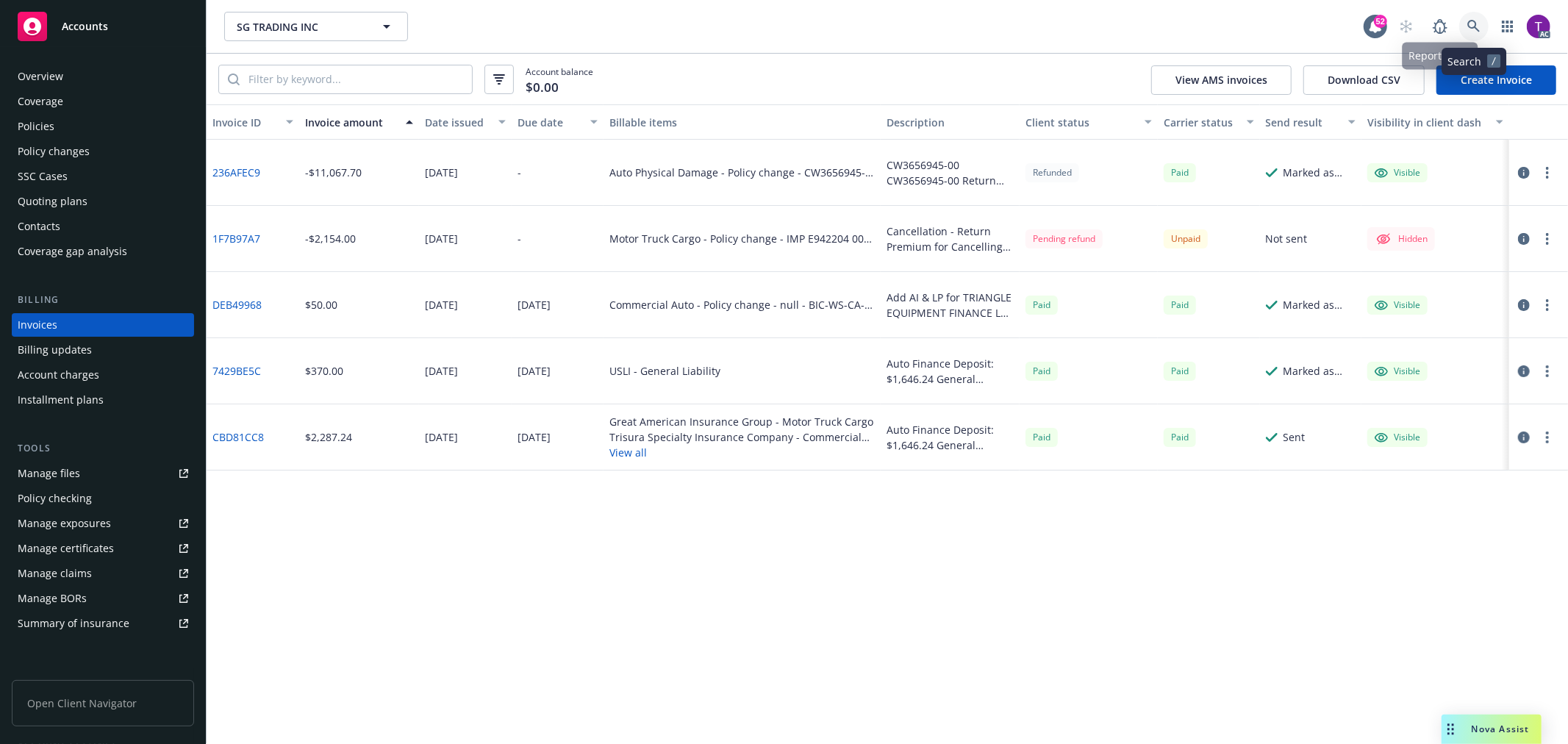
click at [1473, 23] on icon at bounding box center [1473, 26] width 13 height 13
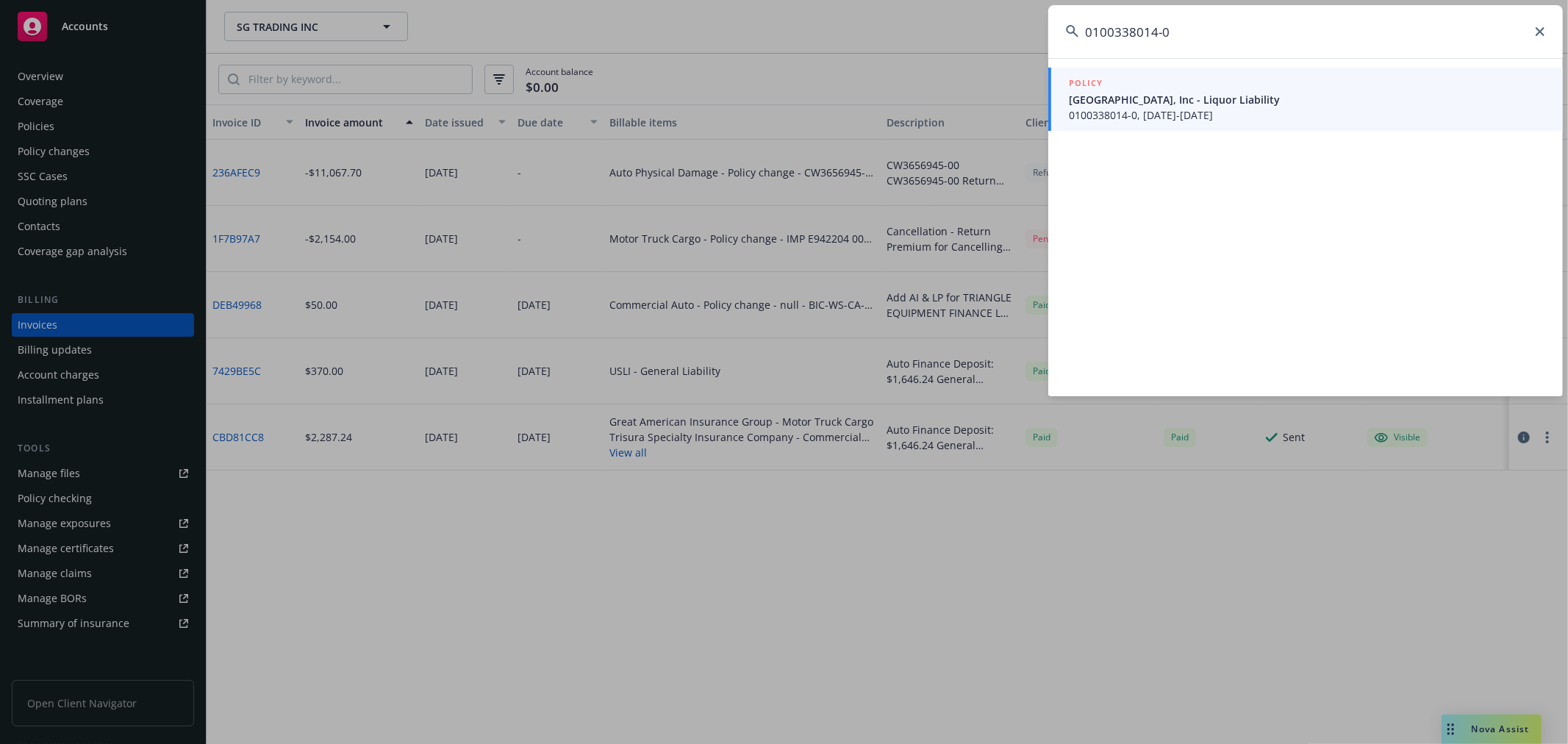
type input "0100338014-0"
click at [1201, 117] on span "0100338014-0, 11/26/2024-11/26/2025" at bounding box center [1307, 115] width 476 height 15
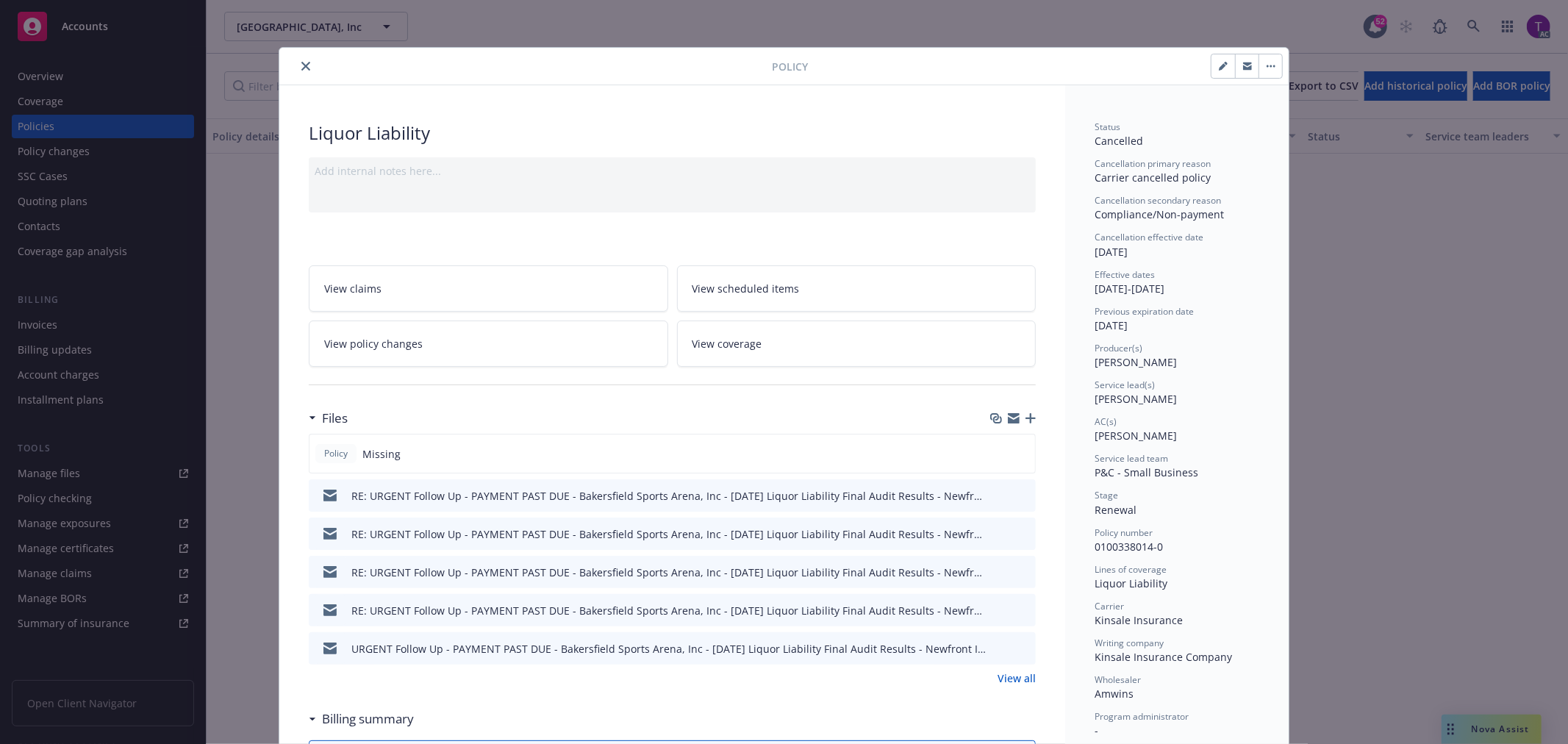
click at [297, 67] on button "close" at bounding box center [305, 66] width 17 height 17
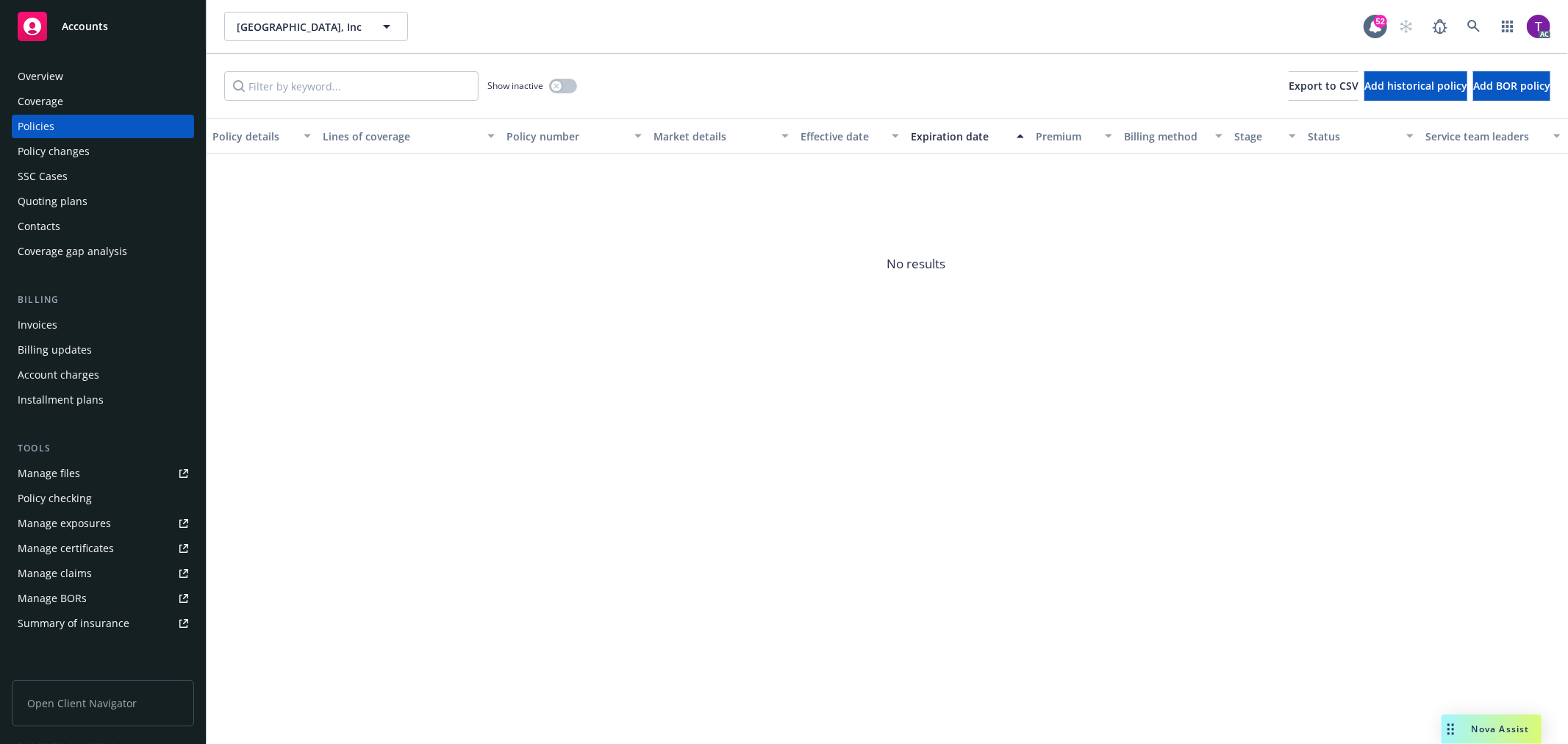
click at [52, 316] on div "Invoices" at bounding box center [37, 324] width 39 height 23
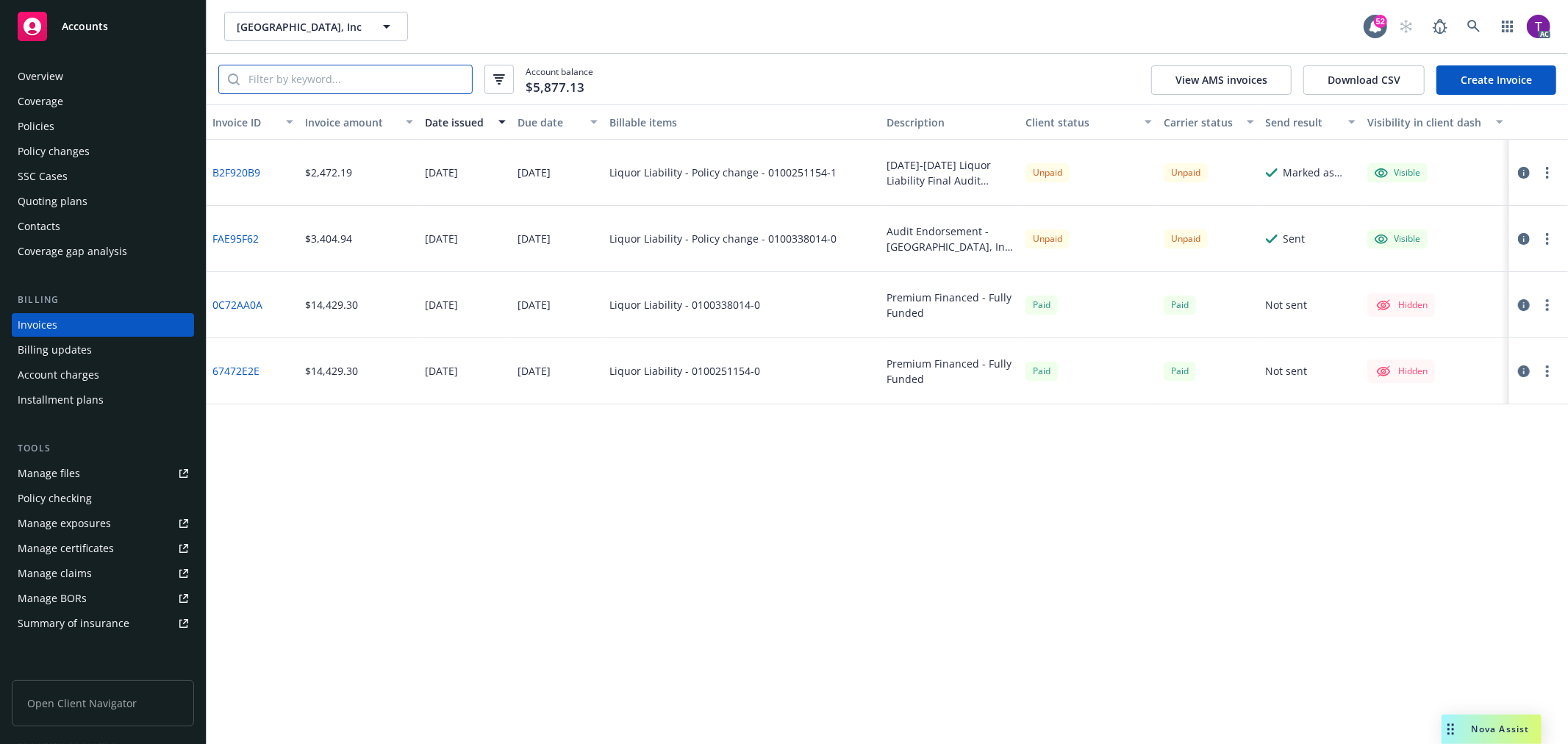
click at [409, 74] on input "search" at bounding box center [355, 79] width 233 height 28
paste input "0100251154-1"
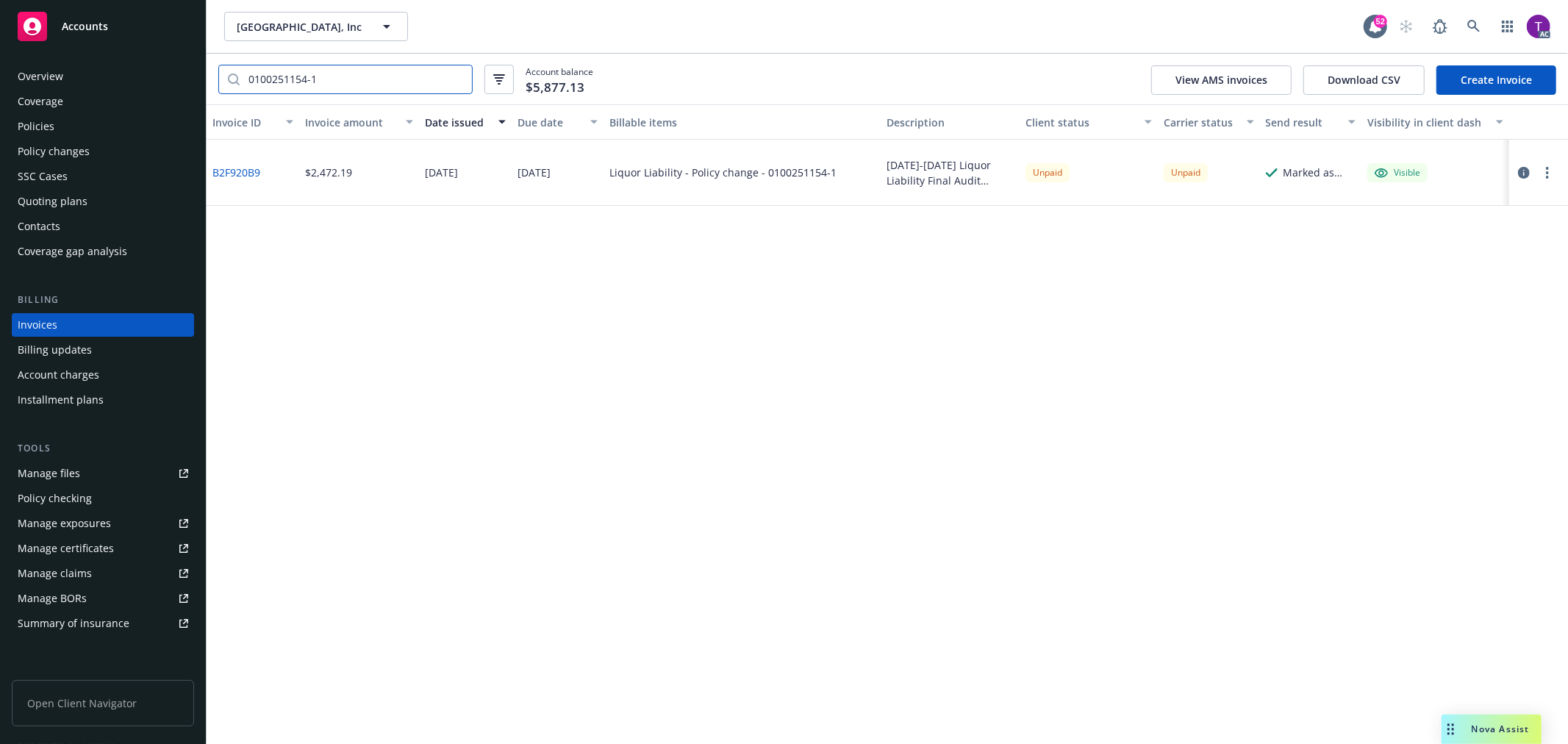
click at [380, 73] on input "0100251154-1" at bounding box center [355, 79] width 233 height 28
drag, startPoint x: 350, startPoint y: 77, endPoint x: 140, endPoint y: 64, distance: 210.4
click at [140, 64] on div "Accounts Overview Coverage Policies Policy changes SSC Cases Quoting plans Cont…" at bounding box center [784, 372] width 1568 height 744
paste input "338014-0"
type input "0100338014-0"
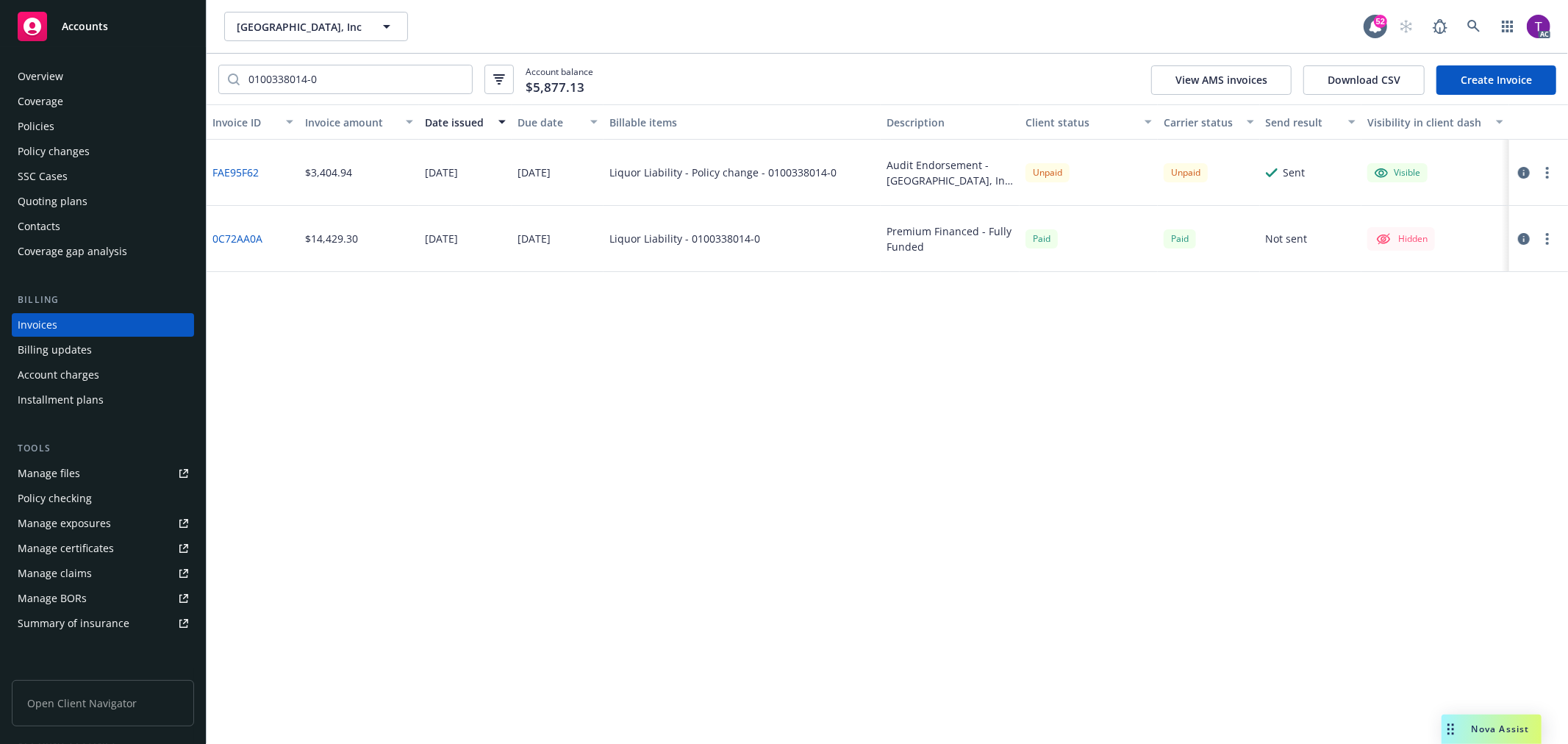
click at [233, 167] on link "FAE95F62" at bounding box center [235, 172] width 46 height 15
click at [225, 241] on link "0C72AA0A" at bounding box center [237, 239] width 50 height 15
click at [66, 126] on div "Policies" at bounding box center [102, 126] width 170 height 23
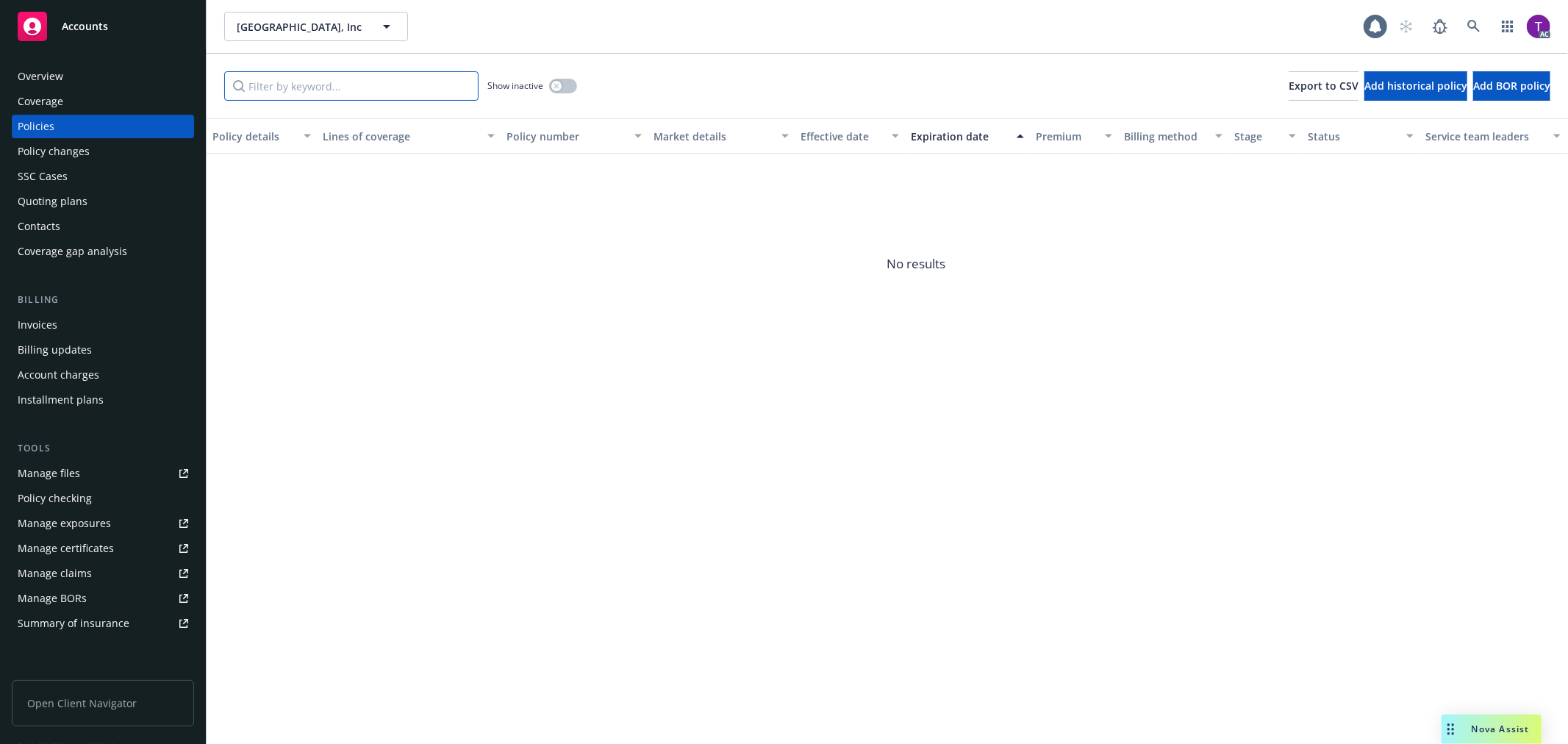
click at [332, 92] on input "Filter by keyword..." at bounding box center [351, 86] width 255 height 30
click at [1474, 24] on icon at bounding box center [1473, 26] width 13 height 13
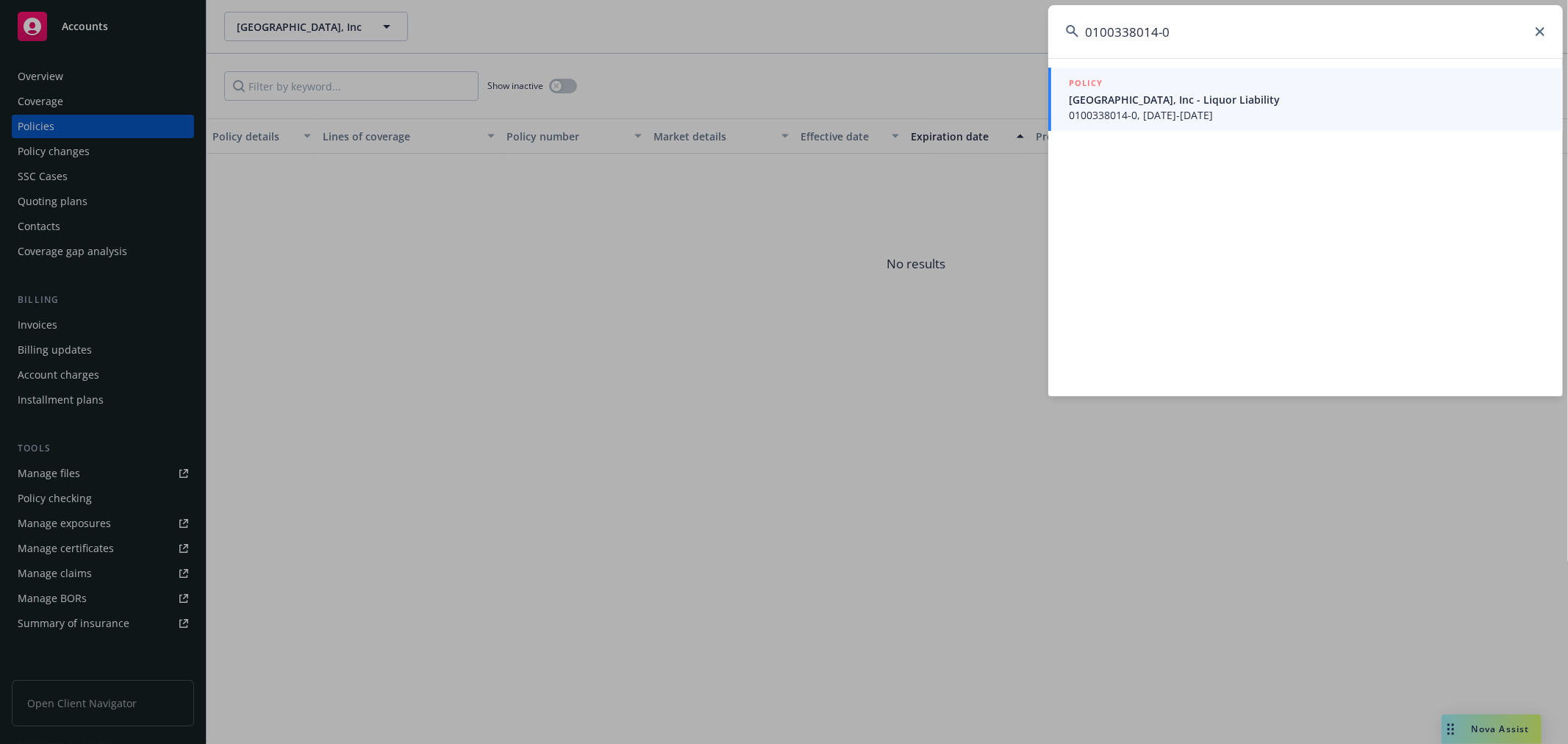
type input "0100338014-0"
click at [1182, 92] on span "Bakersfield Sports Arena, Inc - Liquor Liability" at bounding box center [1307, 99] width 476 height 15
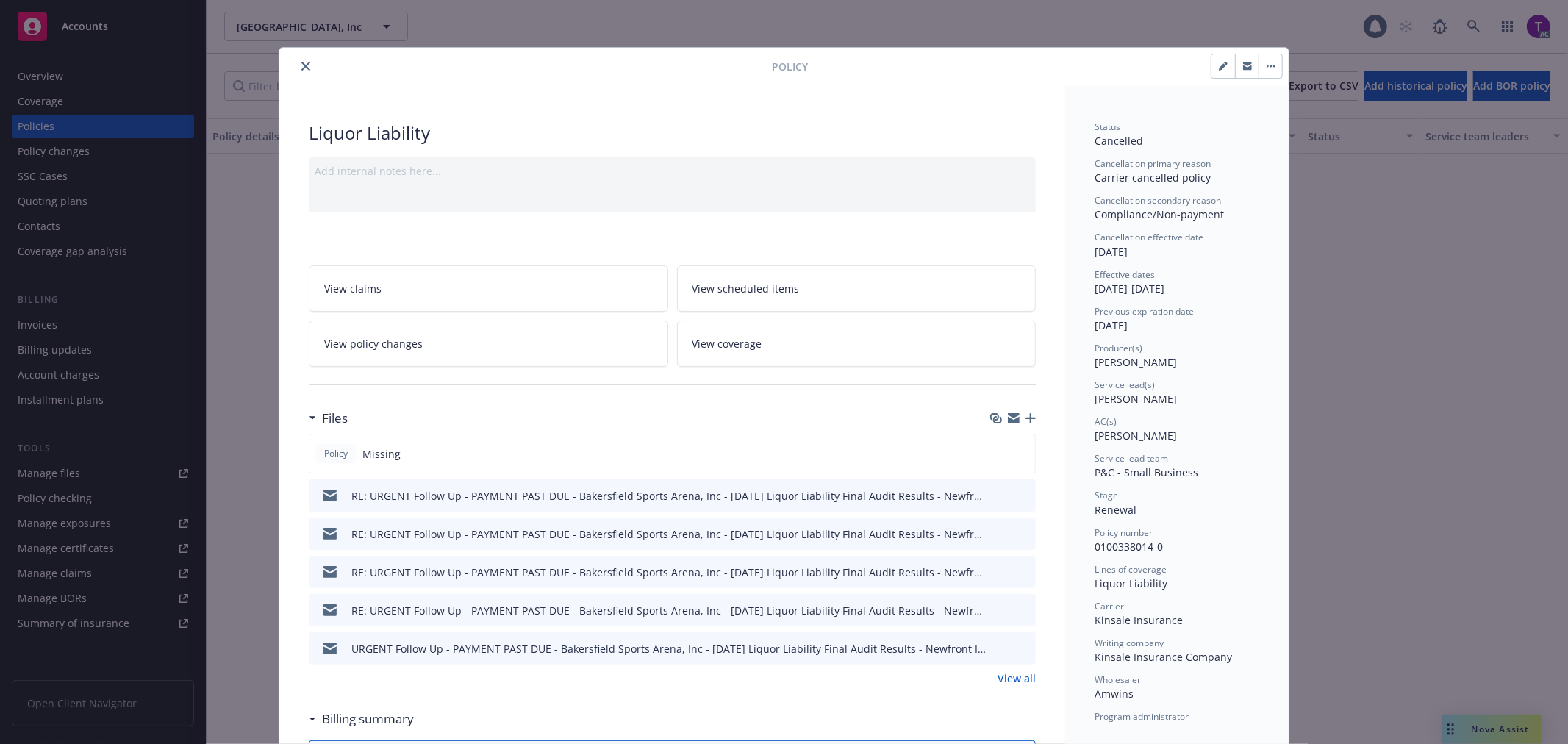
scroll to position [44, 0]
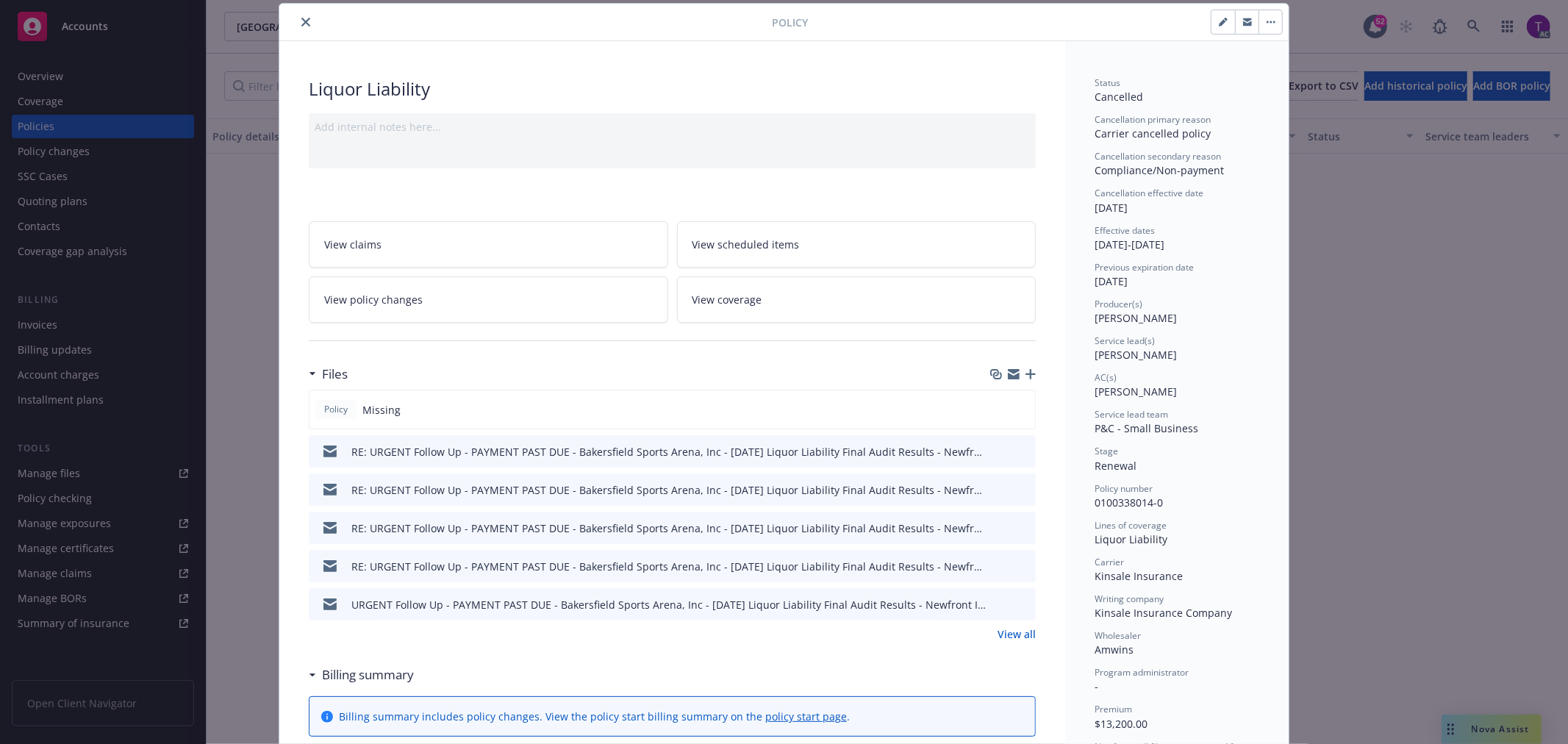
click at [1000, 635] on link "View all" at bounding box center [1017, 634] width 38 height 15
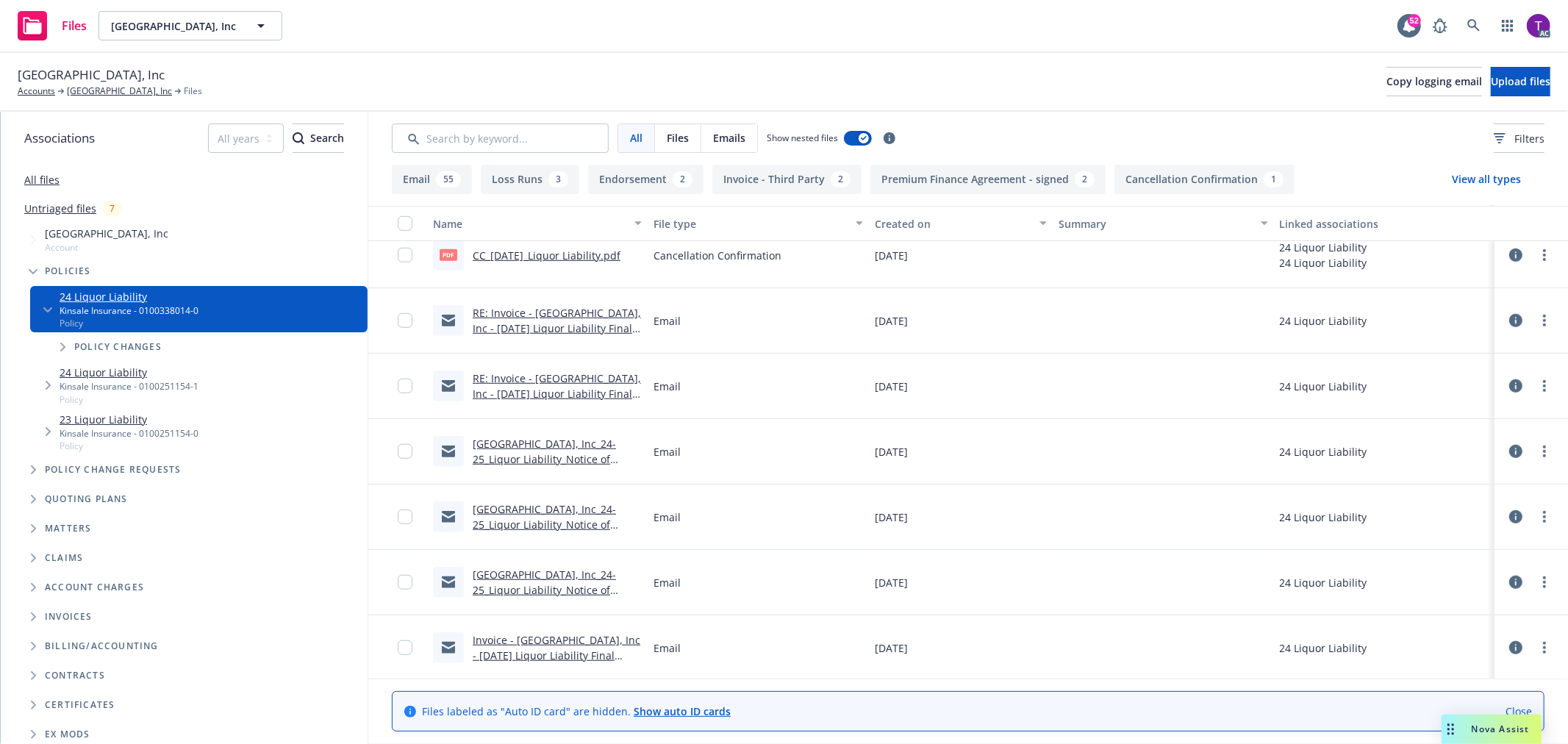
scroll to position [836, 0]
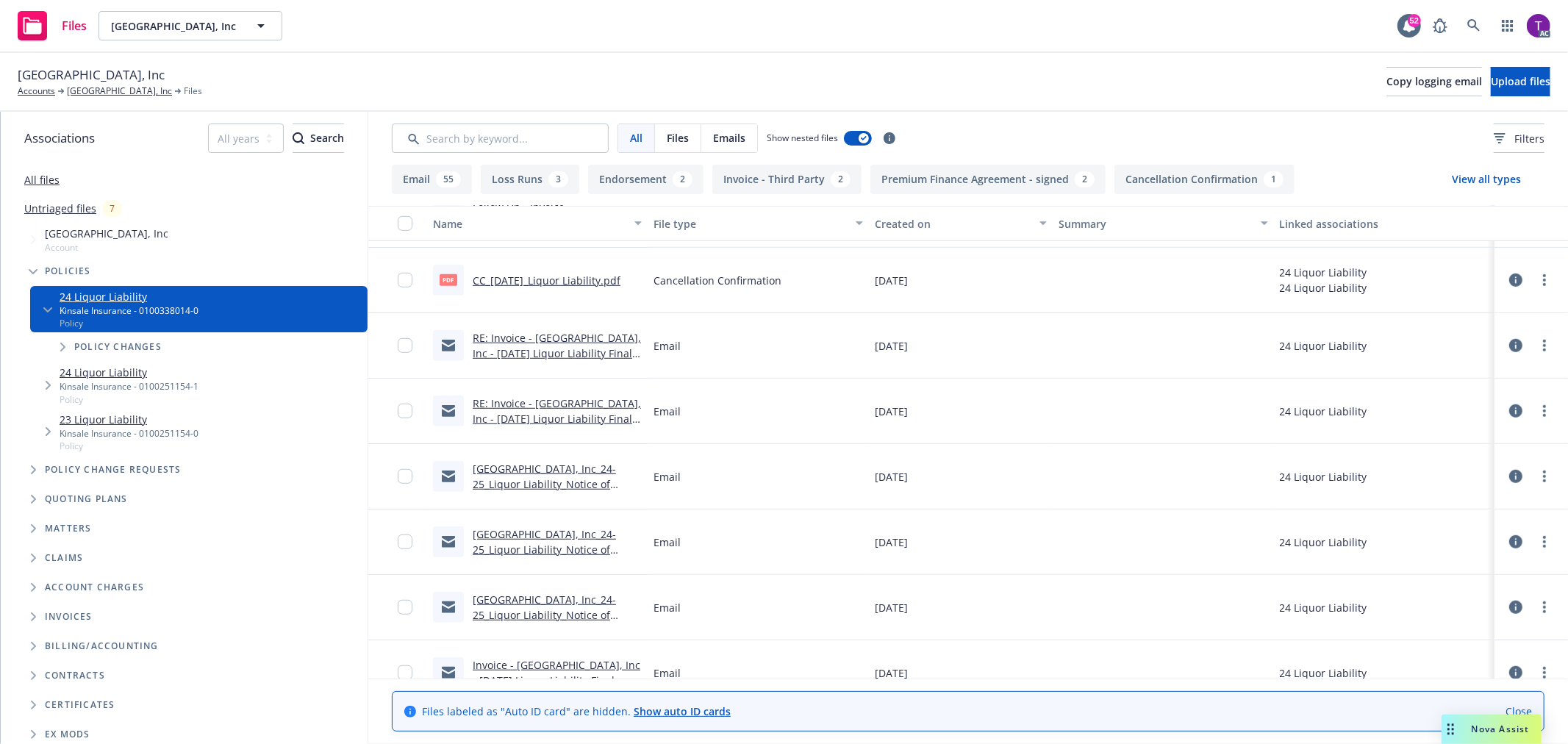
click at [561, 275] on link "CC_05-19-2025_Liquor Liability.pdf" at bounding box center [546, 280] width 148 height 14
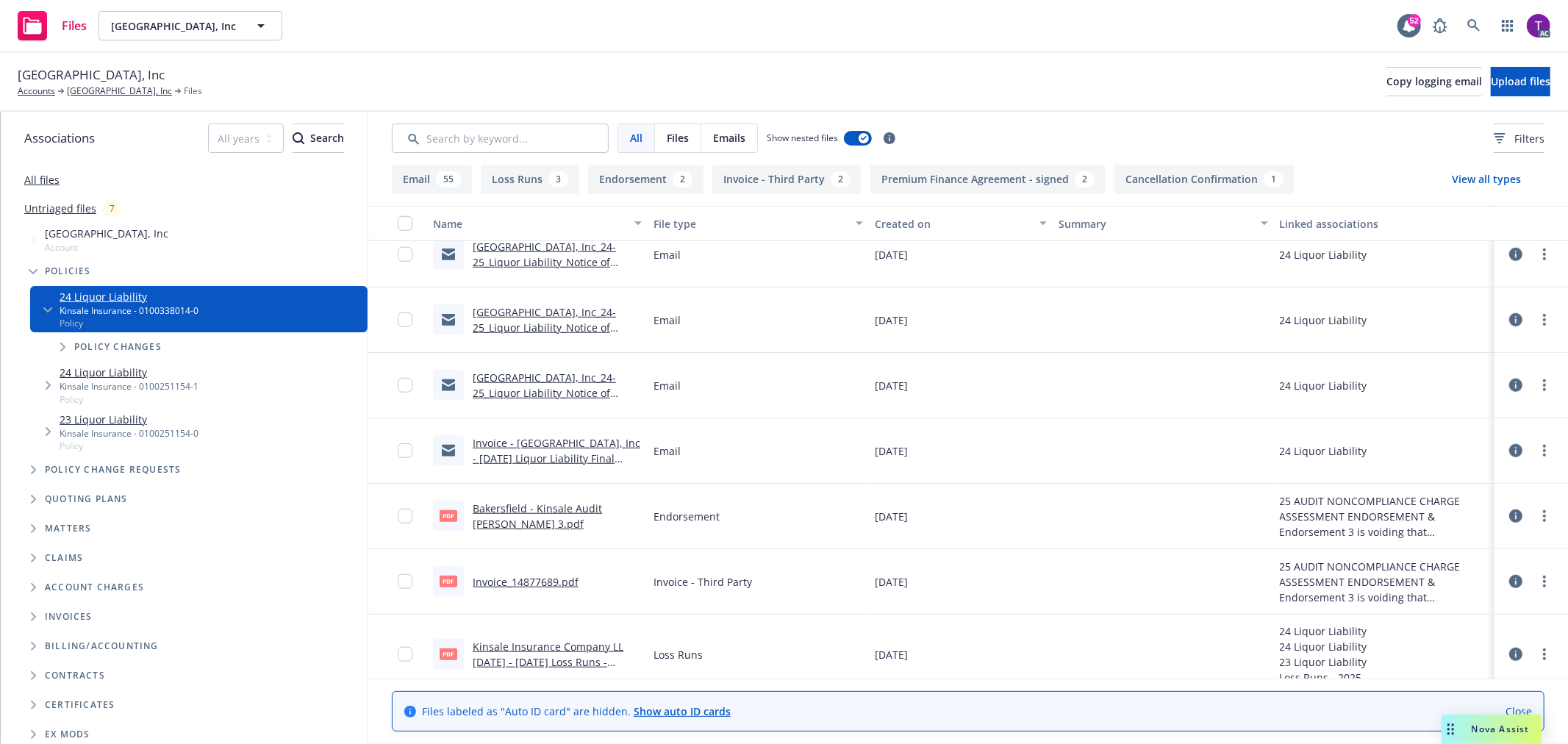
scroll to position [1110, 0]
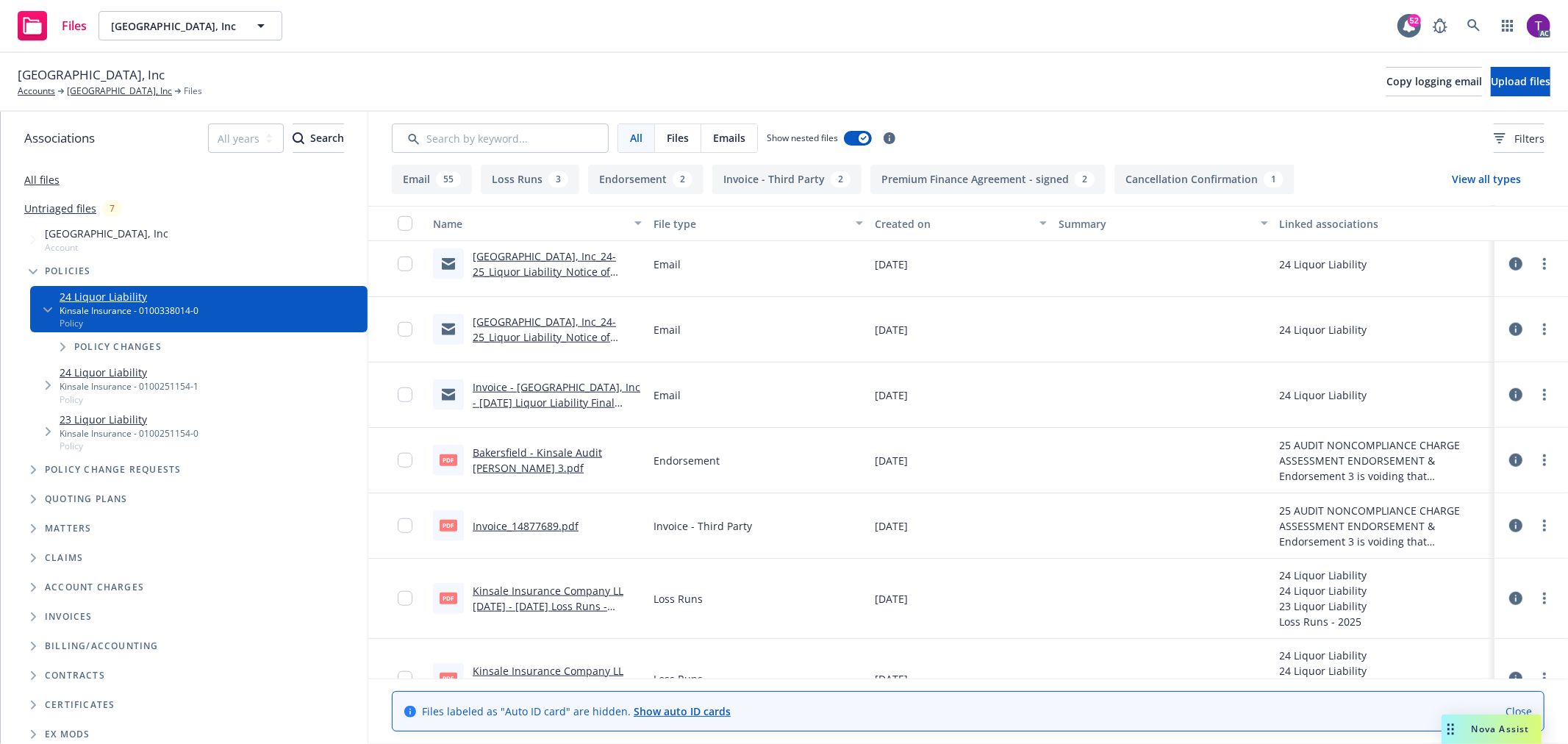
click at [514, 458] on link "Bakersfield - Kinsale Audit RP Endt 3.pdf" at bounding box center [537, 460] width 130 height 30
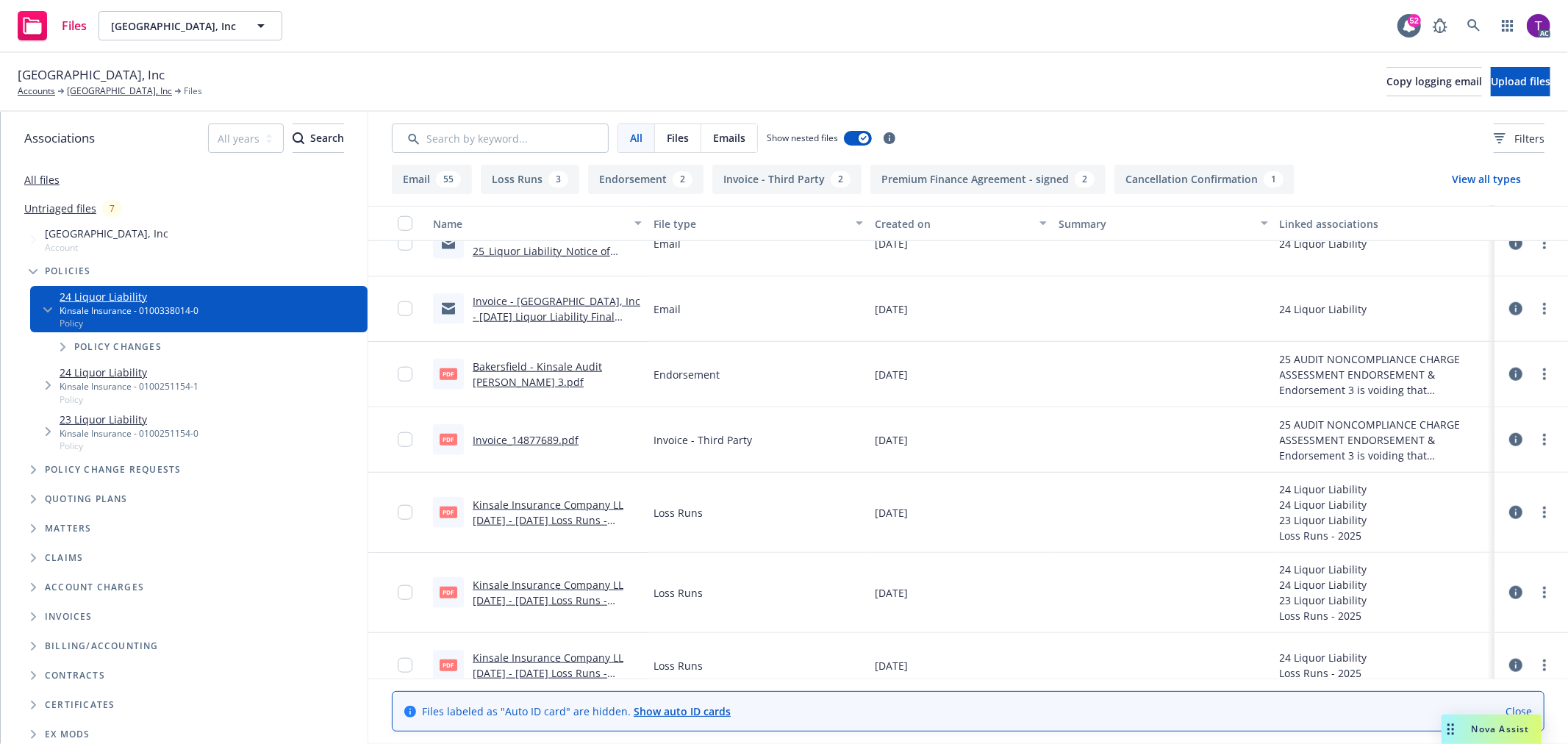
scroll to position [1282, 0]
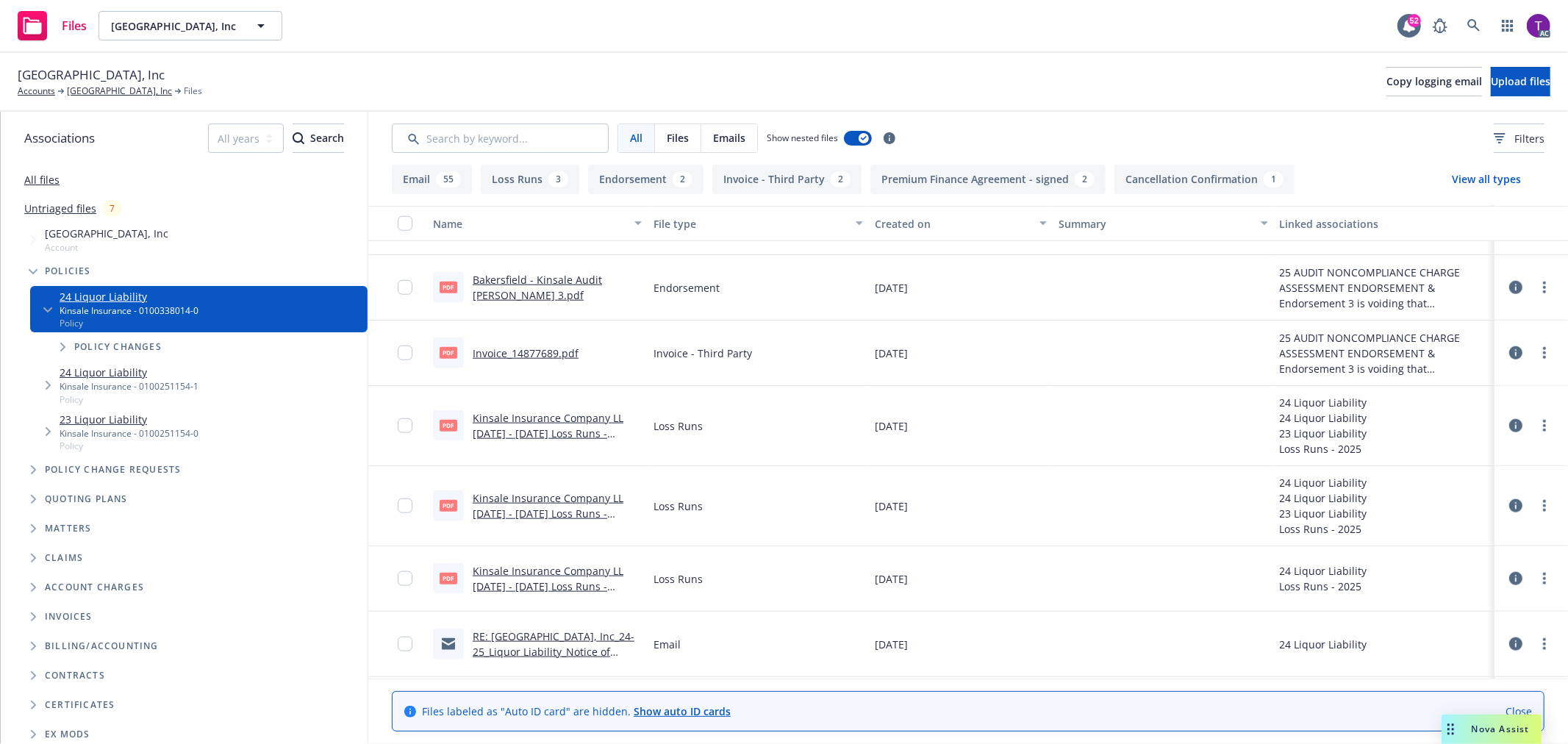
click at [533, 353] on link "Invoice_14877689.pdf" at bounding box center [526, 353] width 106 height 14
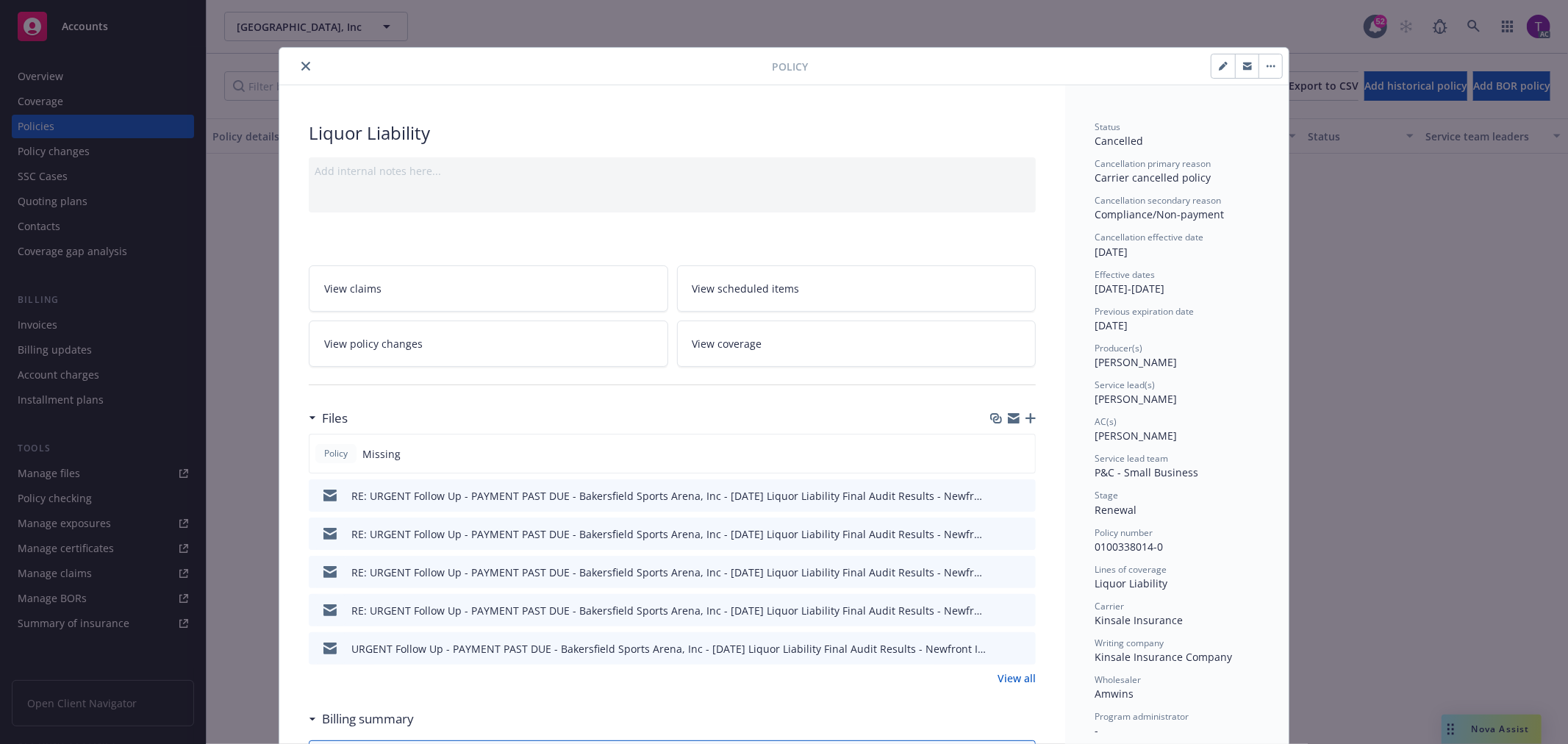
drag, startPoint x: 298, startPoint y: 64, endPoint x: 255, endPoint y: 64, distance: 43.0
click at [301, 64] on icon "close" at bounding box center [306, 67] width 9 height 9
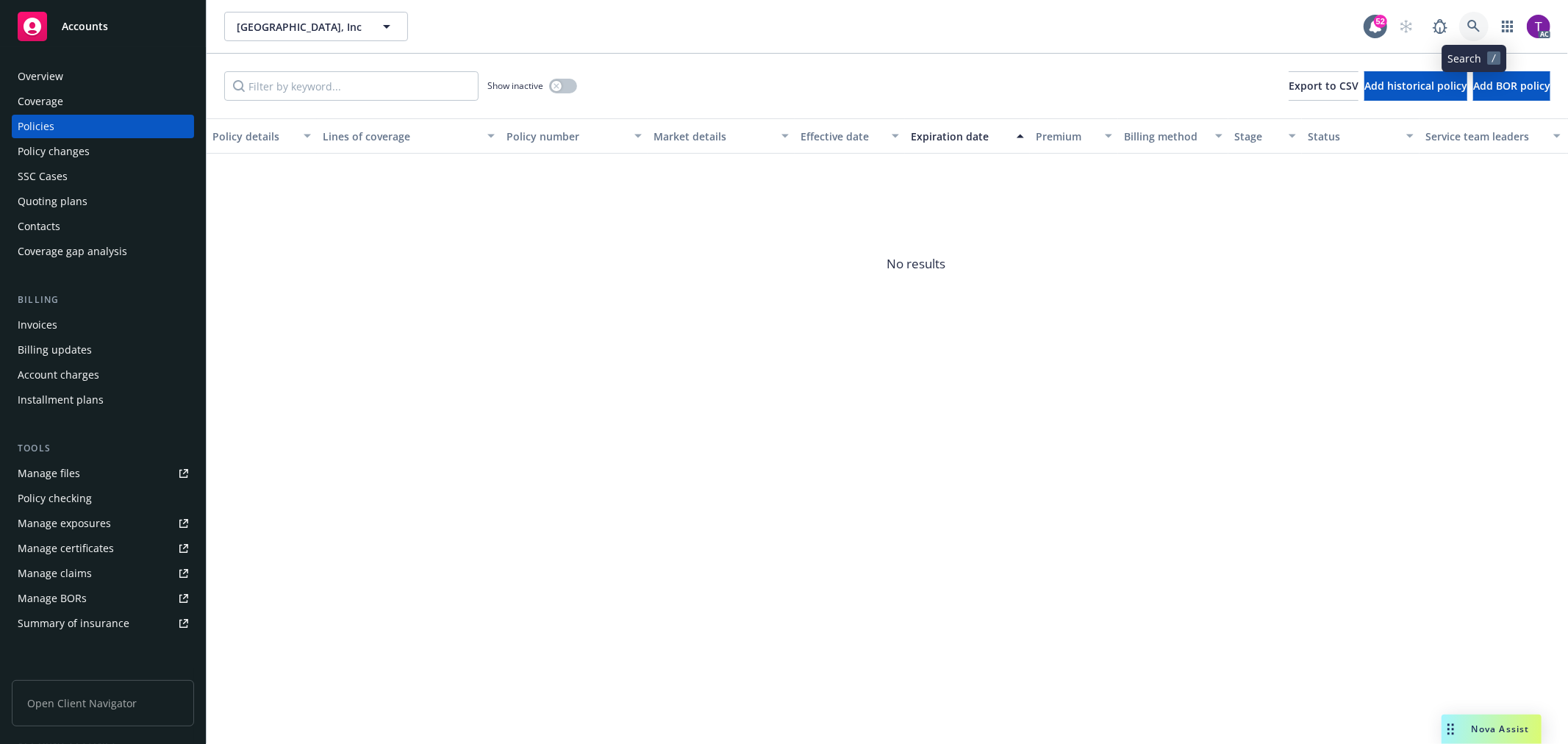
click at [1479, 28] on icon at bounding box center [1473, 26] width 13 height 13
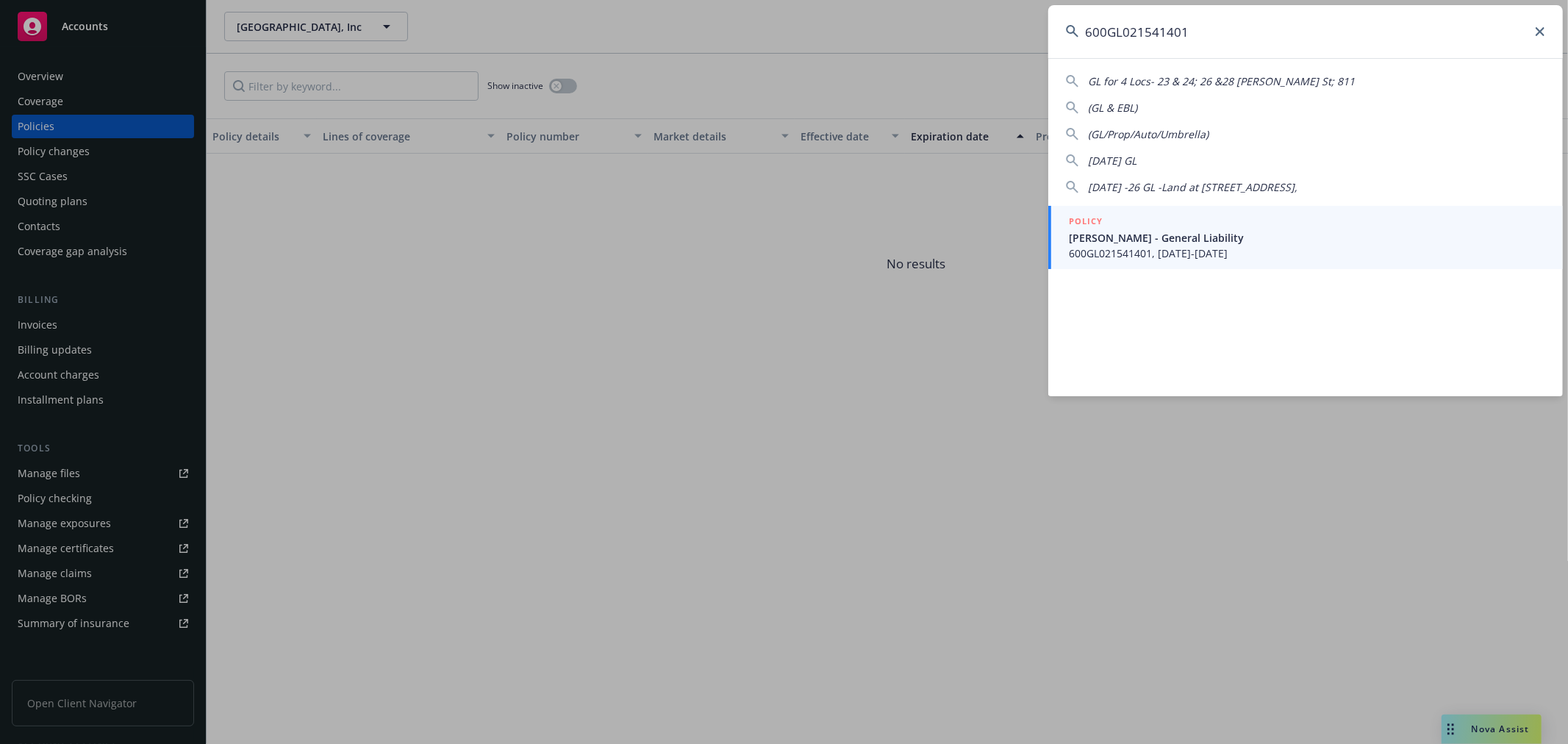
type input "600GL021541401"
click at [1100, 238] on span "Michael G McKim - General Liability" at bounding box center [1307, 238] width 476 height 15
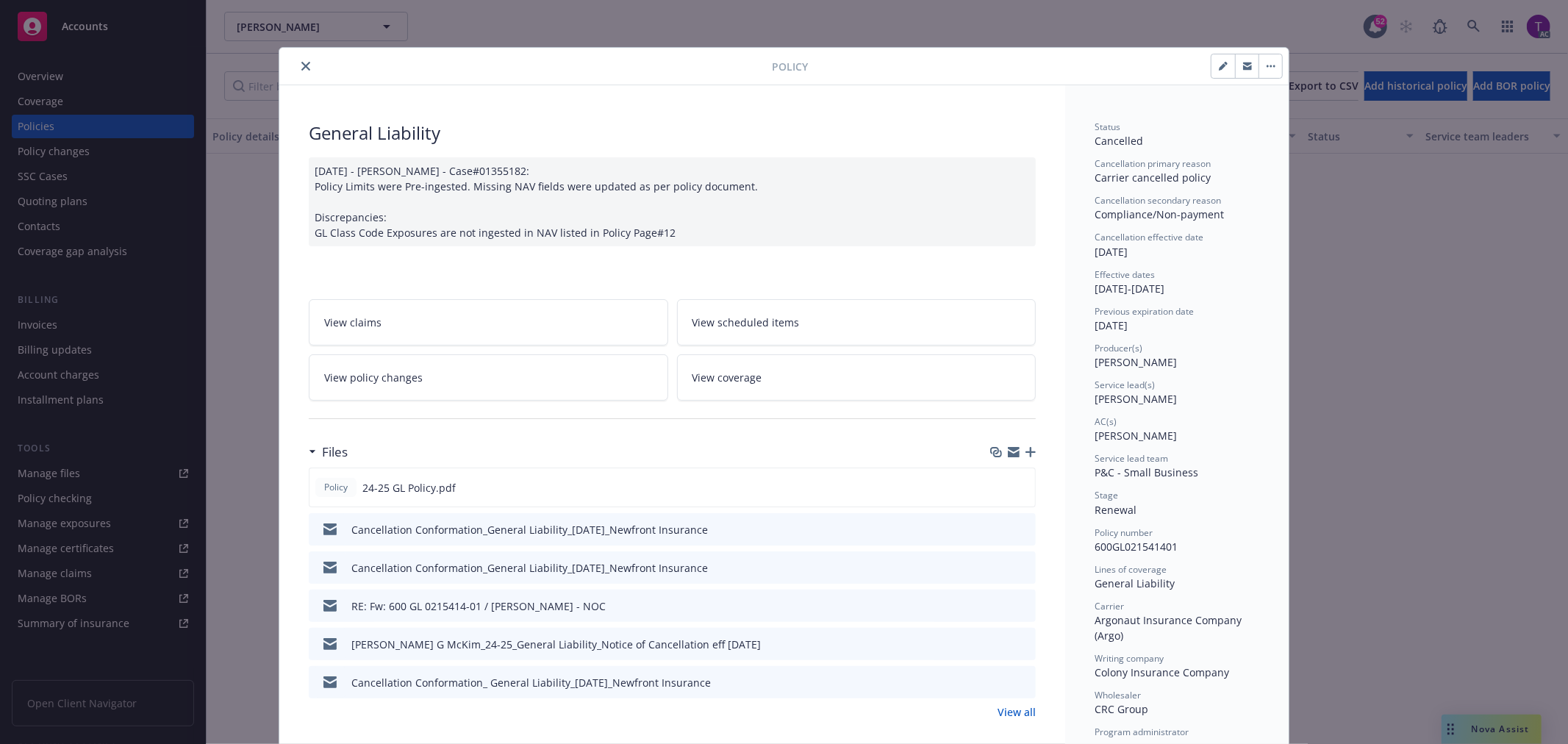
click at [301, 62] on icon "close" at bounding box center [306, 67] width 9 height 9
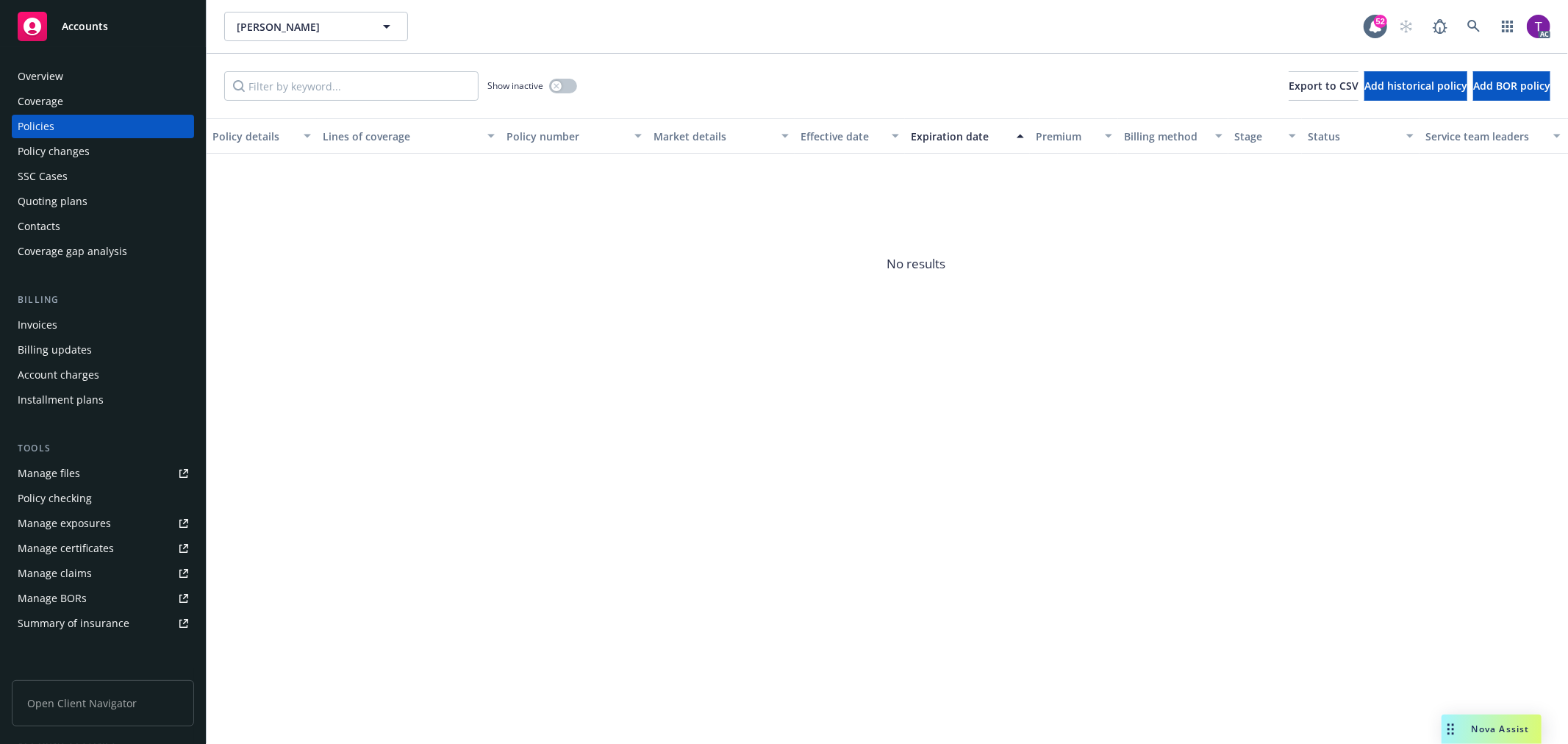
click at [71, 320] on div "Invoices" at bounding box center [102, 324] width 170 height 23
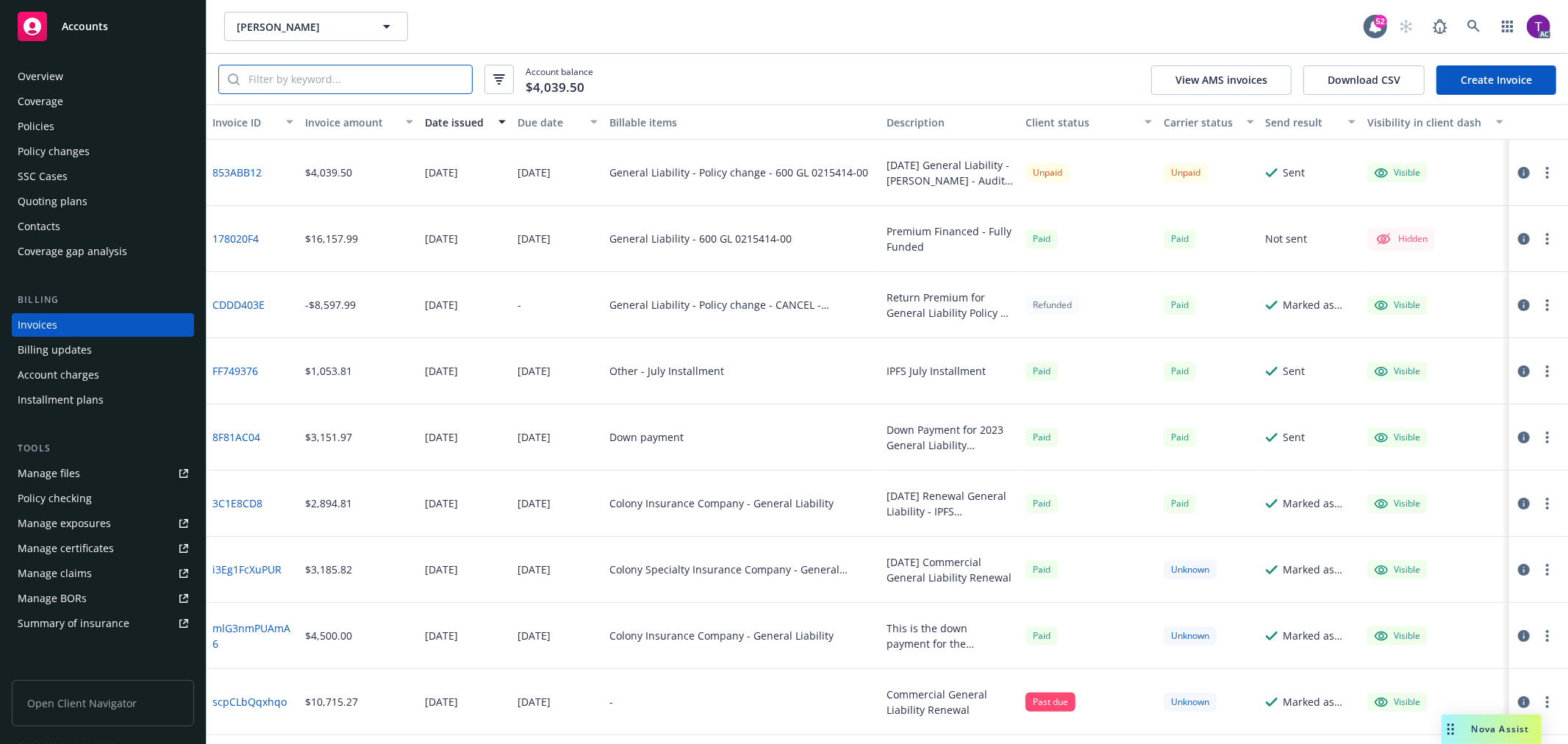
click at [309, 79] on input "search" at bounding box center [355, 79] width 233 height 28
paste input "600GL021541401"
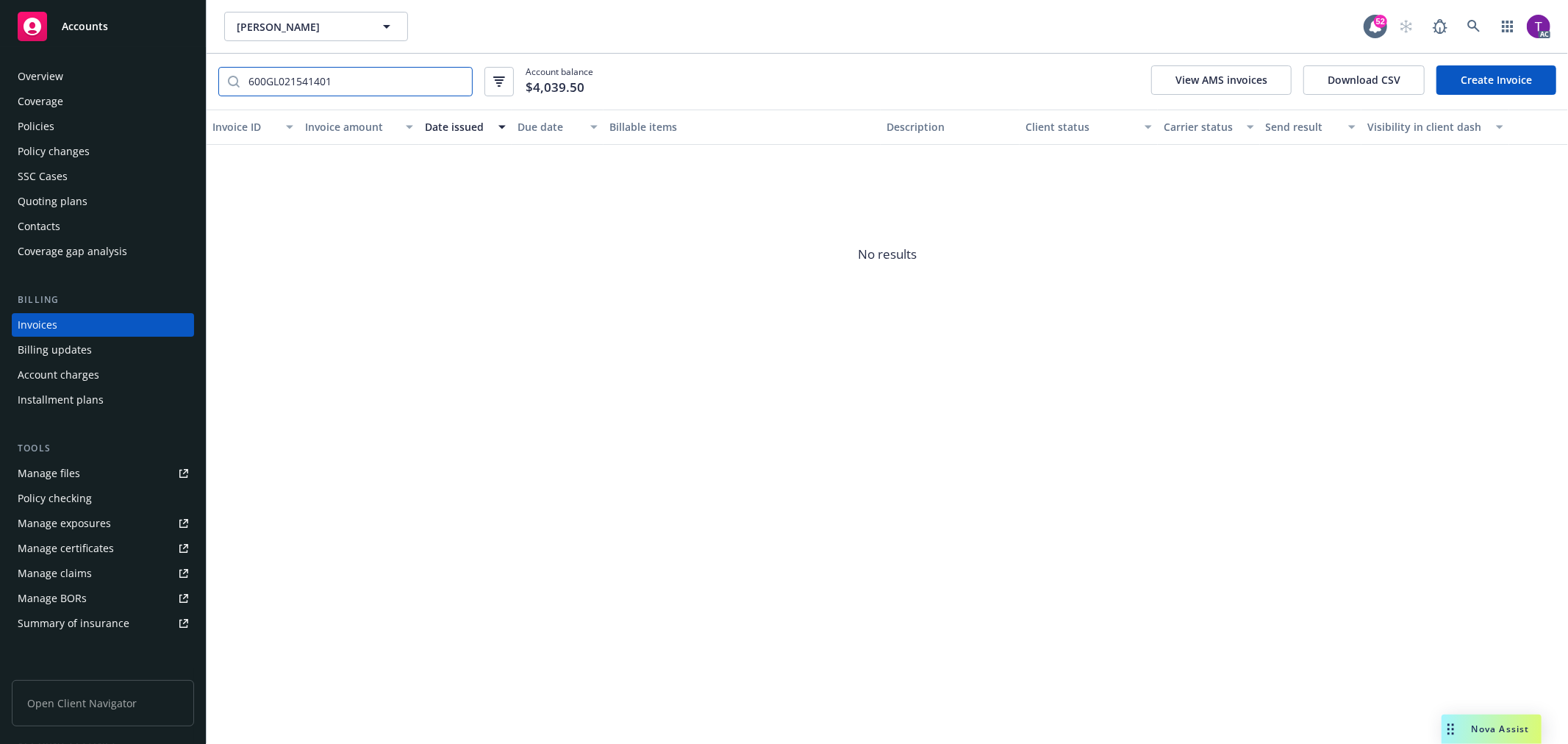
type input "600GL021541401"
click at [68, 126] on div "Policies" at bounding box center [102, 126] width 170 height 23
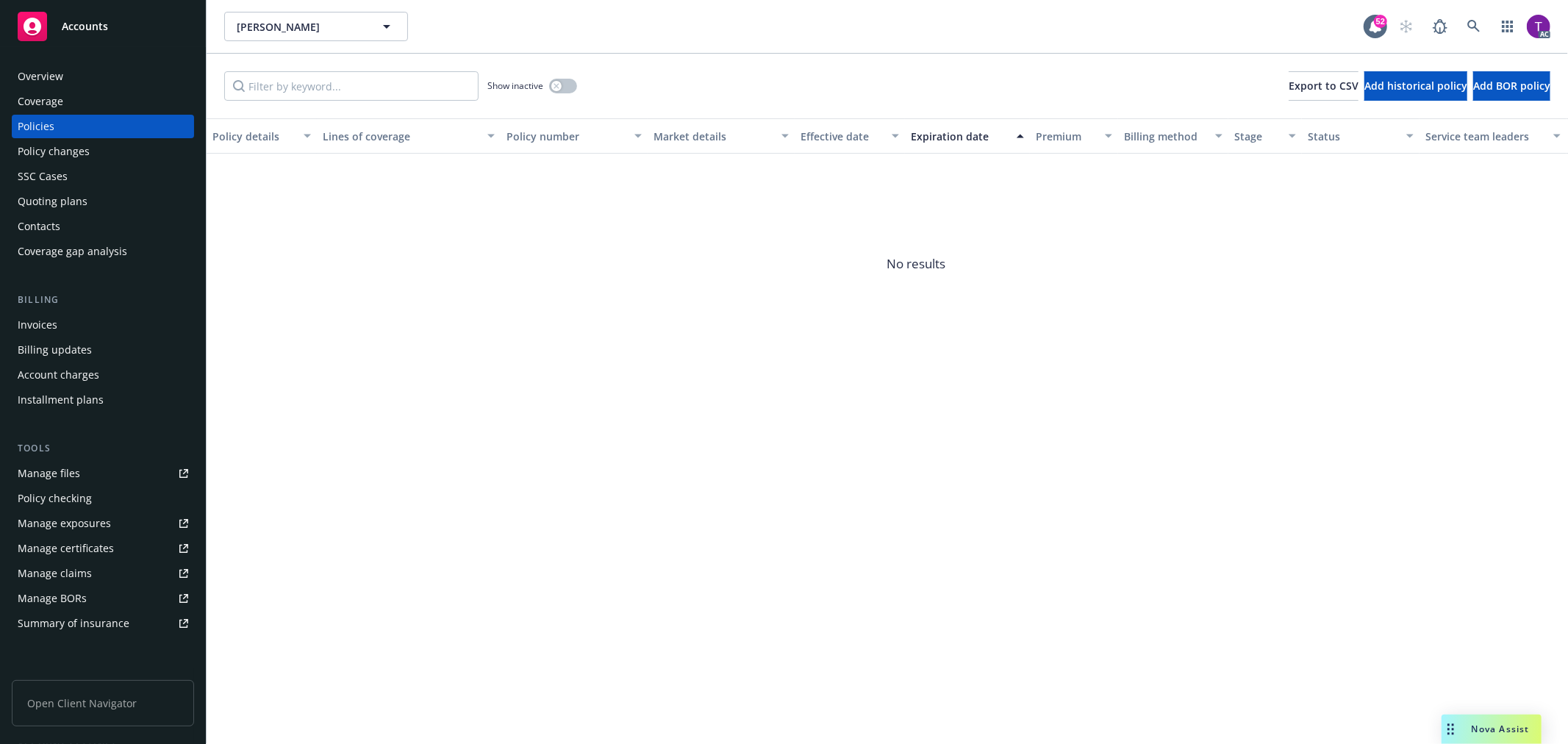
click at [52, 325] on div "Invoices" at bounding box center [37, 324] width 39 height 23
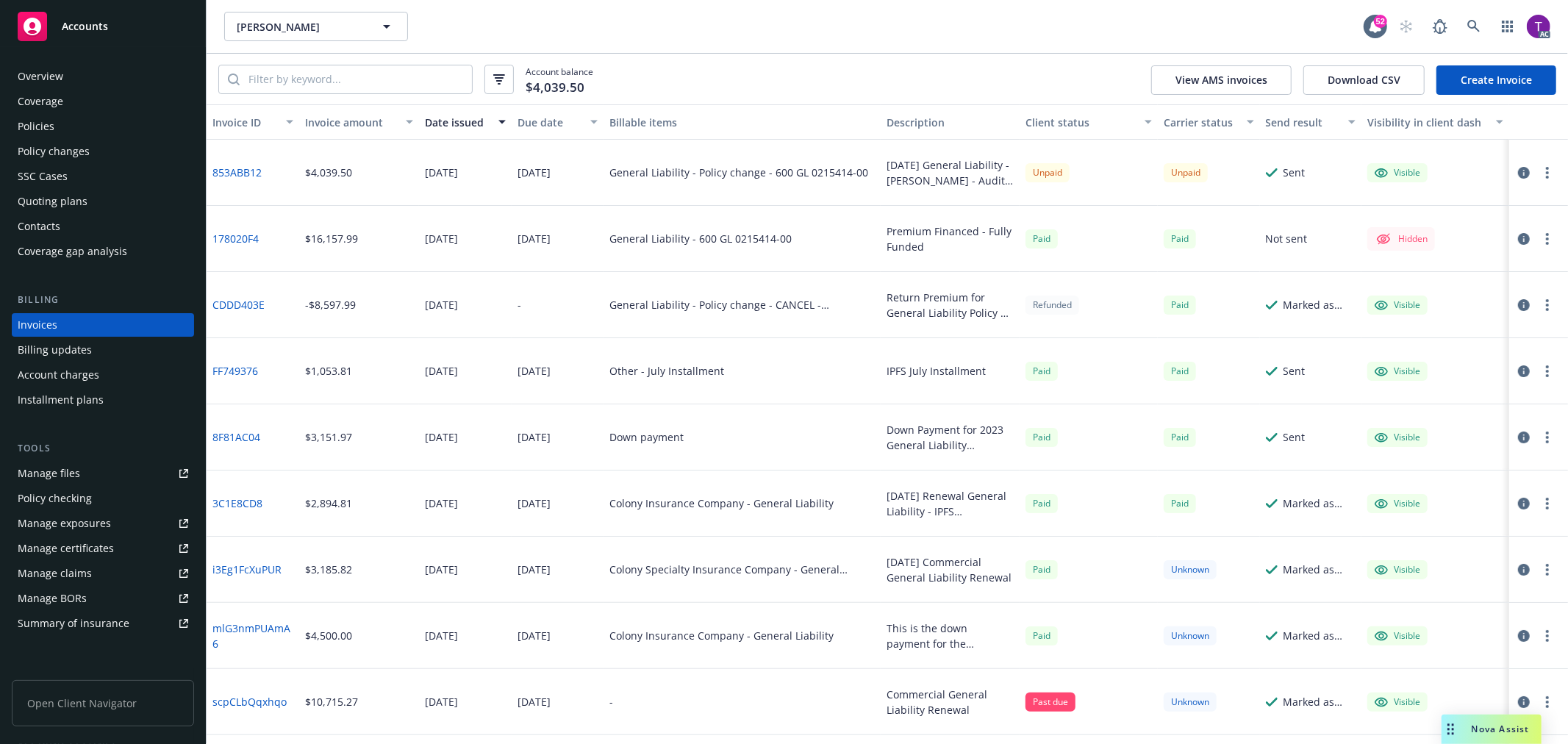
click at [346, 120] on div "Invoice amount" at bounding box center [351, 122] width 92 height 15
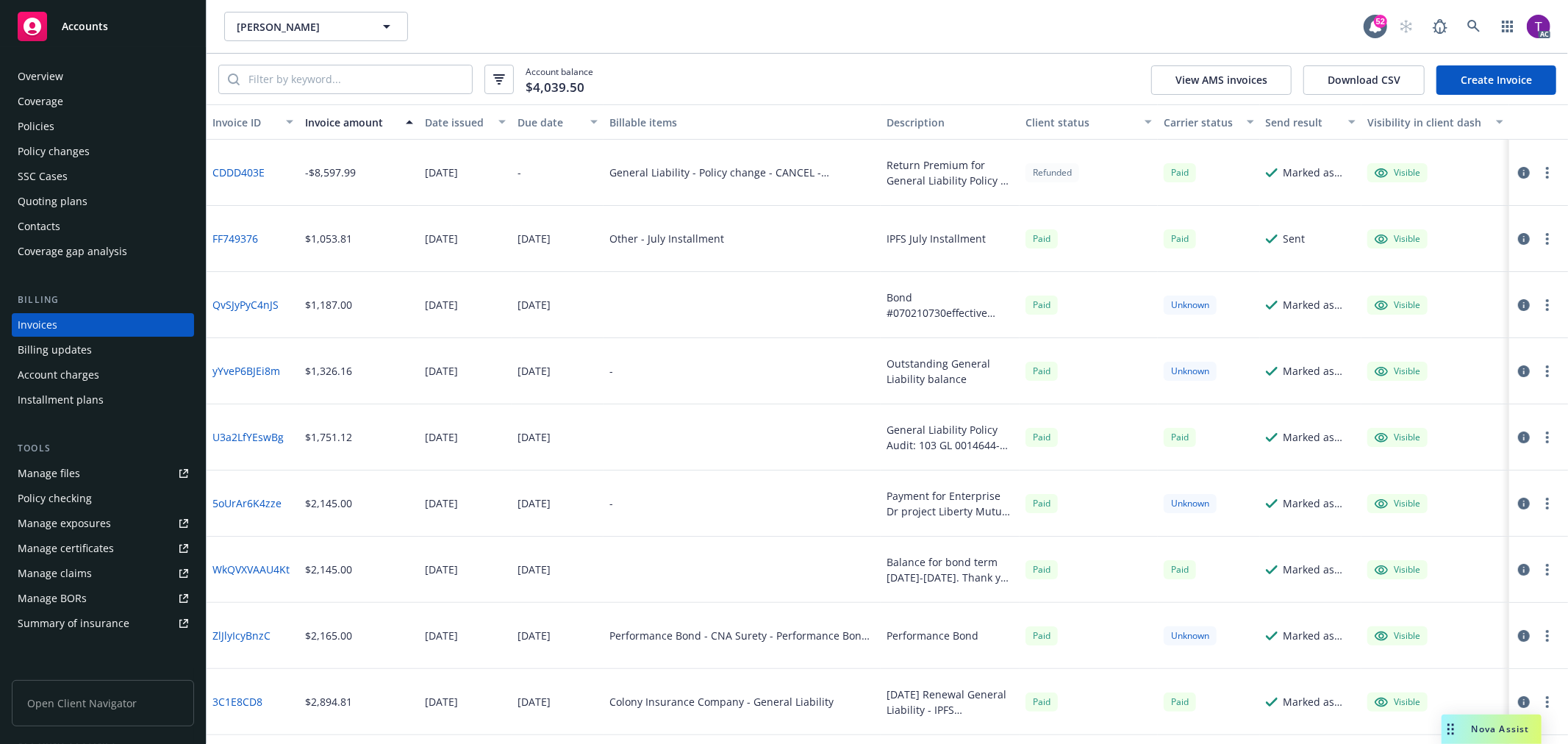
click at [248, 169] on link "CDDD403E" at bounding box center [238, 172] width 52 height 15
click at [1472, 24] on icon at bounding box center [1473, 26] width 13 height 13
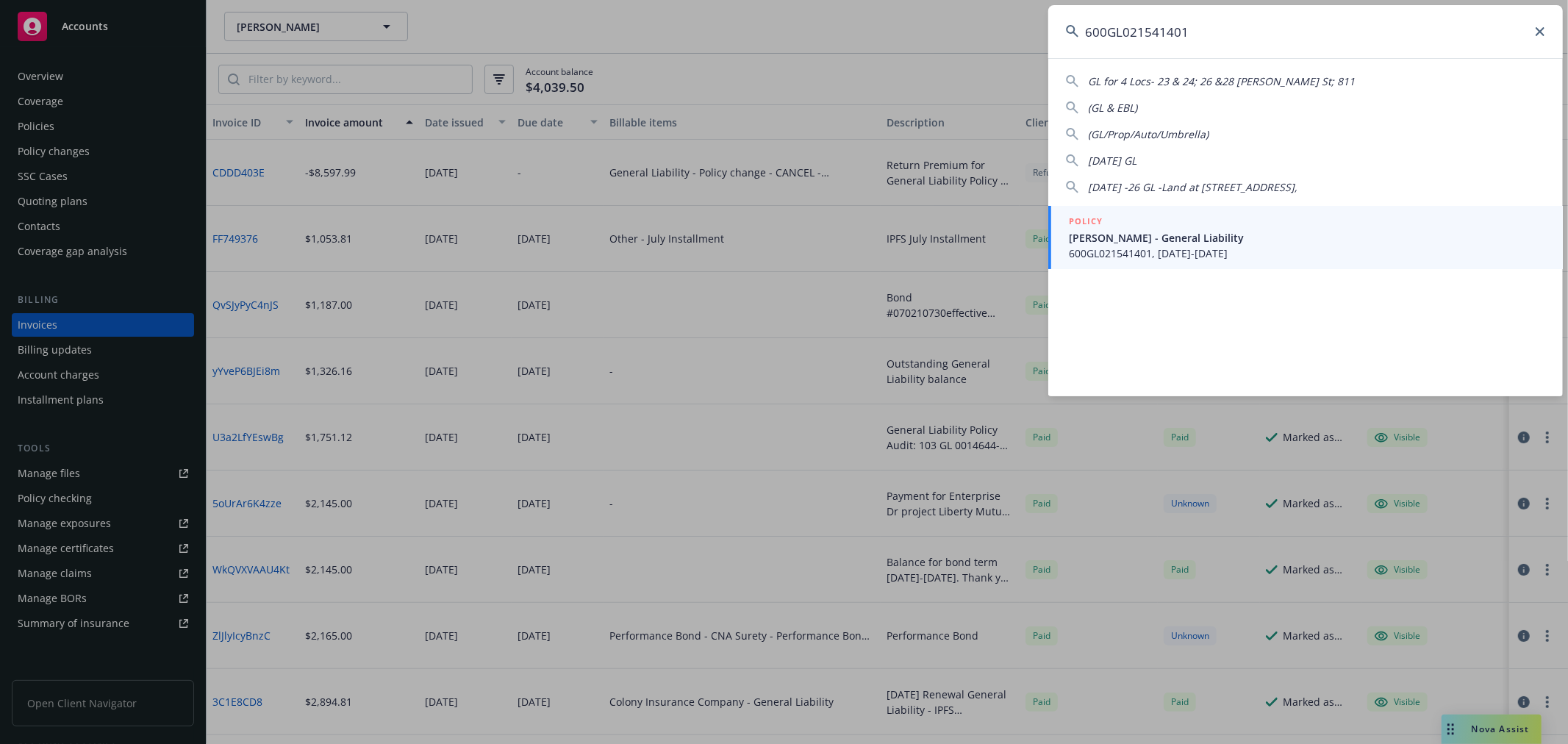
type input "600GL021541401"
click at [1115, 242] on span "Michael G McKim - General Liability" at bounding box center [1307, 238] width 476 height 15
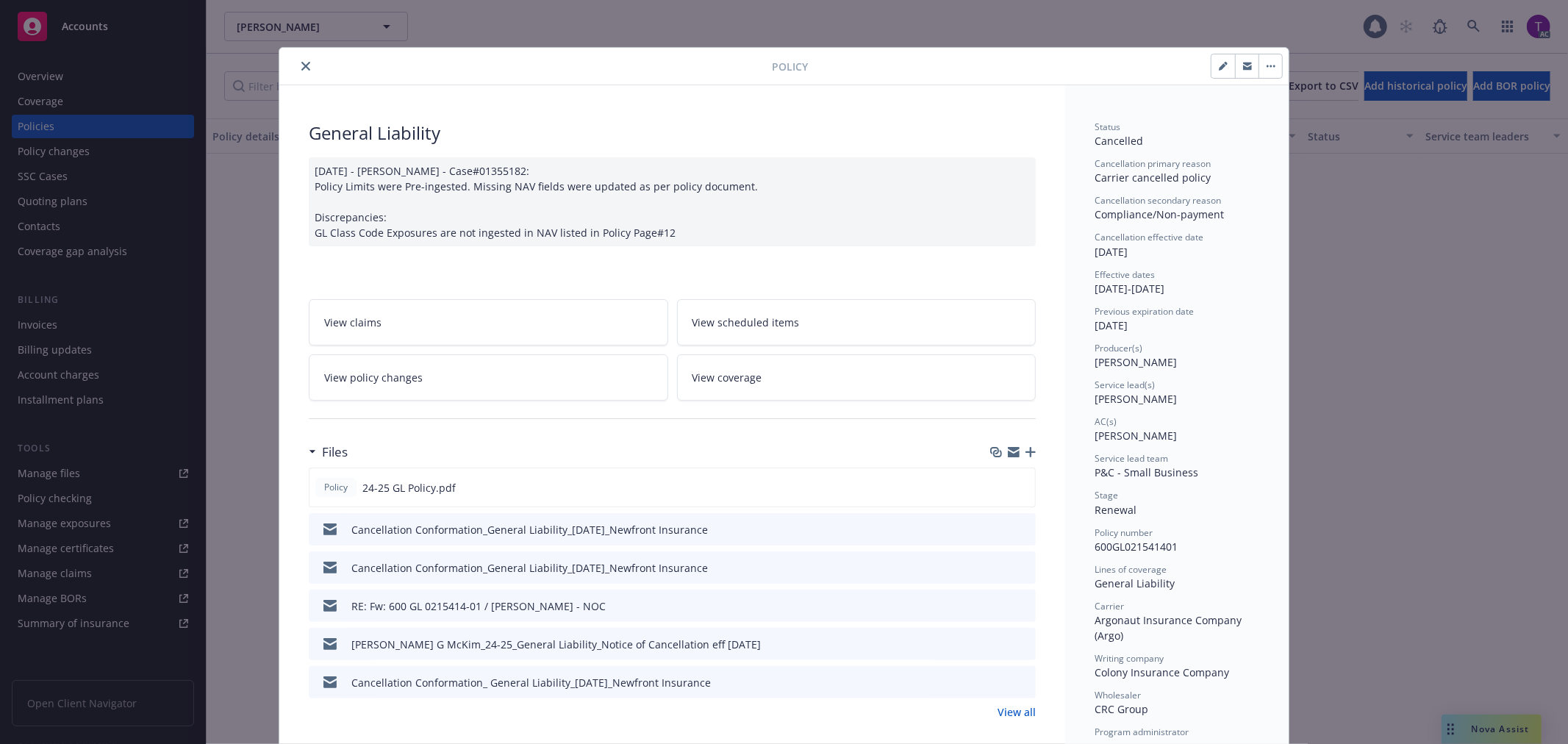
scroll to position [44, 0]
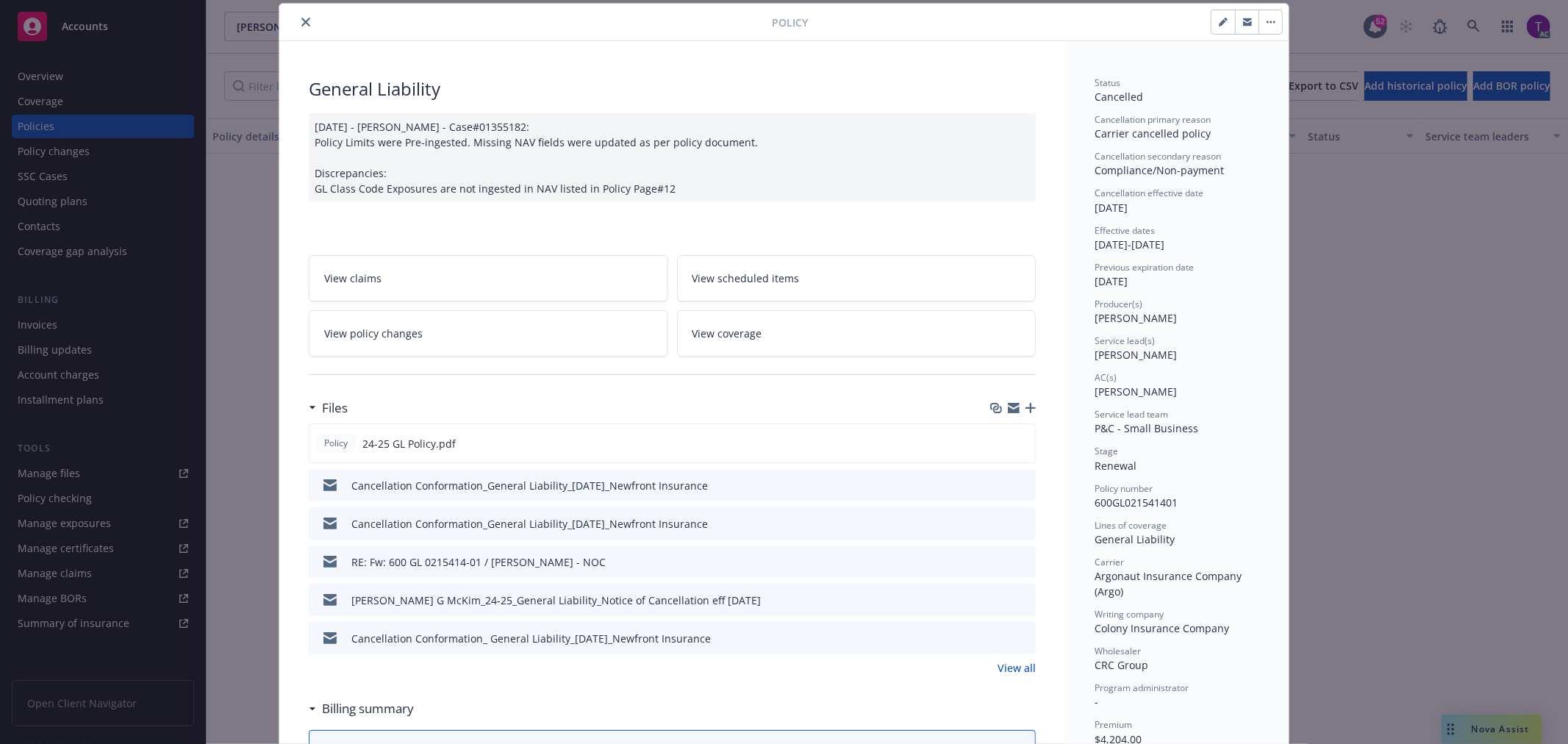
drag, startPoint x: 296, startPoint y: 22, endPoint x: 366, endPoint y: 19, distance: 70.1
click at [301, 22] on icon "close" at bounding box center [306, 22] width 9 height 9
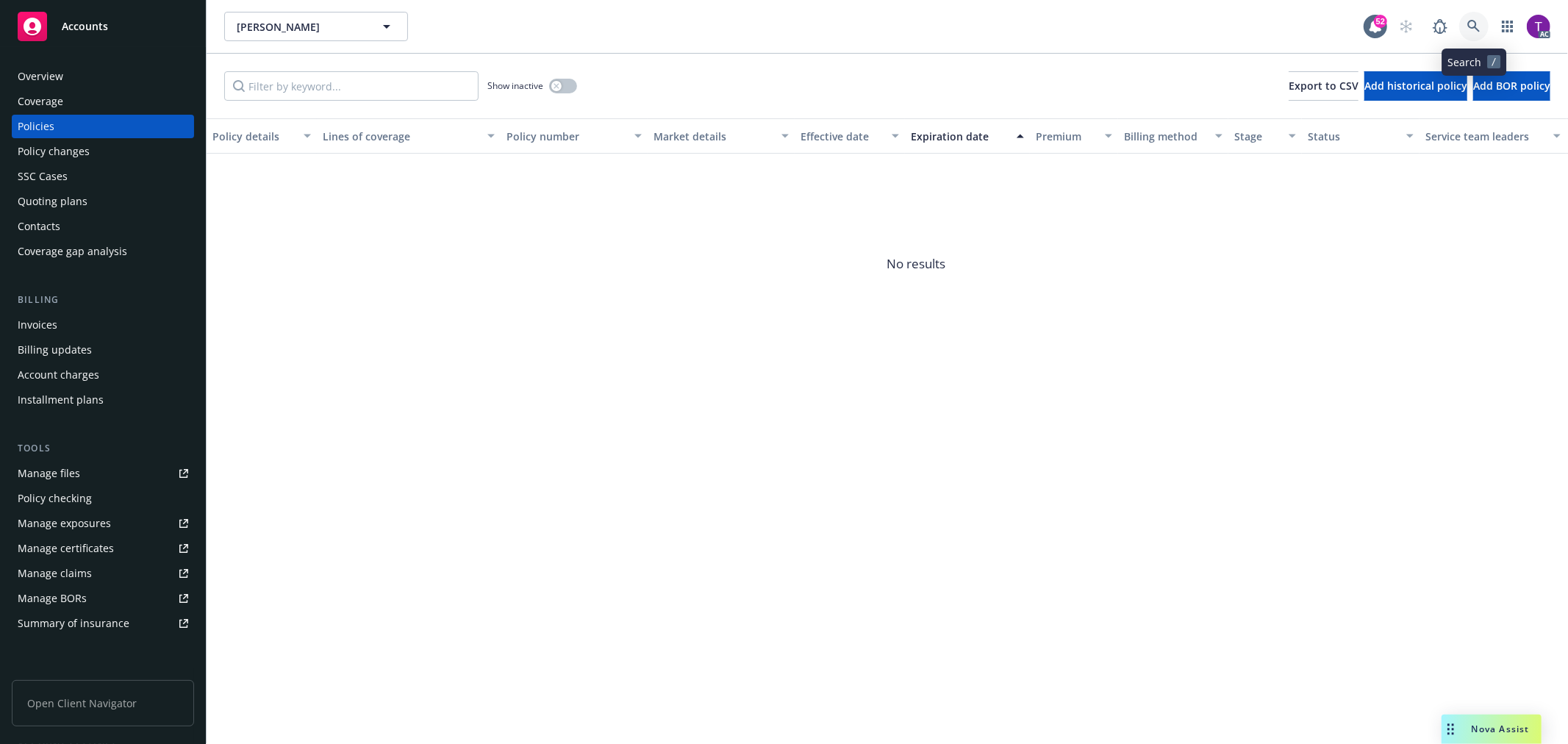
click at [1473, 22] on icon at bounding box center [1473, 26] width 13 height 13
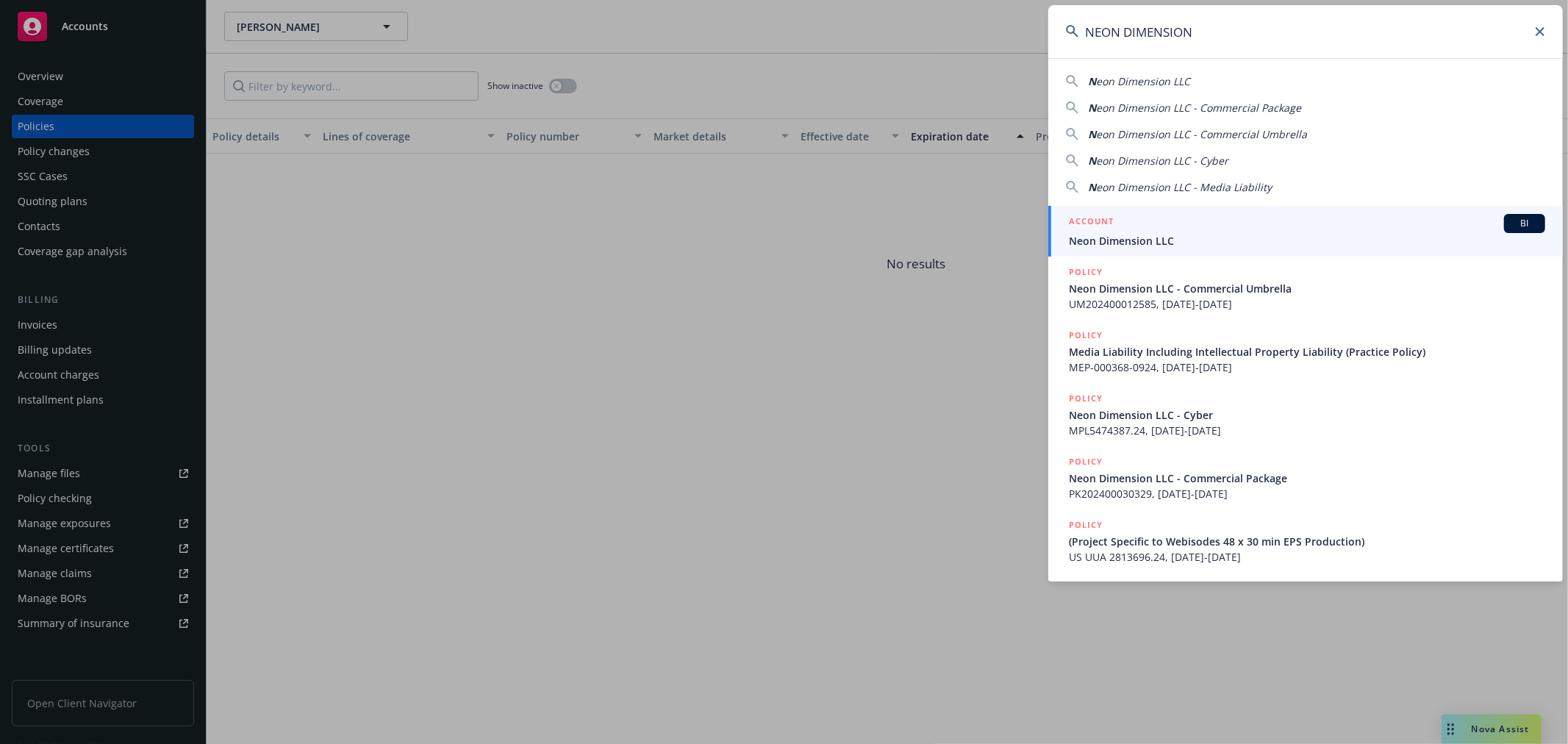
type input "NEON DIMENSION"
click at [1150, 233] on span "Neon Dimension LLC" at bounding box center [1307, 241] width 476 height 15
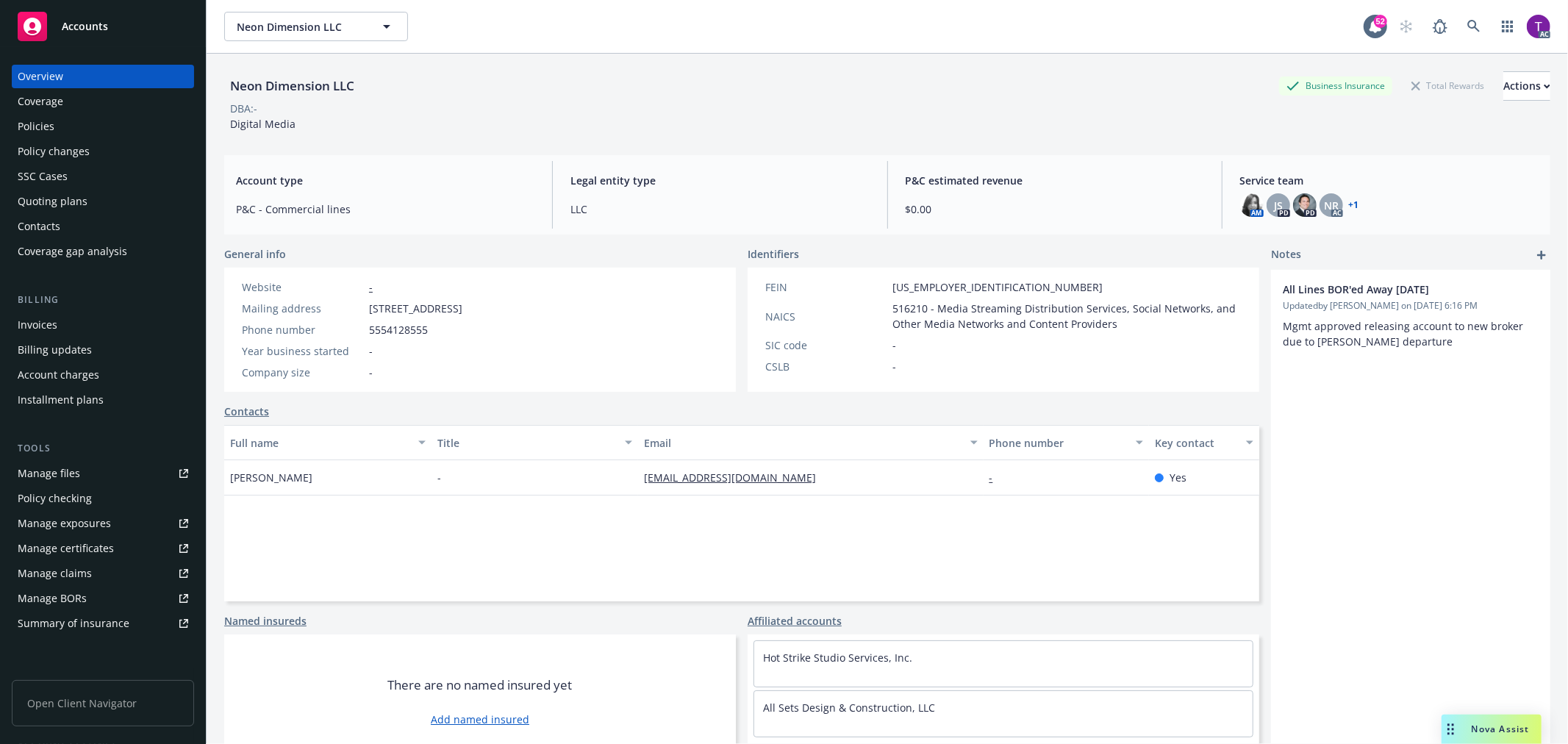
click at [82, 320] on div "Invoices" at bounding box center [102, 324] width 170 height 23
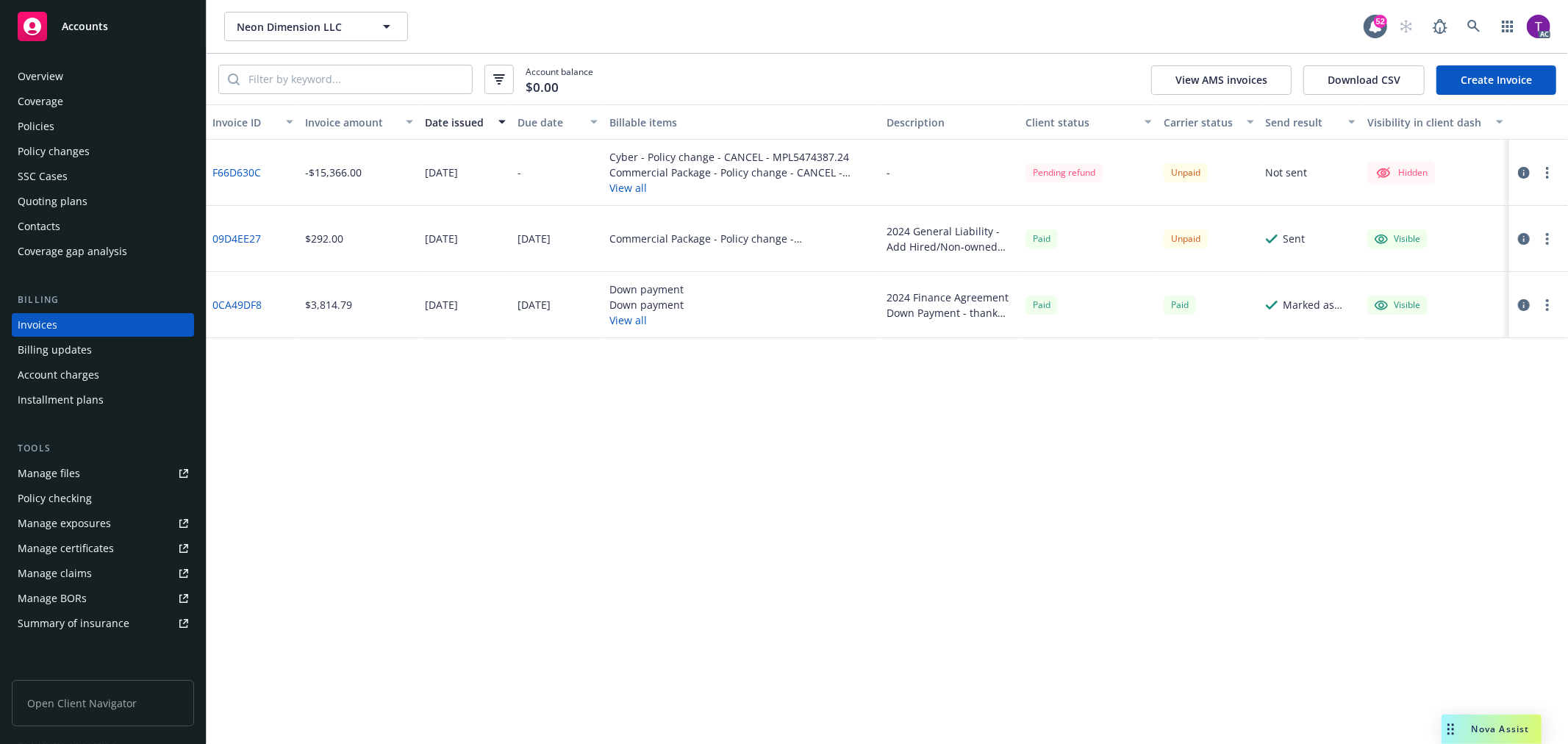
click at [223, 170] on link "F66D630C" at bounding box center [236, 172] width 48 height 15
click at [64, 128] on div "Policies" at bounding box center [102, 126] width 170 height 23
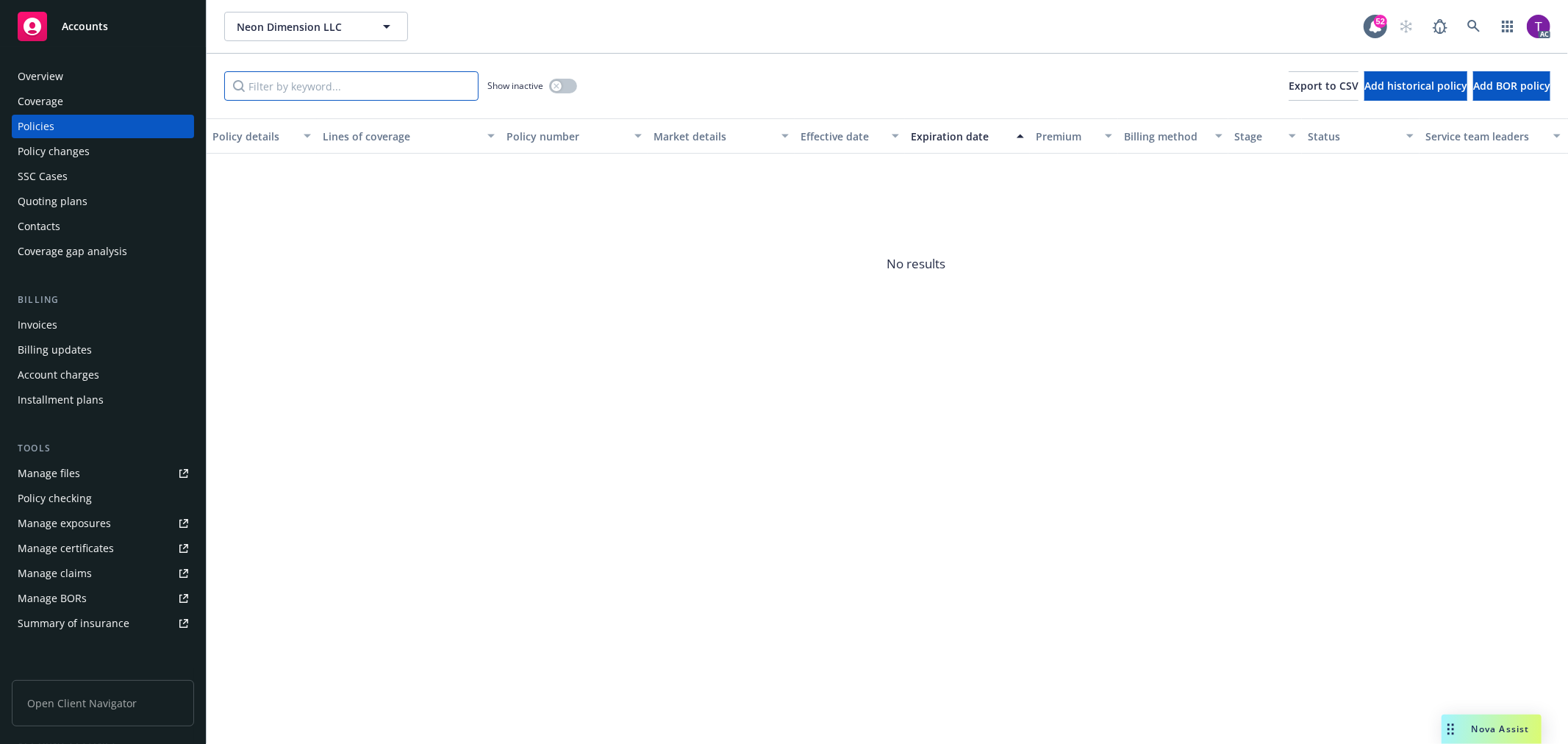
click at [320, 91] on input "Filter by keyword..." at bounding box center [351, 86] width 255 height 30
paste input "MEP-000368-0 924"
type input "MEP-000368-0 924"
click at [1460, 26] on link at bounding box center [1473, 27] width 30 height 30
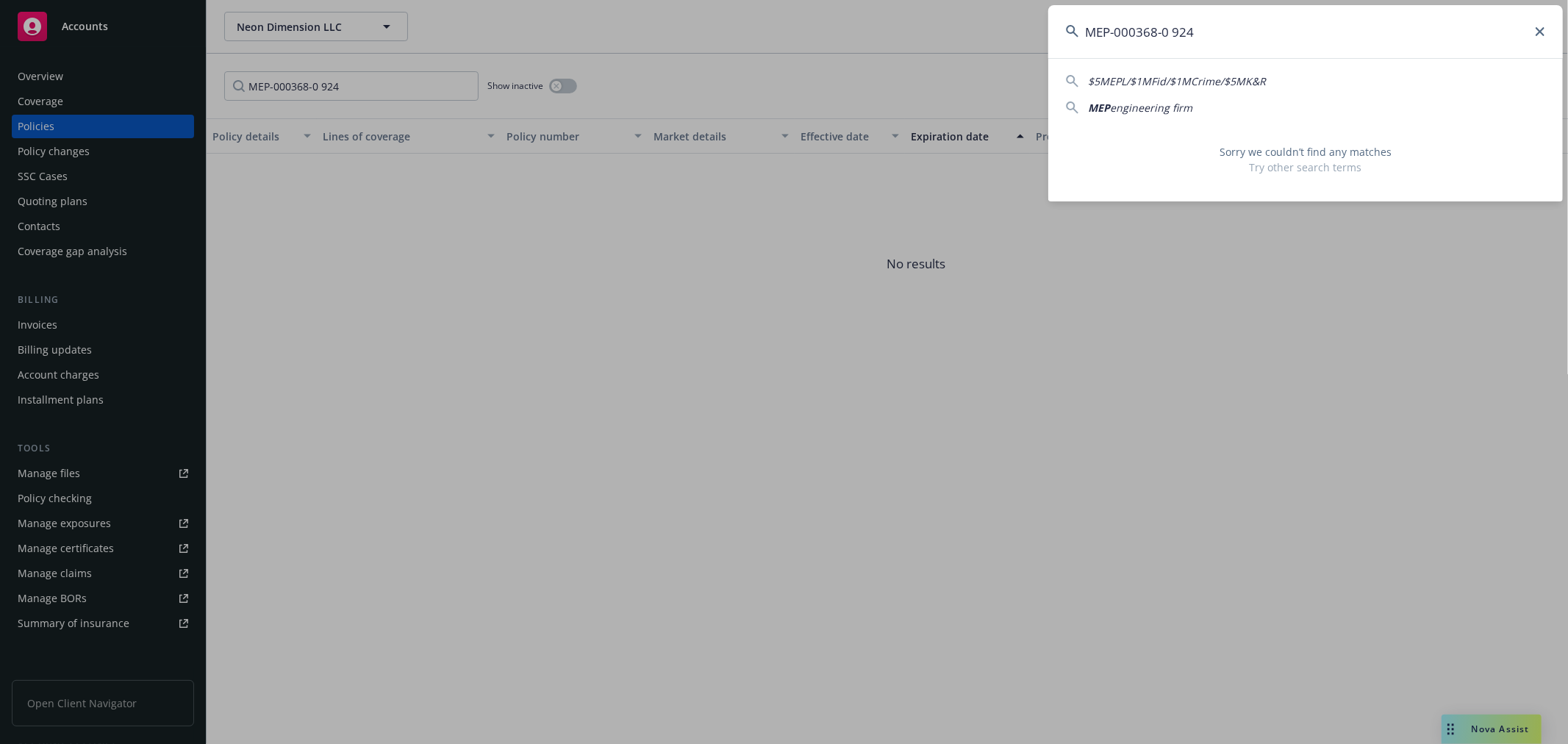
drag, startPoint x: 1224, startPoint y: 47, endPoint x: 960, endPoint y: -13, distance: 270.7
click at [960, 0] on html "Accounts Overview Coverage Policies Policy changes SSC Cases Quoting plans Cont…" at bounding box center [784, 372] width 1568 height 744
paste input
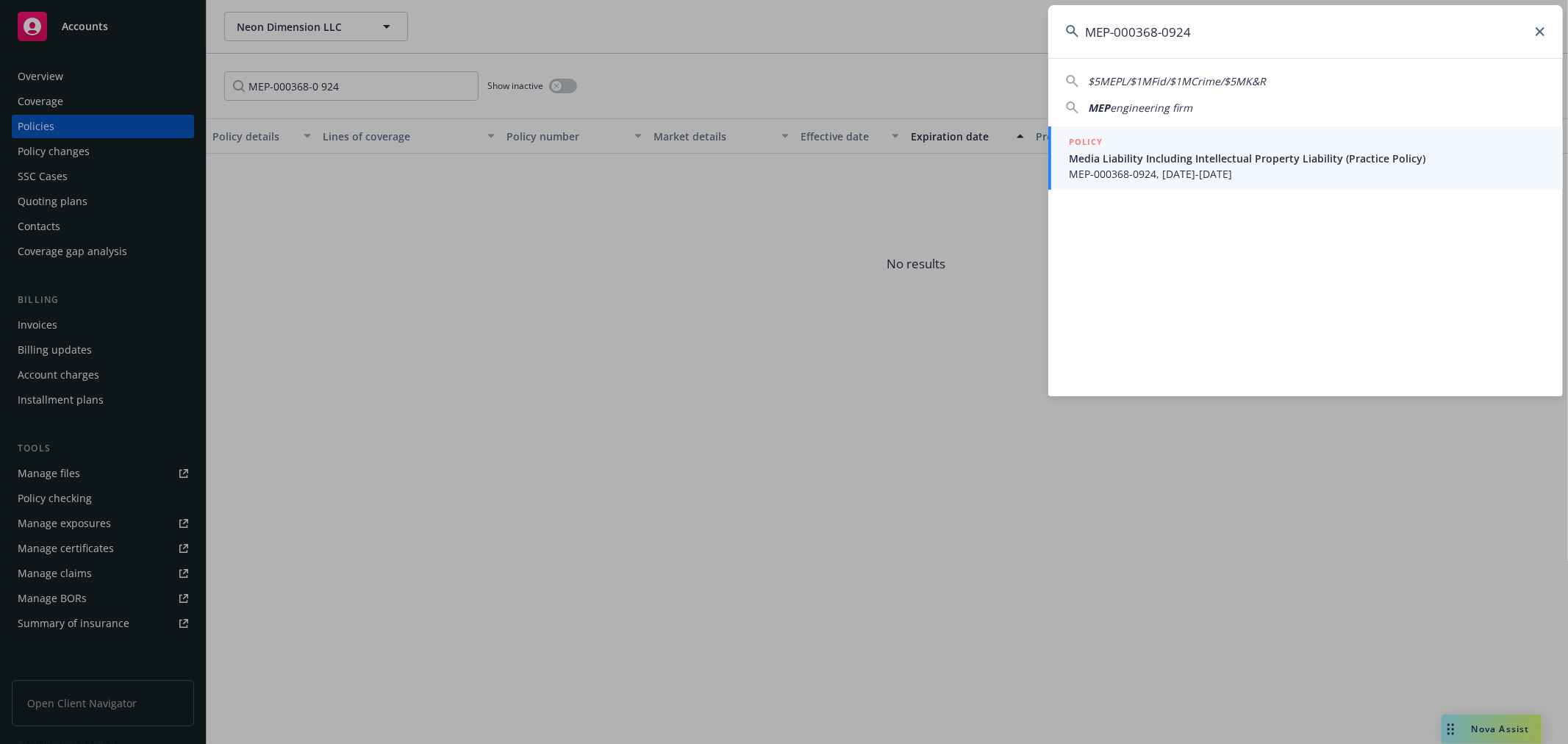
type input "MEP-000368-0924"
click at [1131, 163] on span "Media Liability Including Intellectual Property Liability (Practice Policy)" at bounding box center [1307, 158] width 476 height 15
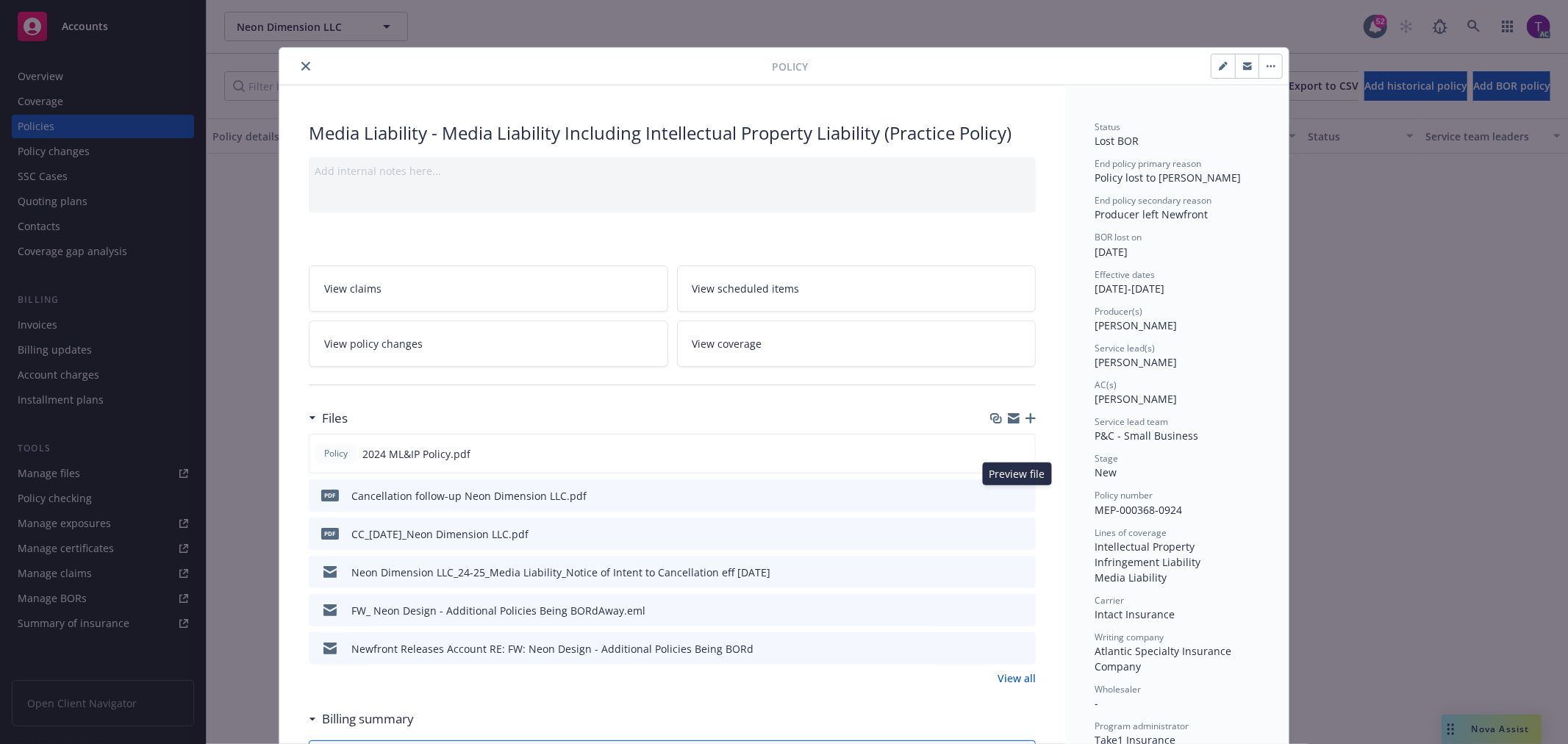
click at [1016, 493] on icon "preview file" at bounding box center [1021, 495] width 13 height 11
click at [1017, 494] on icon "preview file" at bounding box center [1021, 495] width 13 height 11
click at [1009, 677] on link "View all" at bounding box center [1017, 678] width 38 height 15
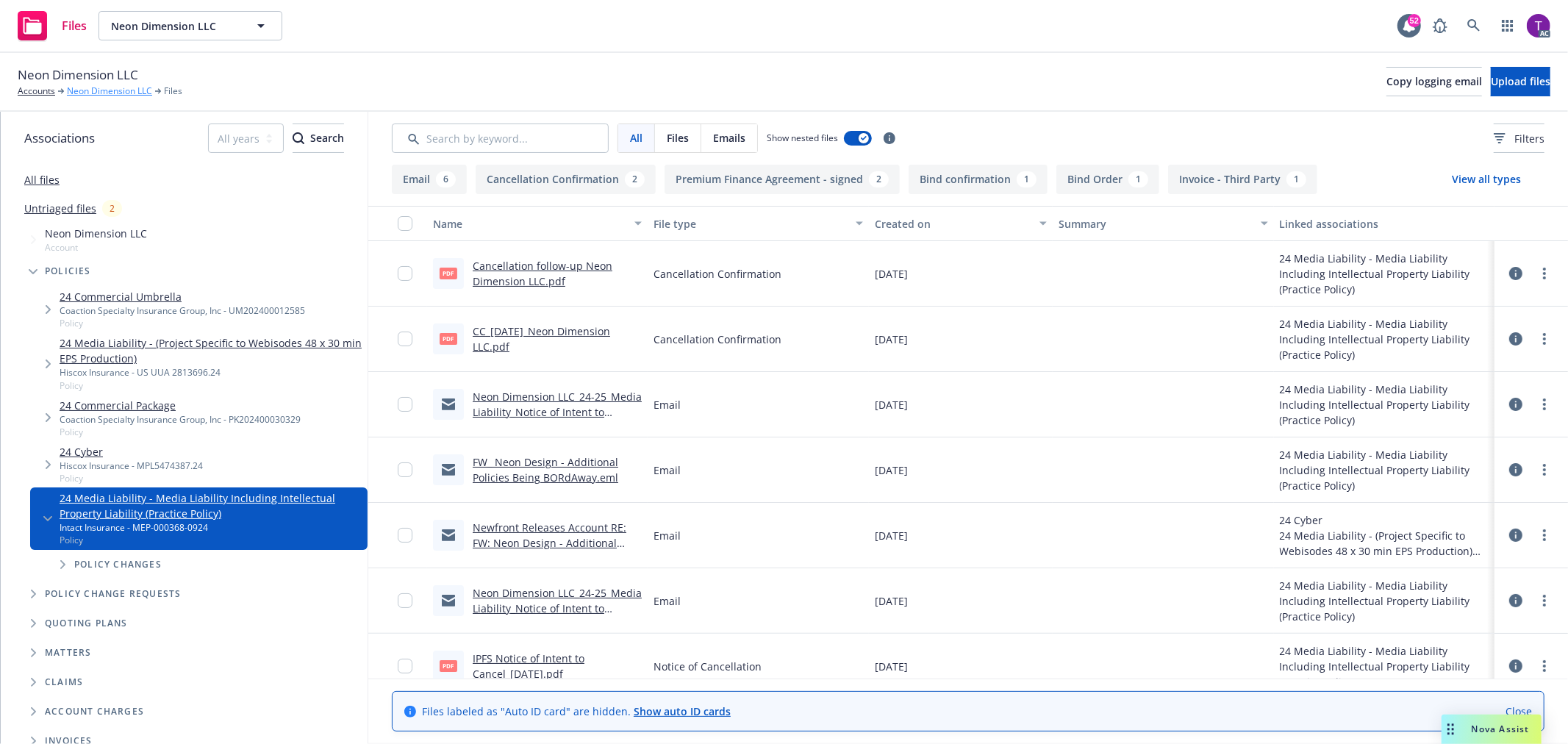
click at [86, 88] on link "Neon Dimension LLC" at bounding box center [109, 91] width 86 height 13
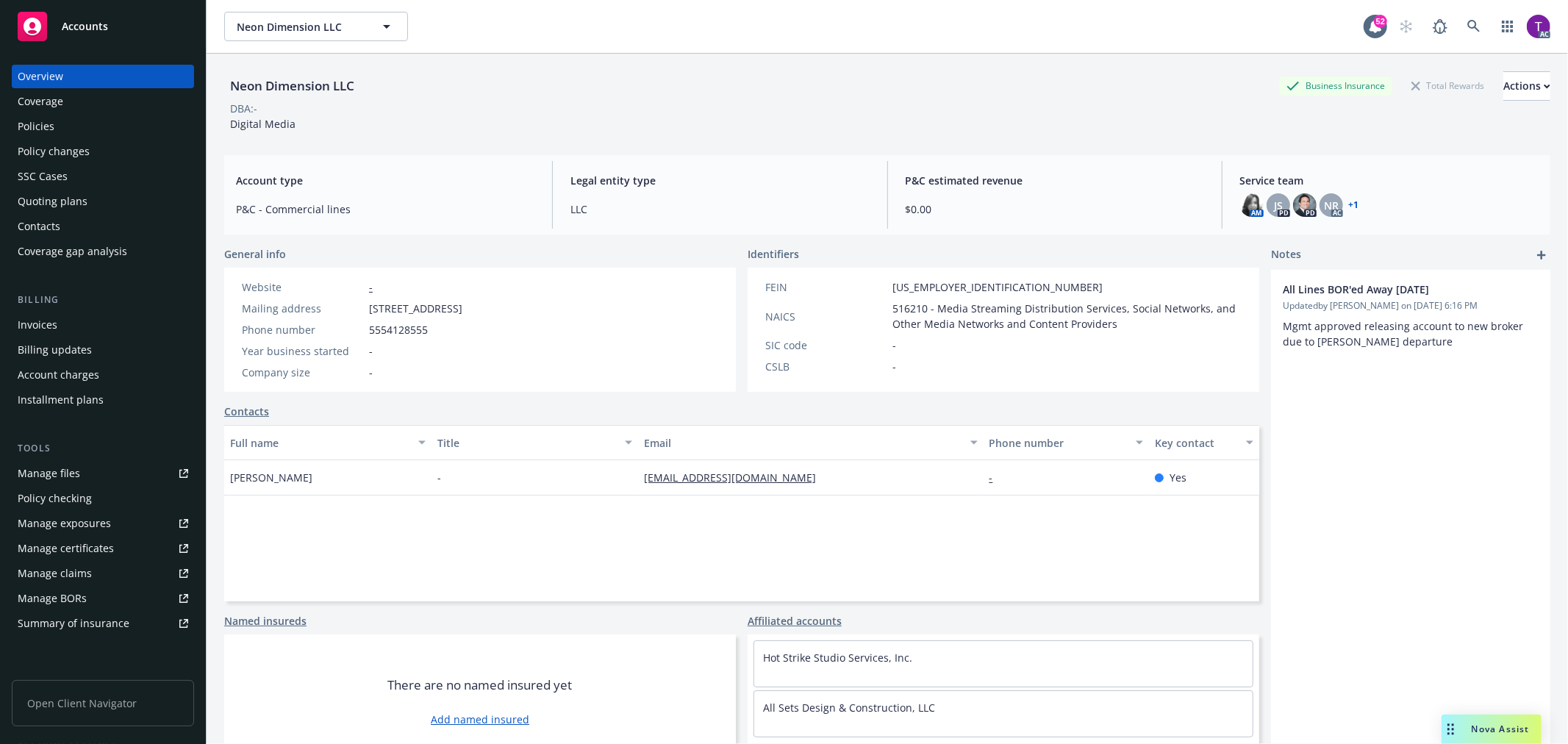
click at [55, 128] on div "Policies" at bounding box center [102, 126] width 170 height 23
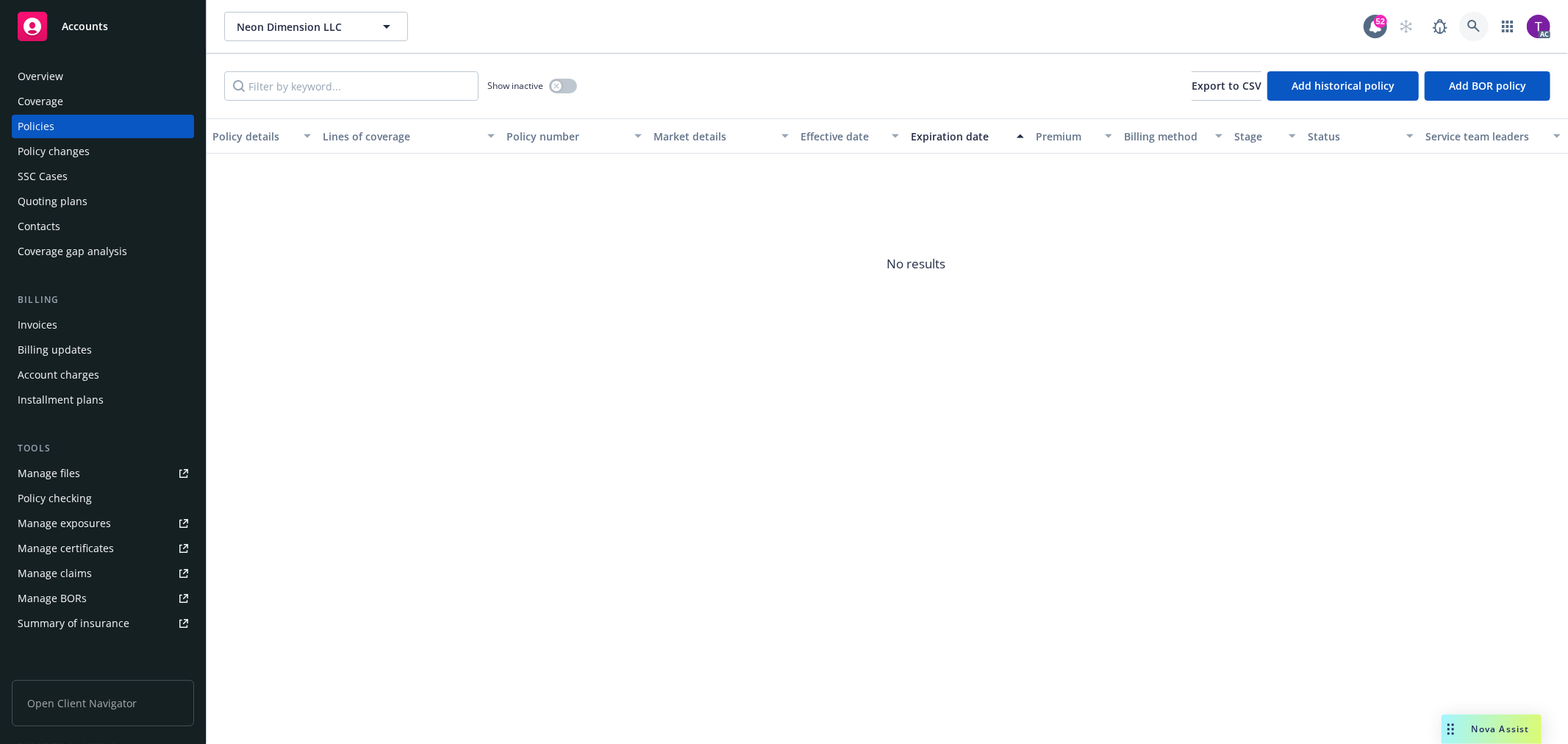
click at [1472, 12] on link at bounding box center [1473, 27] width 30 height 30
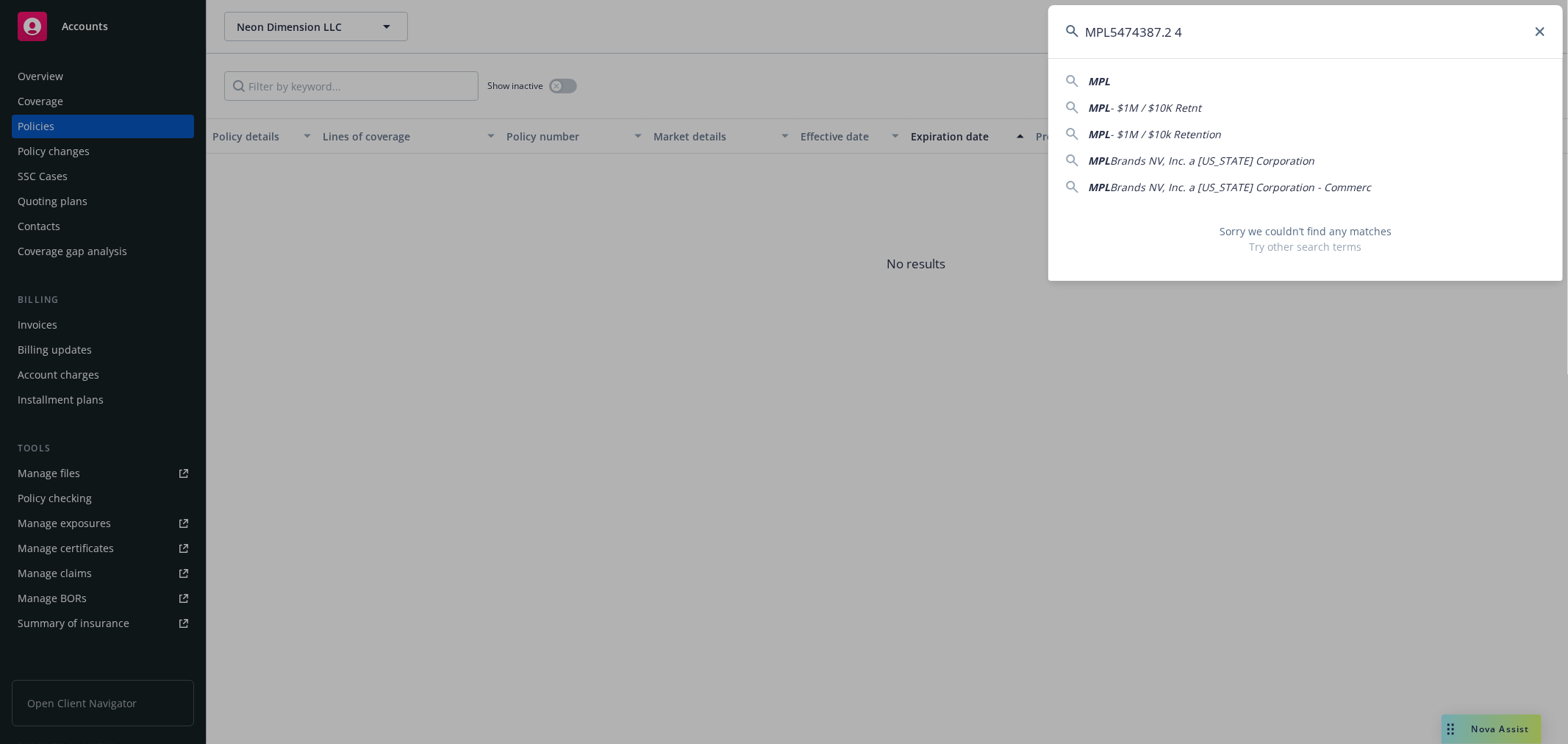
click at [1172, 30] on input "MPL5474387.2 4" at bounding box center [1305, 32] width 514 height 53
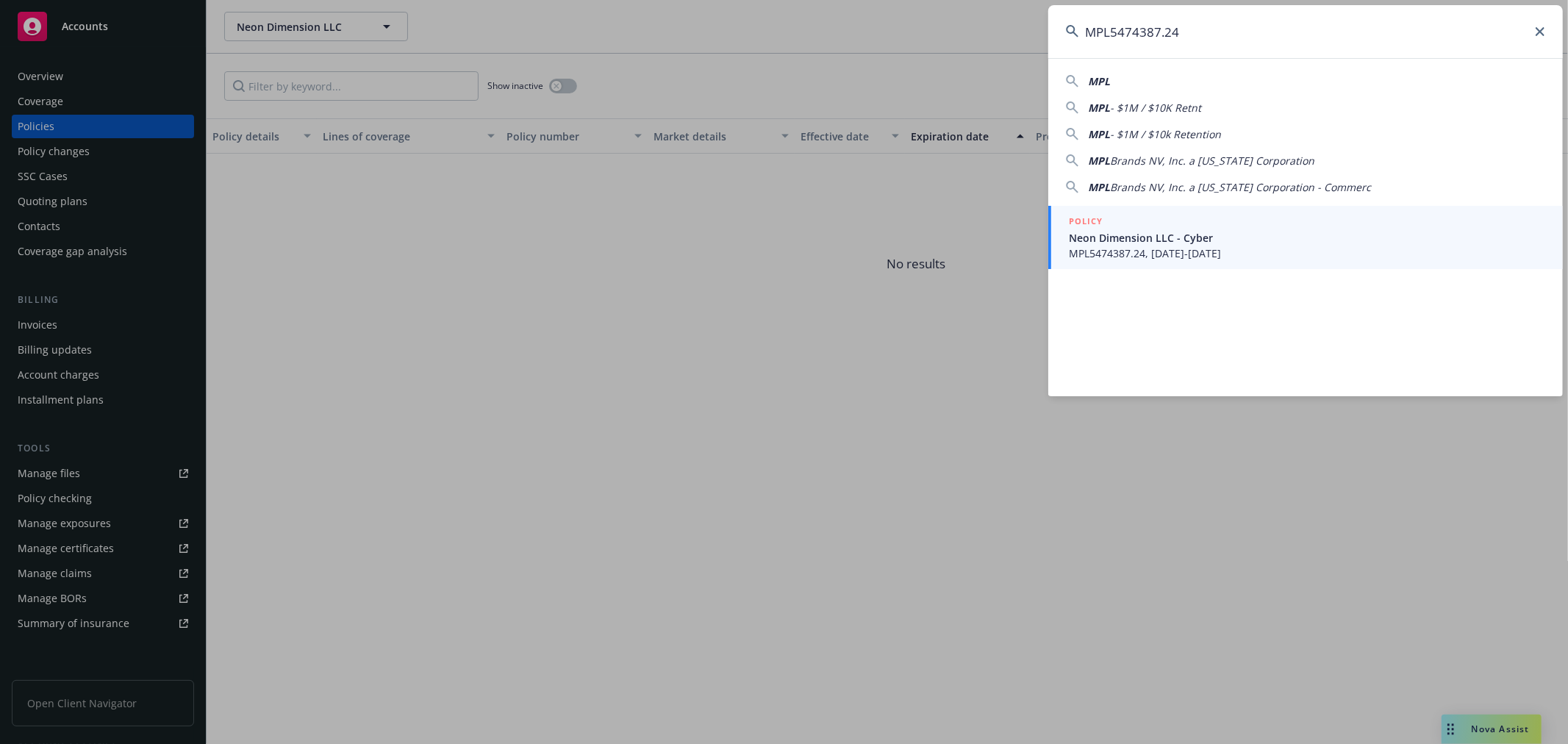
type input "MPL5474387.24"
click at [1151, 239] on span "Neon Dimension LLC - Cyber" at bounding box center [1307, 238] width 476 height 15
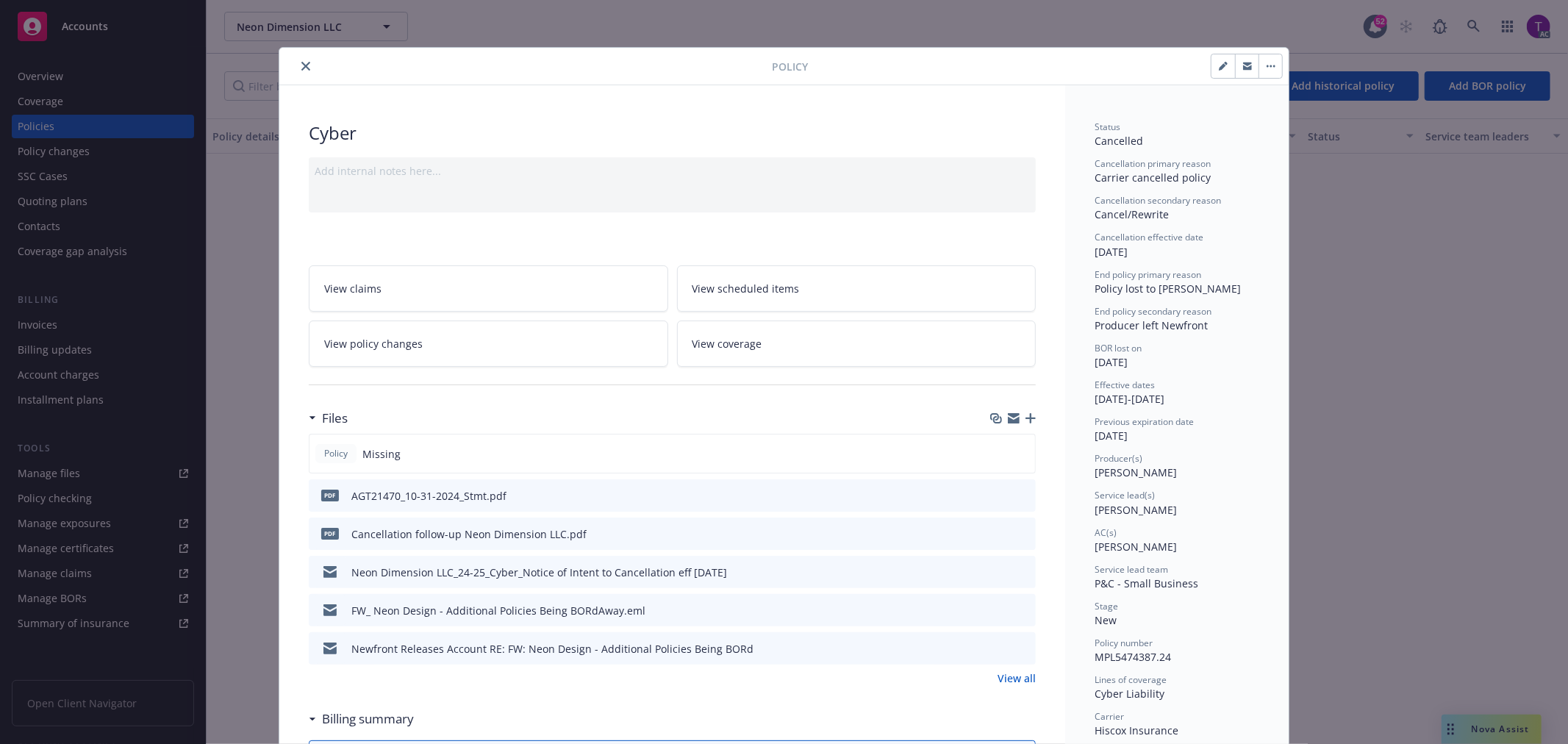
click at [1015, 533] on icon "preview file" at bounding box center [1021, 533] width 13 height 11
click at [1016, 675] on link "View all" at bounding box center [1017, 678] width 38 height 15
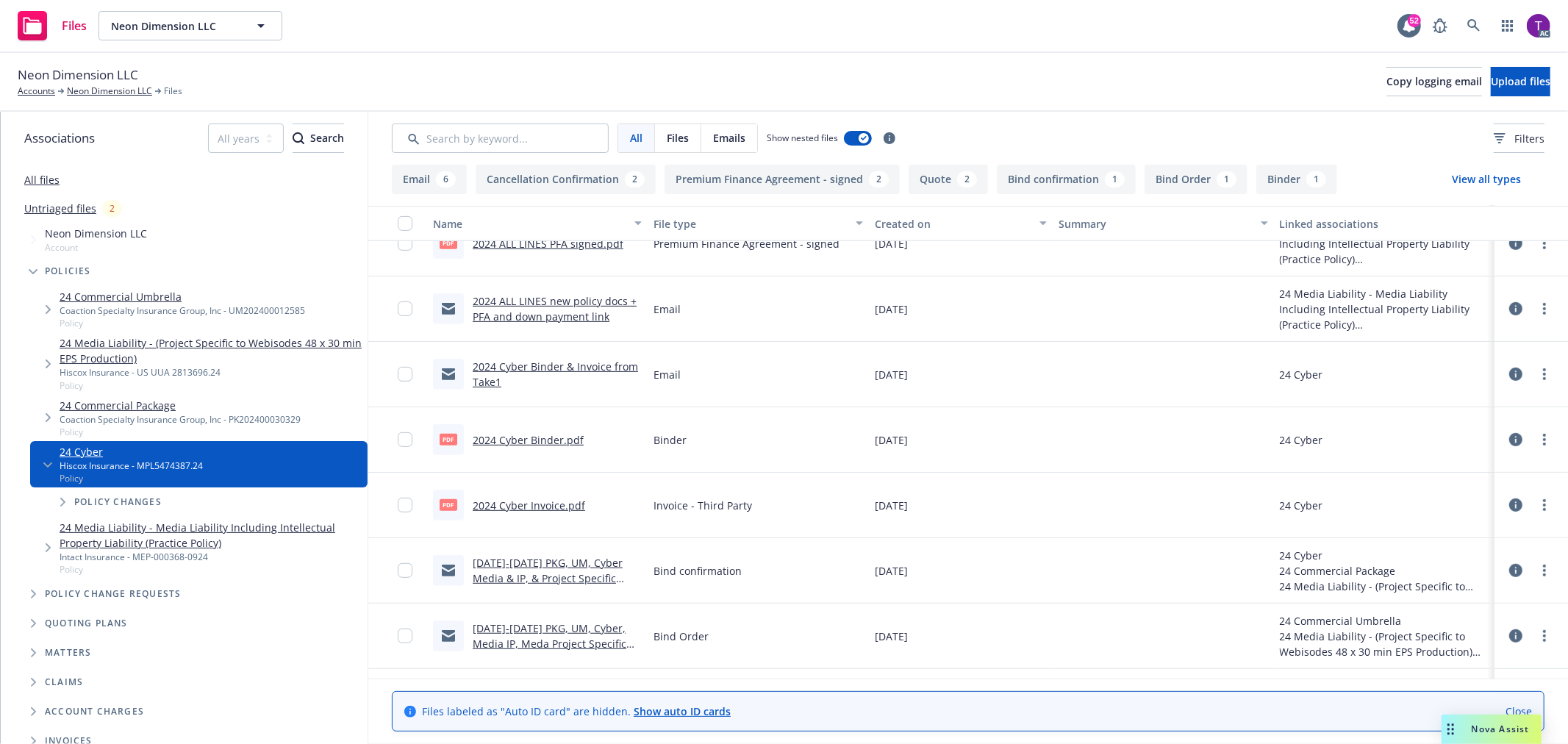
scroll to position [511, 0]
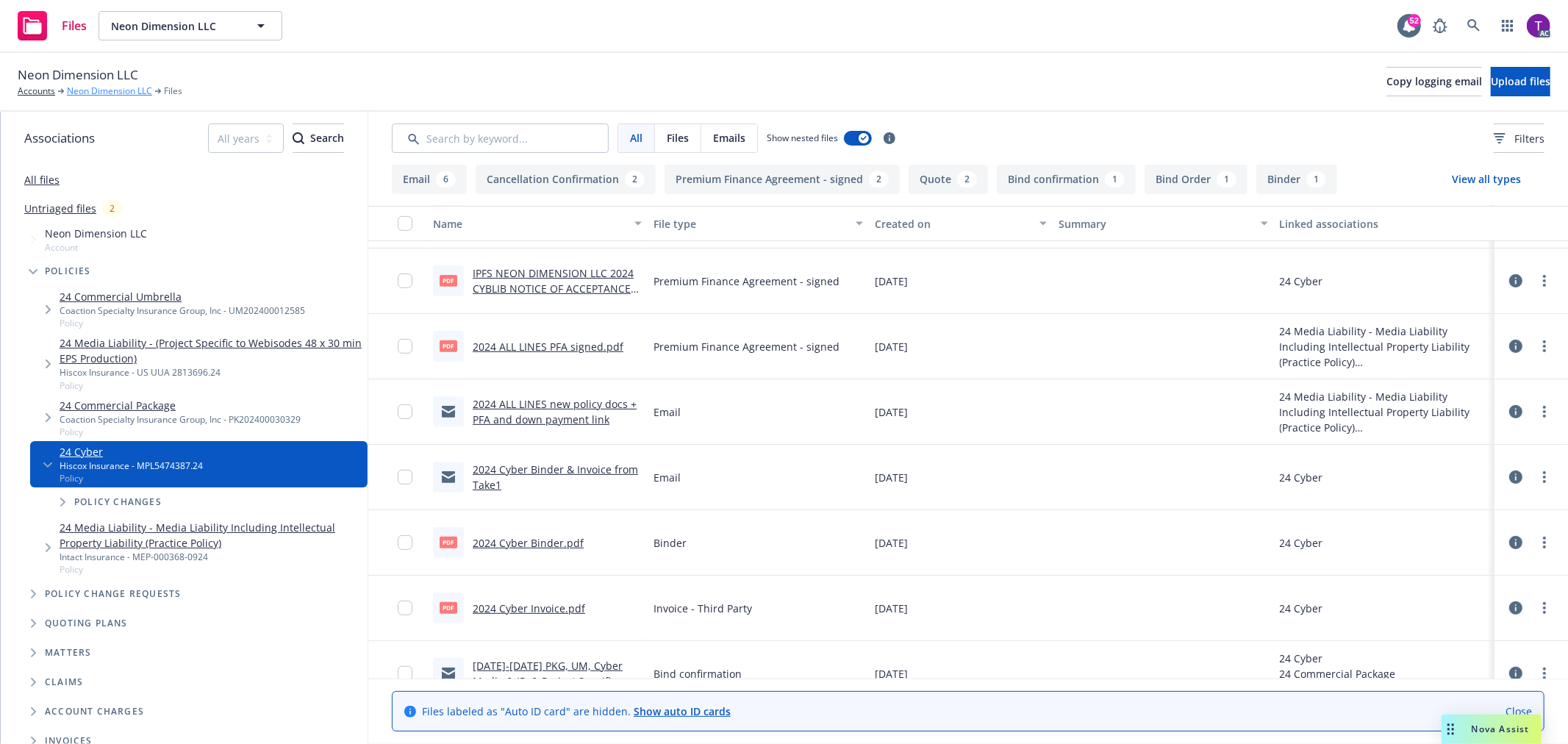
click at [92, 92] on link "Neon Dimension LLC" at bounding box center [109, 91] width 86 height 13
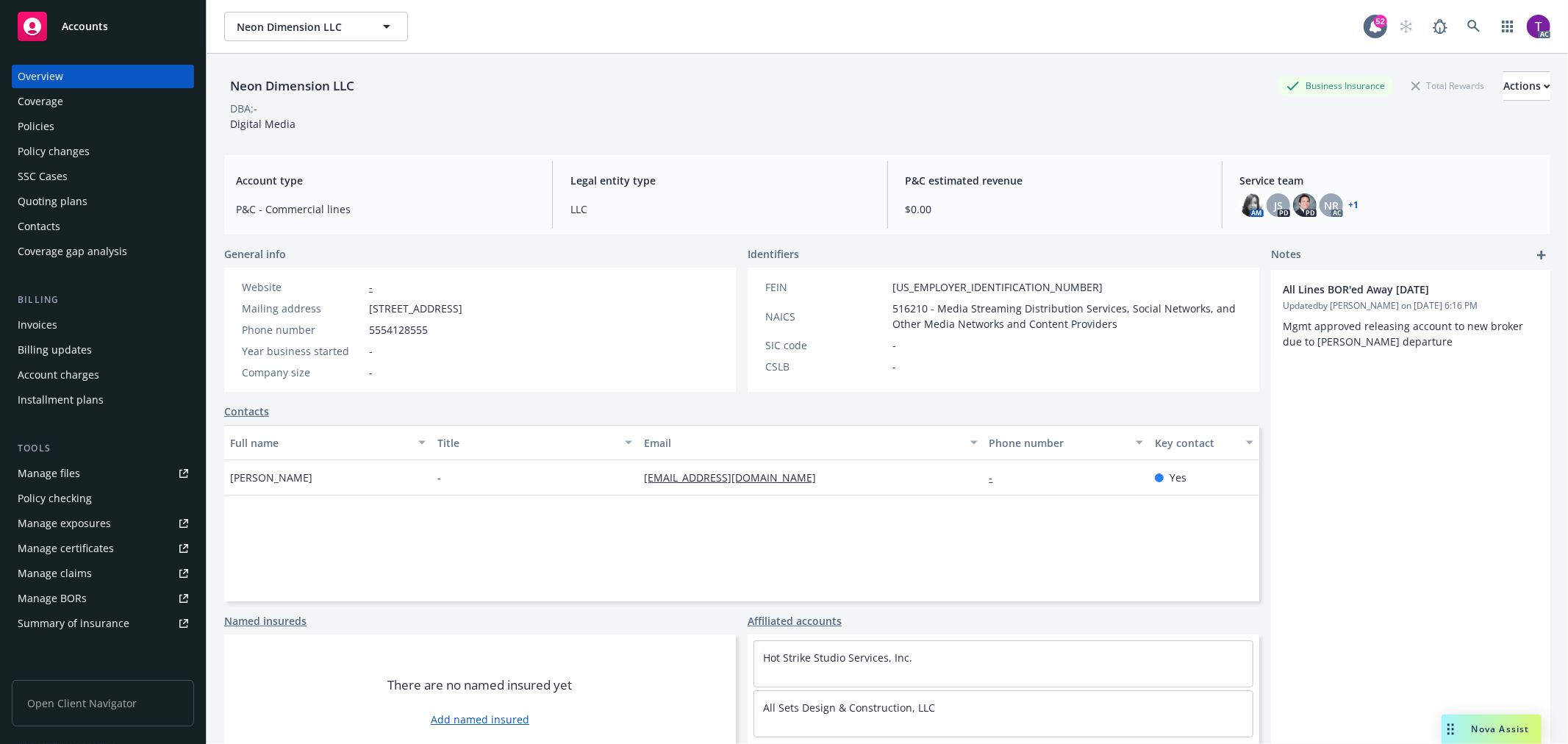
click at [42, 317] on div "Invoices" at bounding box center [37, 324] width 39 height 23
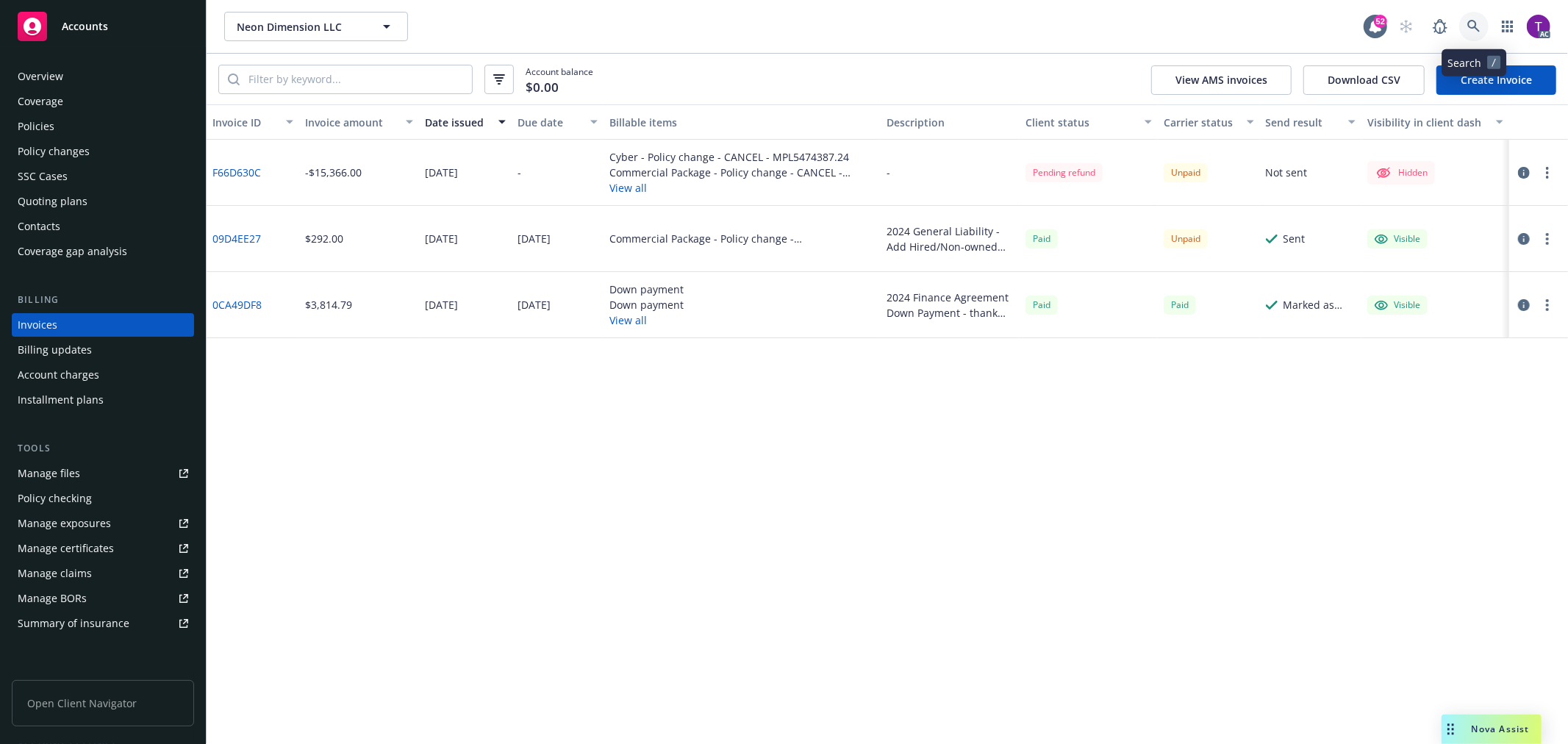
click at [1467, 24] on icon at bounding box center [1473, 26] width 13 height 13
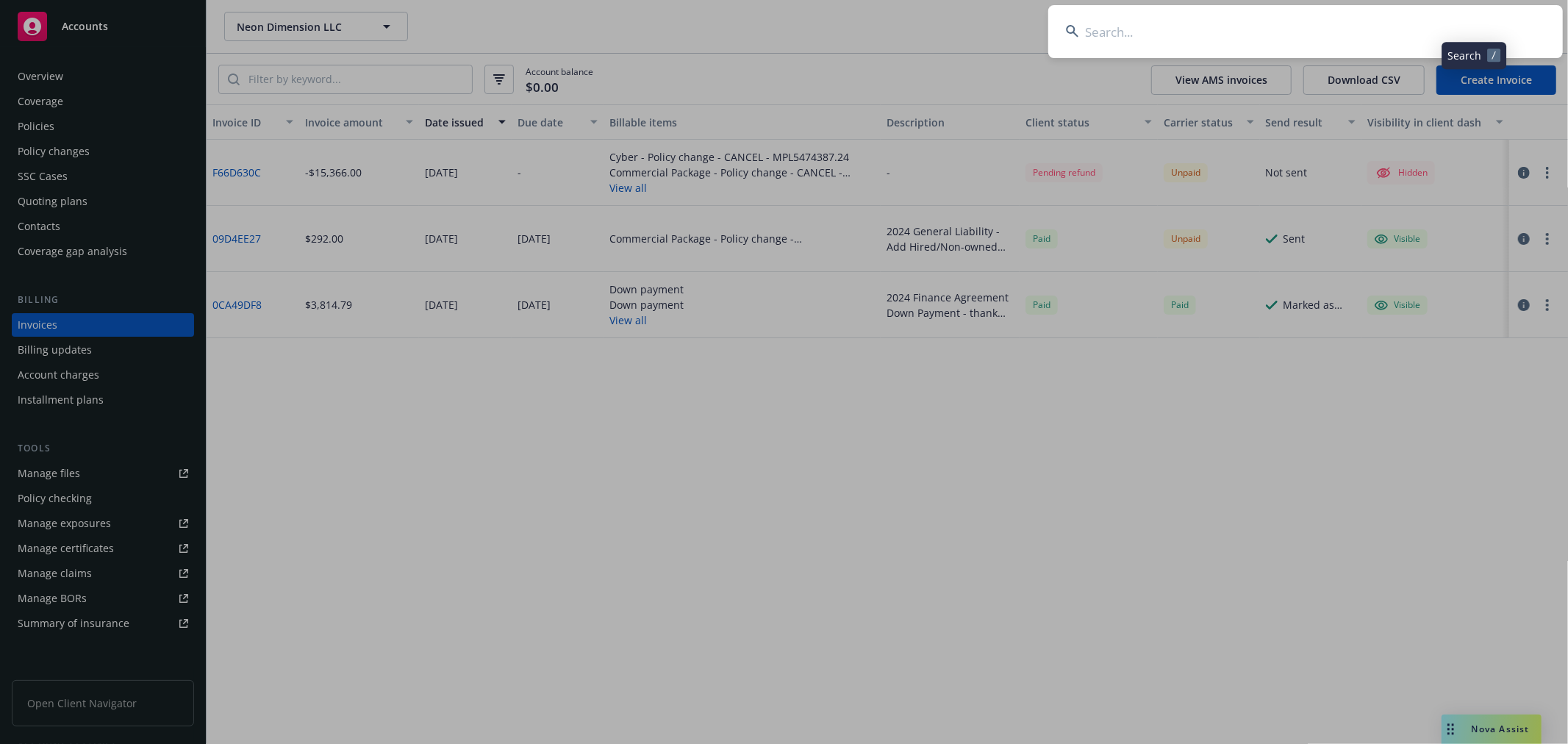
type input "v"
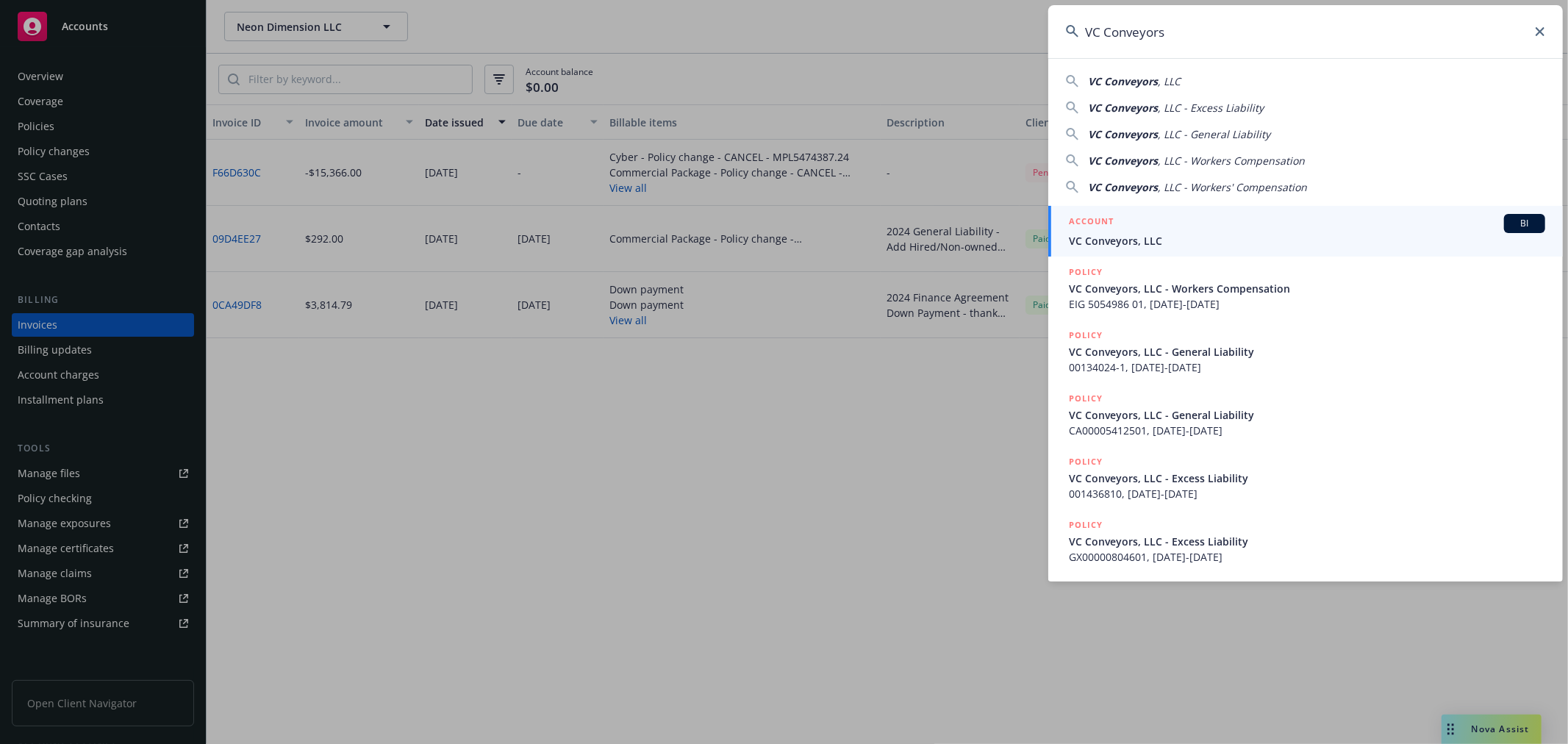
type input "VC Conveyors"
click at [1085, 223] on li "ACCOUNT BI VC Conveyors, LLC" at bounding box center [1305, 231] width 514 height 51
drag, startPoint x: 1110, startPoint y: 237, endPoint x: 1092, endPoint y: 244, distance: 19.3
click at [1110, 237] on span "VC Conveyors, LLC" at bounding box center [1307, 241] width 476 height 15
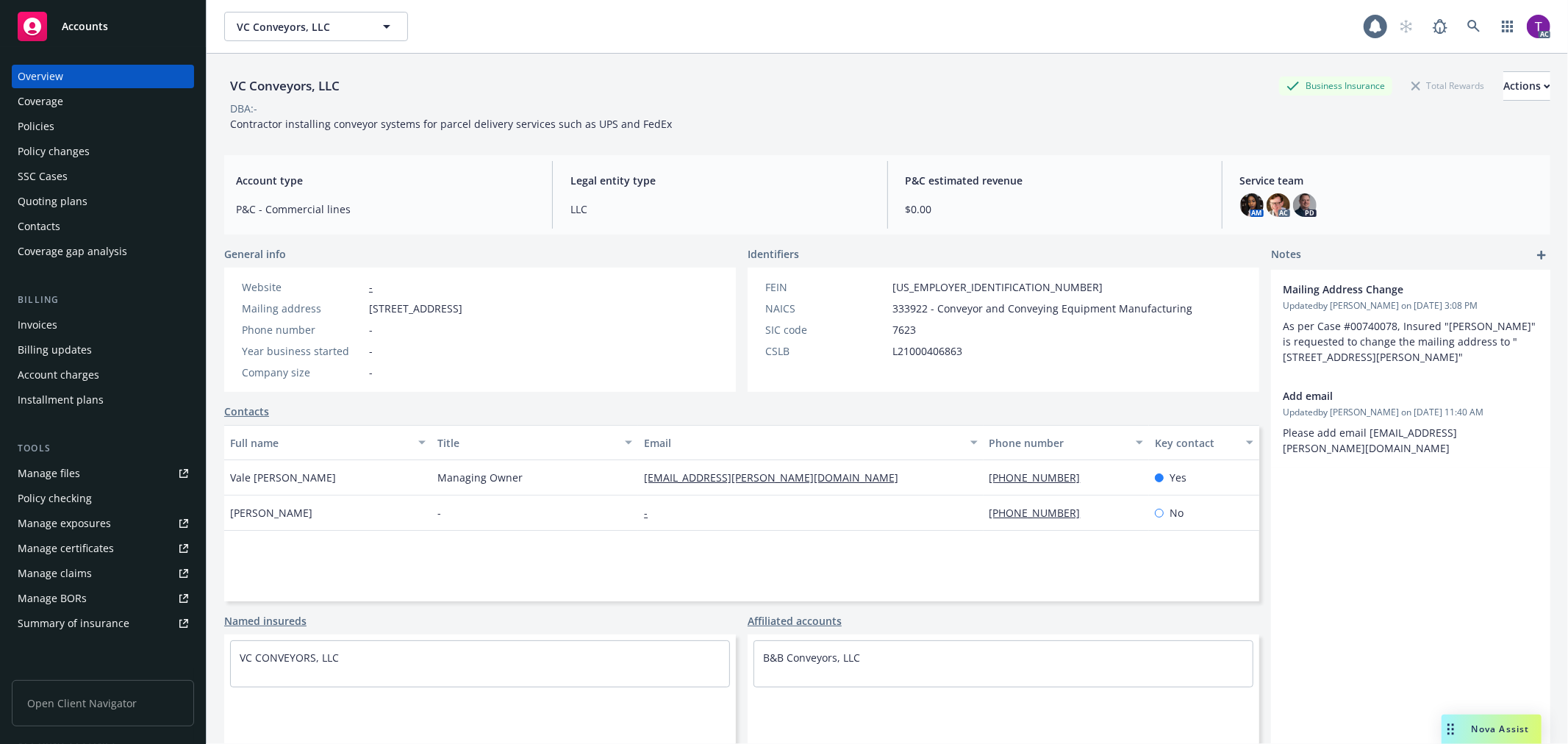
click at [25, 320] on div "Invoices" at bounding box center [37, 324] width 39 height 23
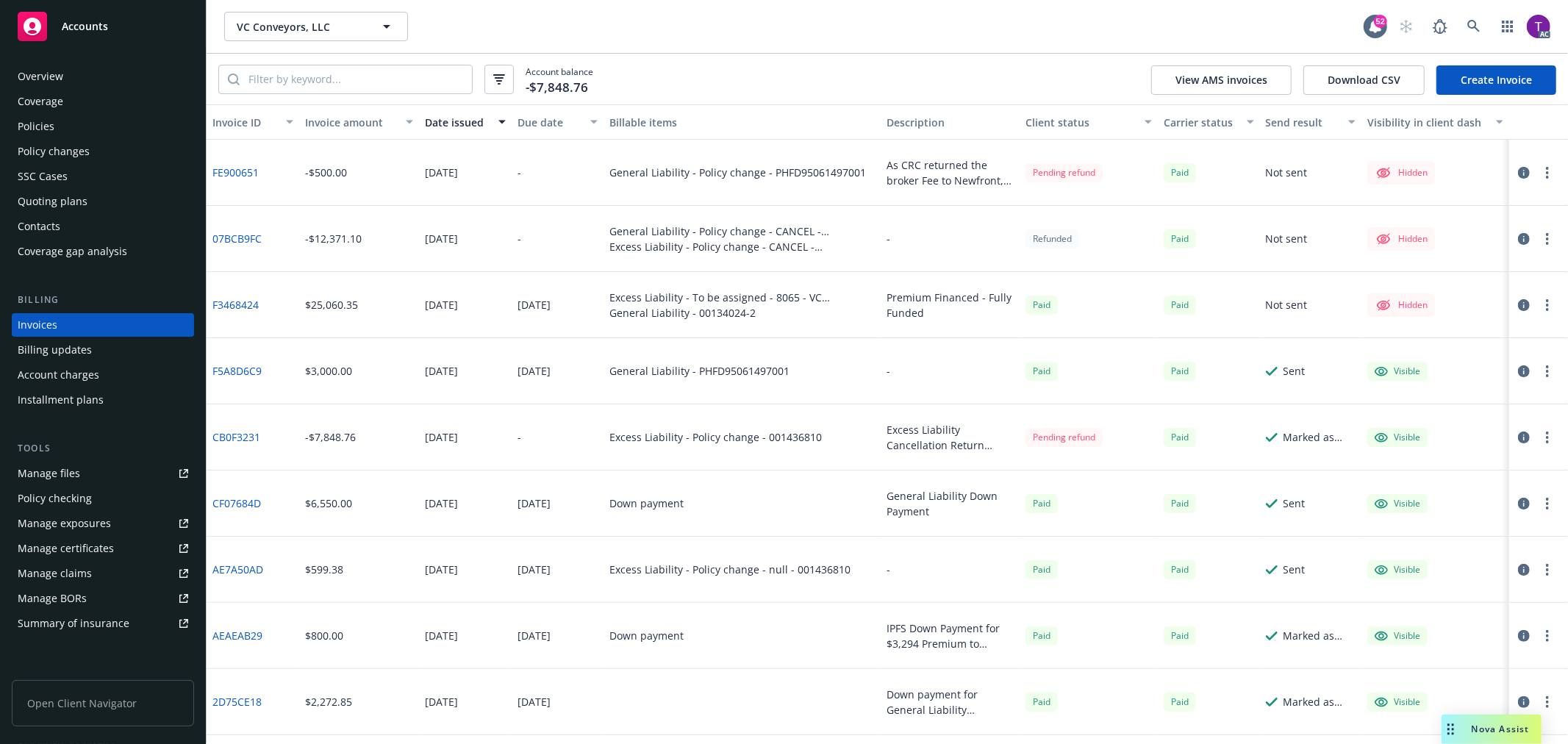
click at [357, 129] on div "Invoice amount" at bounding box center [351, 122] width 92 height 15
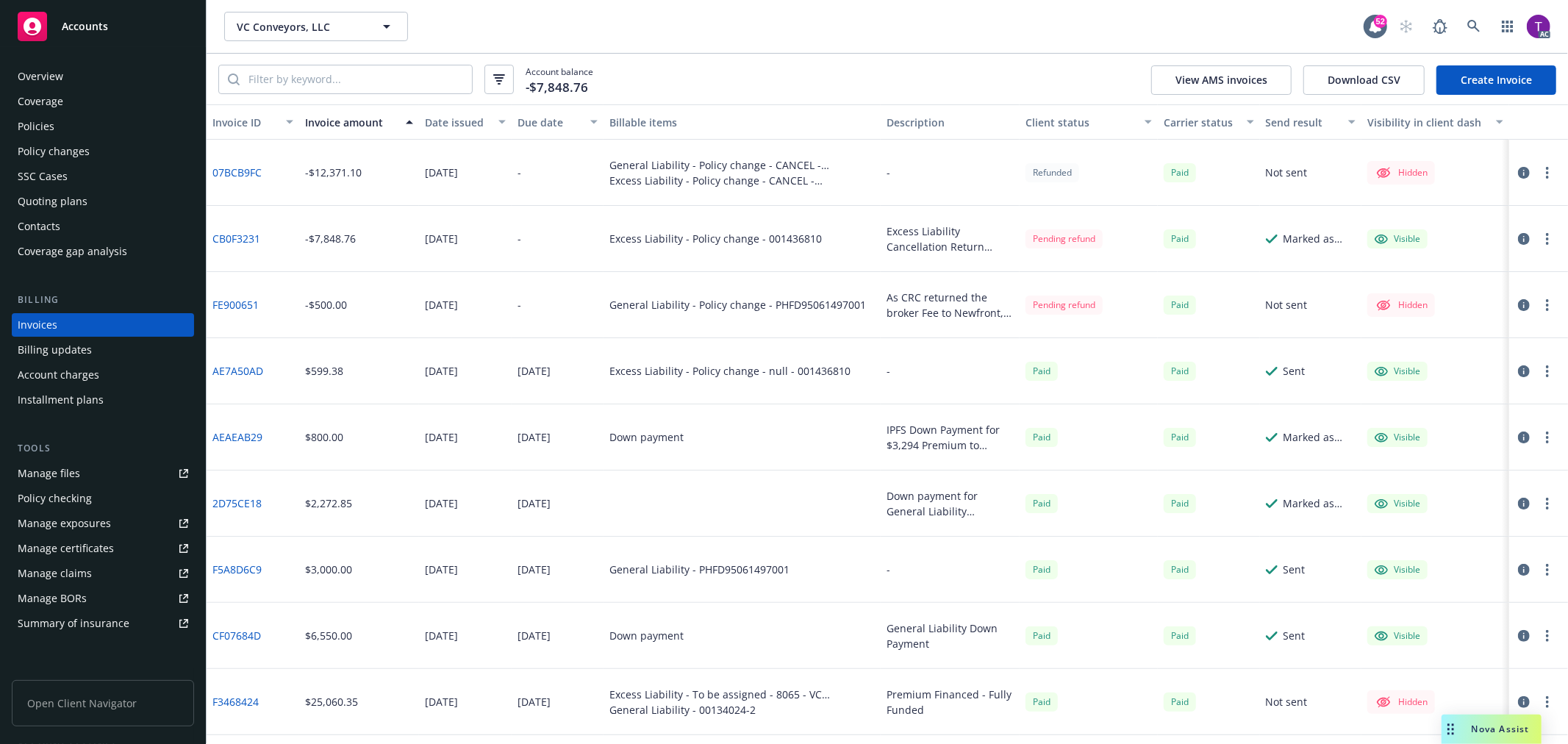
click at [236, 303] on link "FE900651" at bounding box center [235, 305] width 46 height 15
click at [303, 87] on input "search" at bounding box center [355, 79] width 233 height 28
paste input "PHFD95061497001"
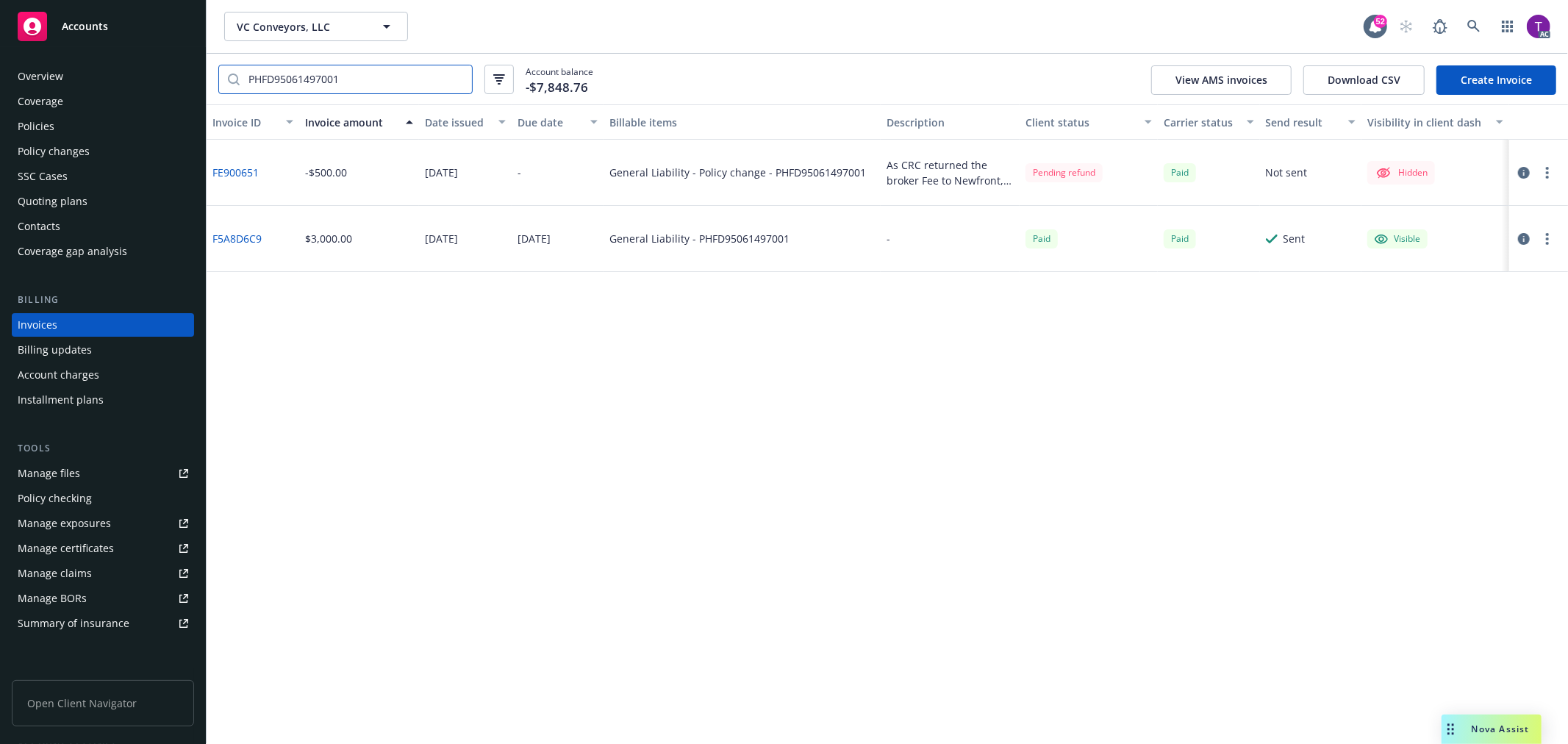
type input "PHFD95061497001"
click at [223, 240] on link "F5A8D6C9" at bounding box center [236, 239] width 49 height 15
drag, startPoint x: 13, startPoint y: 123, endPoint x: 33, endPoint y: 117, distance: 20.9
click at [13, 123] on link "Policies" at bounding box center [103, 126] width 183 height 23
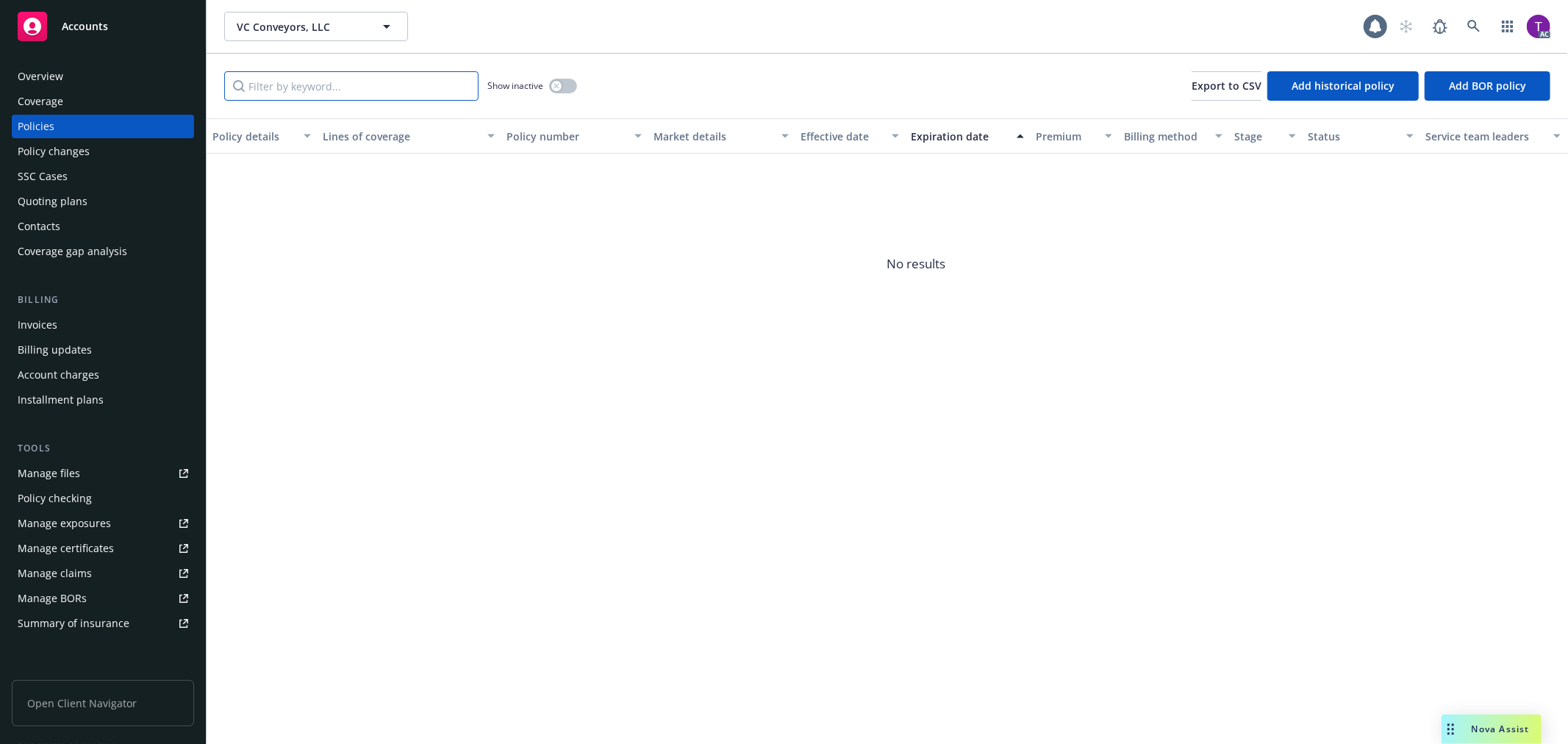
click at [275, 81] on input "Filter by keyword..." at bounding box center [351, 86] width 255 height 30
paste input "PHFD95061497001"
type input "PHFD95061497001"
click at [1472, 15] on link at bounding box center [1473, 27] width 30 height 30
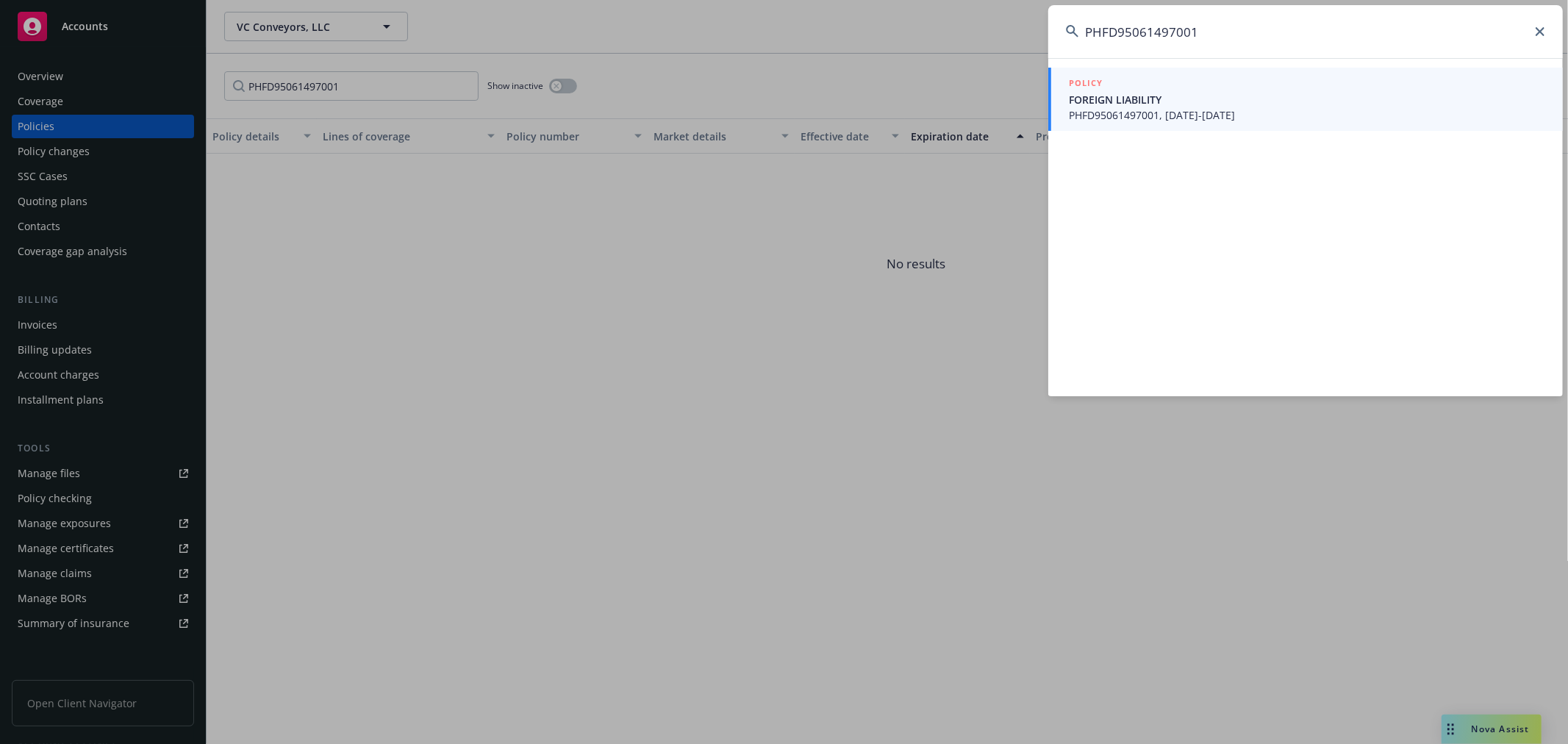
type input "PHFD95061497001"
click at [1098, 108] on span "PHFD95061497001, 08/15/2024-08/15/2025" at bounding box center [1307, 115] width 476 height 15
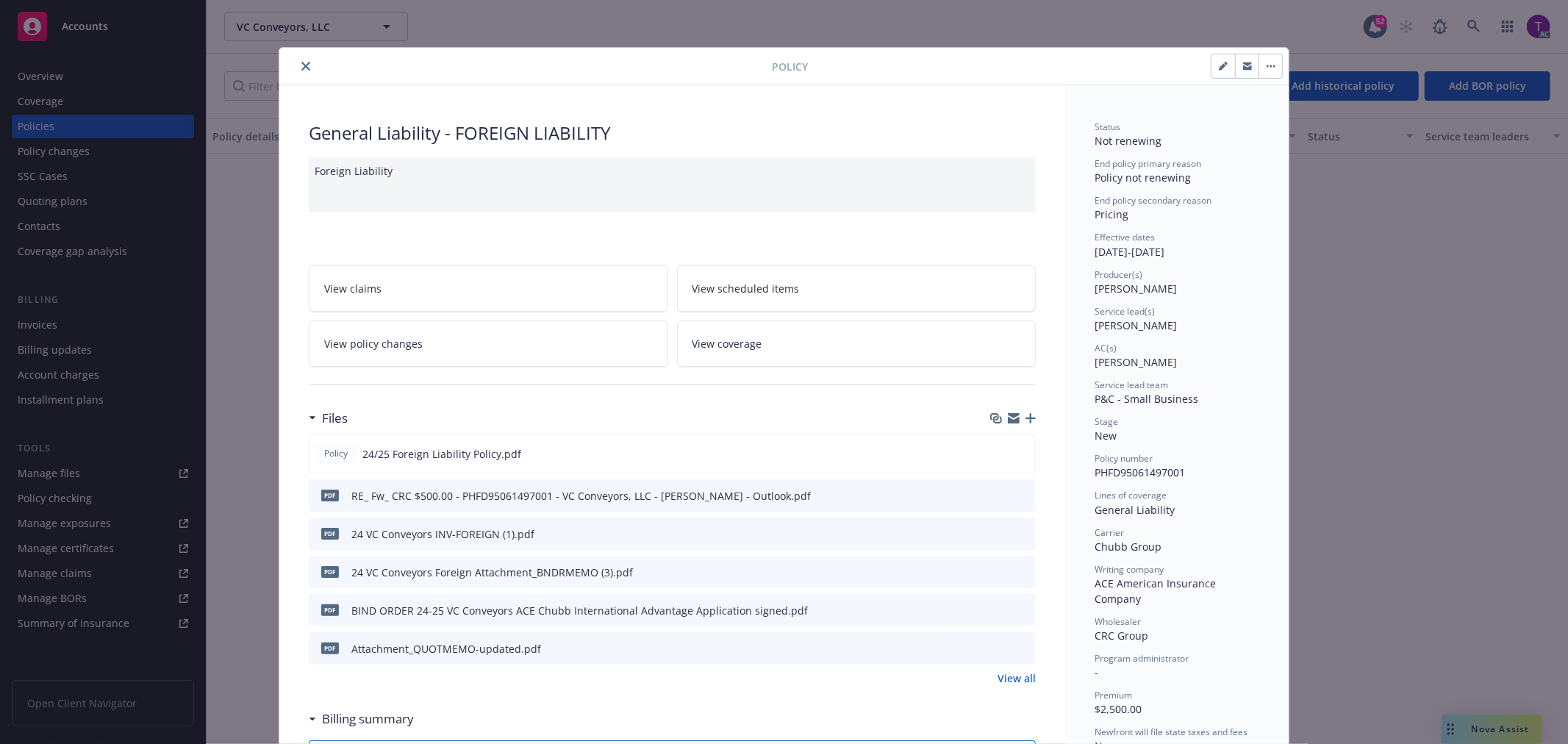
click at [1054, 33] on div "Policy General Liability - FOREIGN LIABILITY Foreign Liability View claims View…" at bounding box center [784, 372] width 1568 height 744
click at [1465, 26] on div "Policy General Liability - FOREIGN LIABILITY Foreign Liability View claims View…" at bounding box center [784, 372] width 1568 height 744
click at [1473, 25] on div "Policy General Liability - FOREIGN LIABILITY Foreign Liability View claims View…" at bounding box center [784, 372] width 1568 height 744
click at [301, 67] on icon "close" at bounding box center [306, 67] width 9 height 9
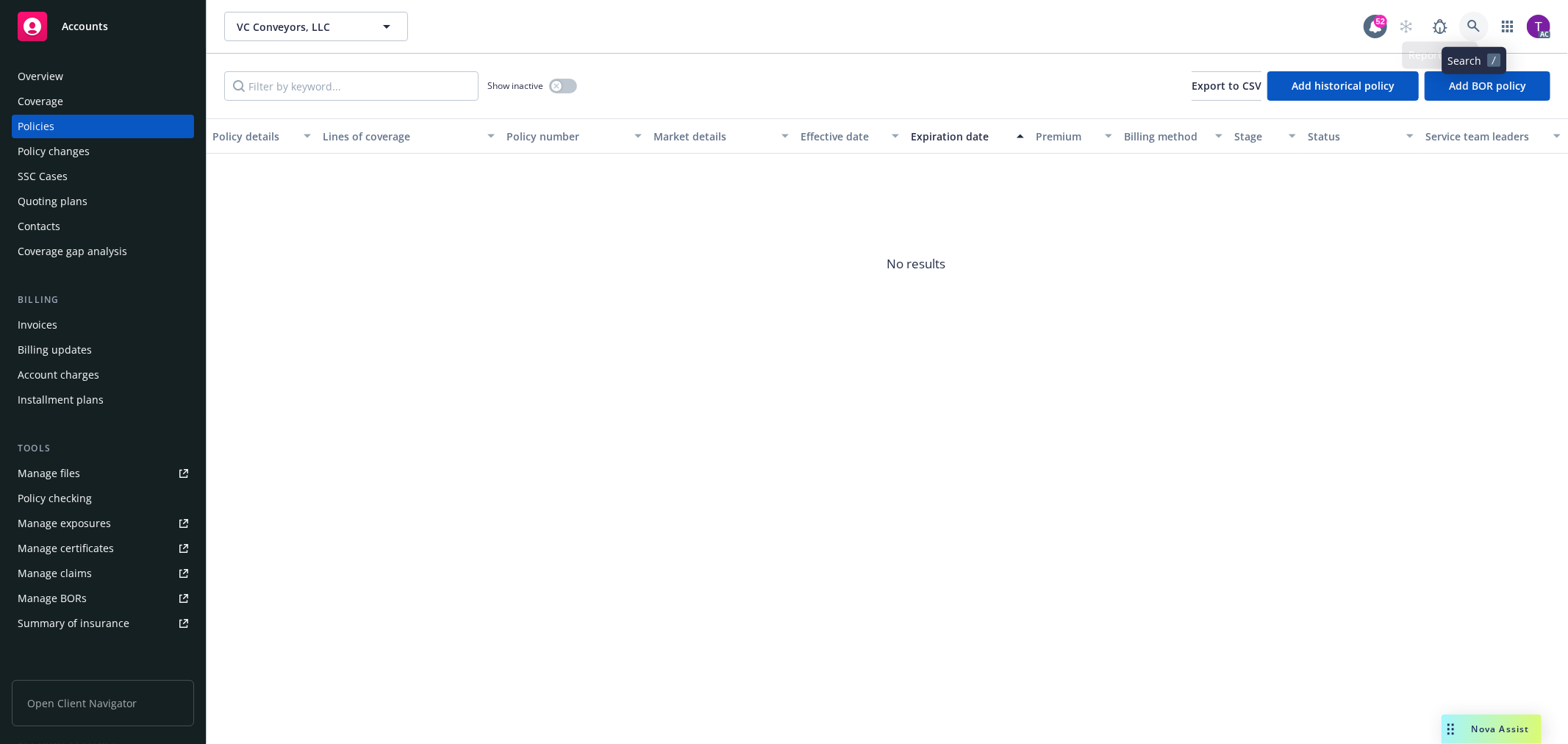
click at [1473, 17] on link at bounding box center [1473, 27] width 30 height 30
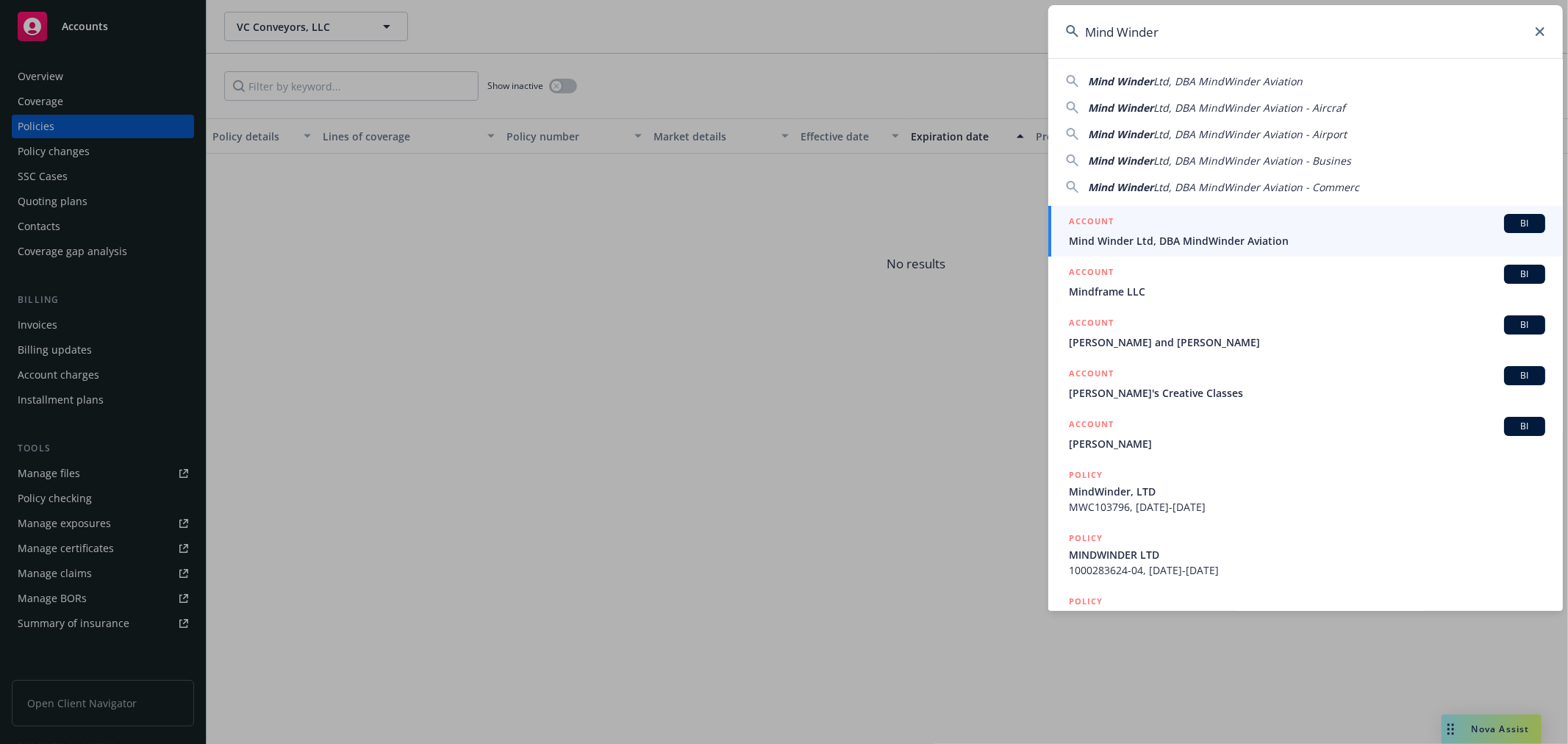
type input "Mind Winder"
click at [1151, 227] on div "ACCOUNT BI" at bounding box center [1307, 223] width 476 height 19
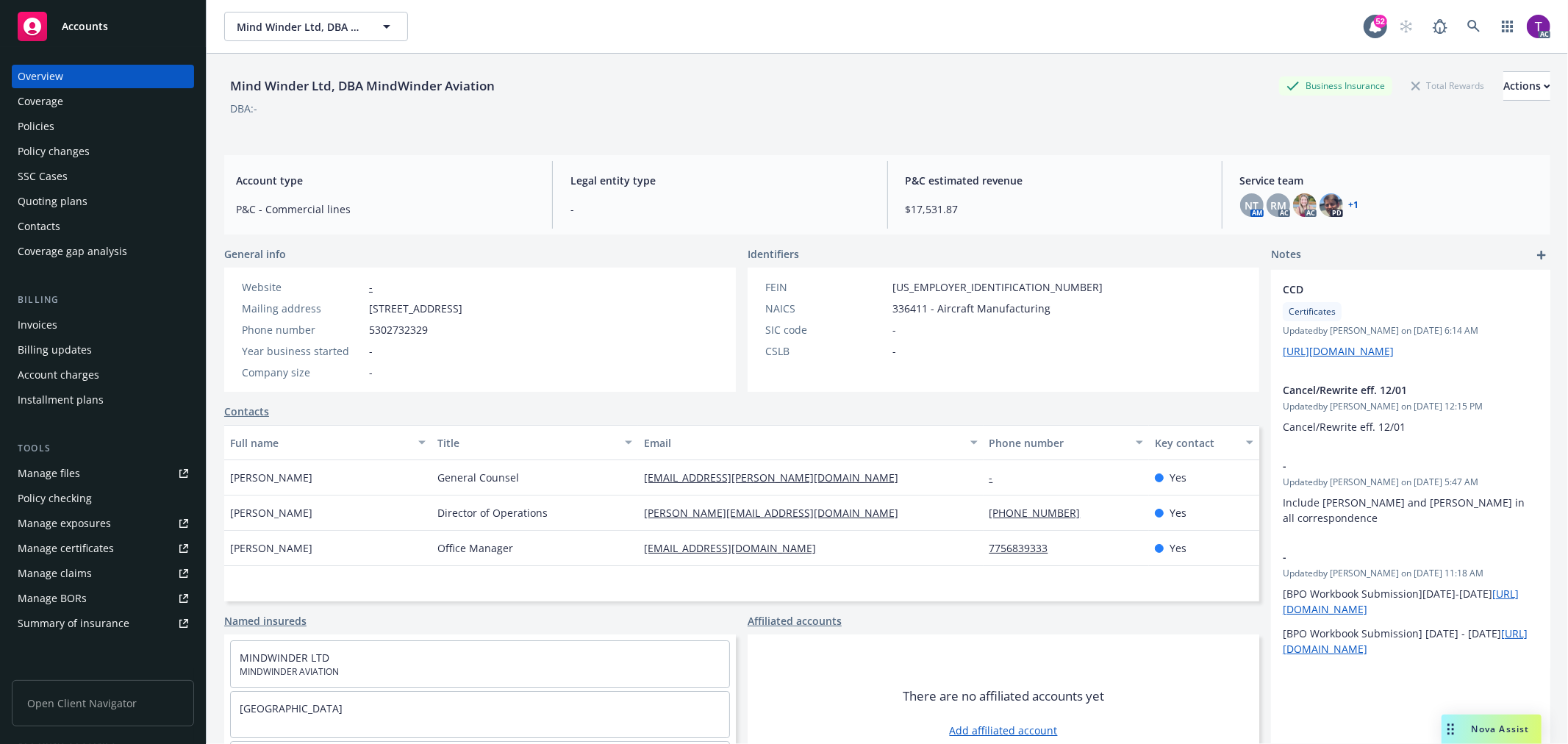
click at [66, 318] on div "Invoices" at bounding box center [102, 324] width 170 height 23
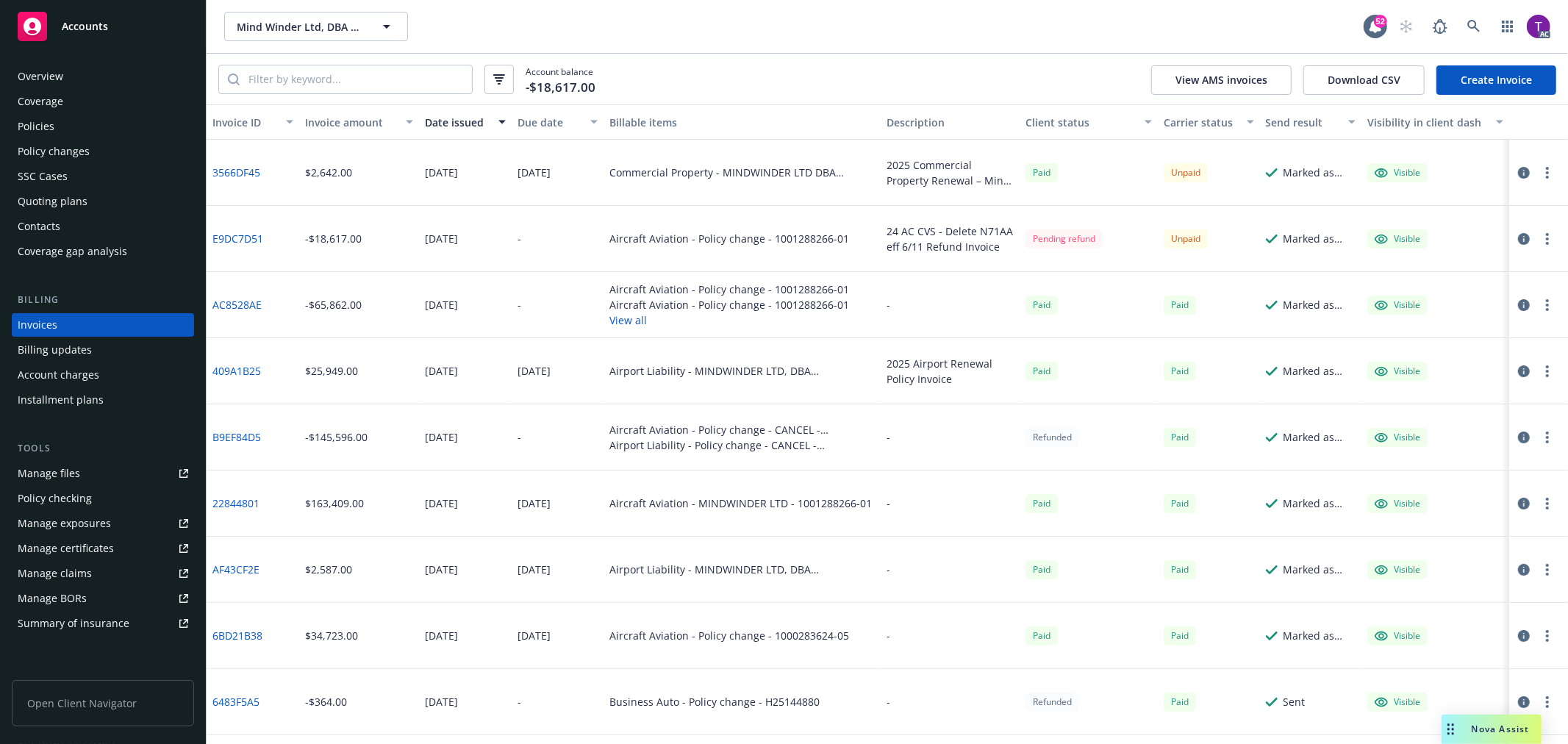
click at [350, 122] on div "Invoice amount" at bounding box center [351, 122] width 92 height 15
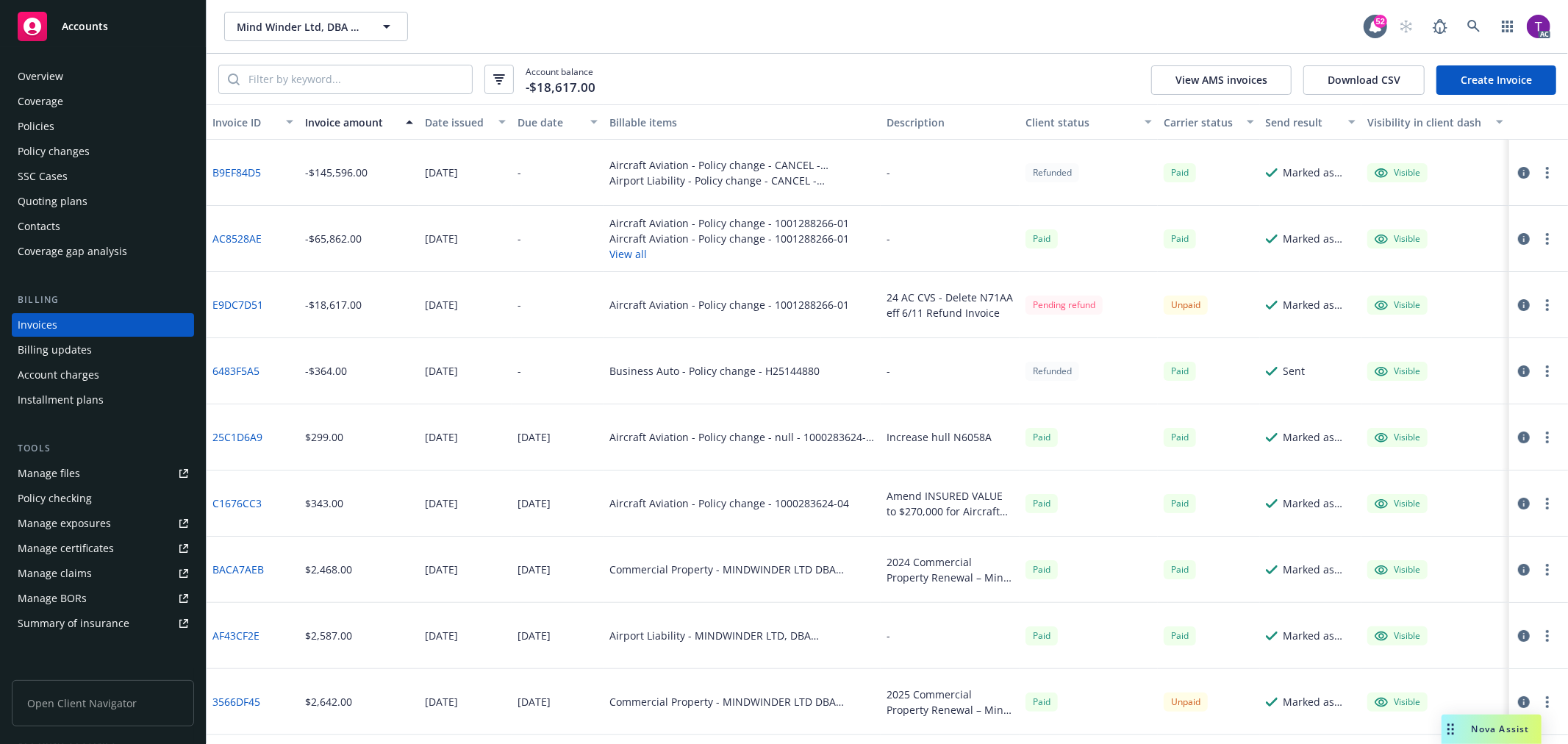
click at [250, 232] on link "AC8528AE" at bounding box center [236, 239] width 49 height 15
click at [237, 169] on link "B9EF84D5" at bounding box center [236, 172] width 48 height 15
click at [1469, 25] on icon at bounding box center [1473, 26] width 12 height 12
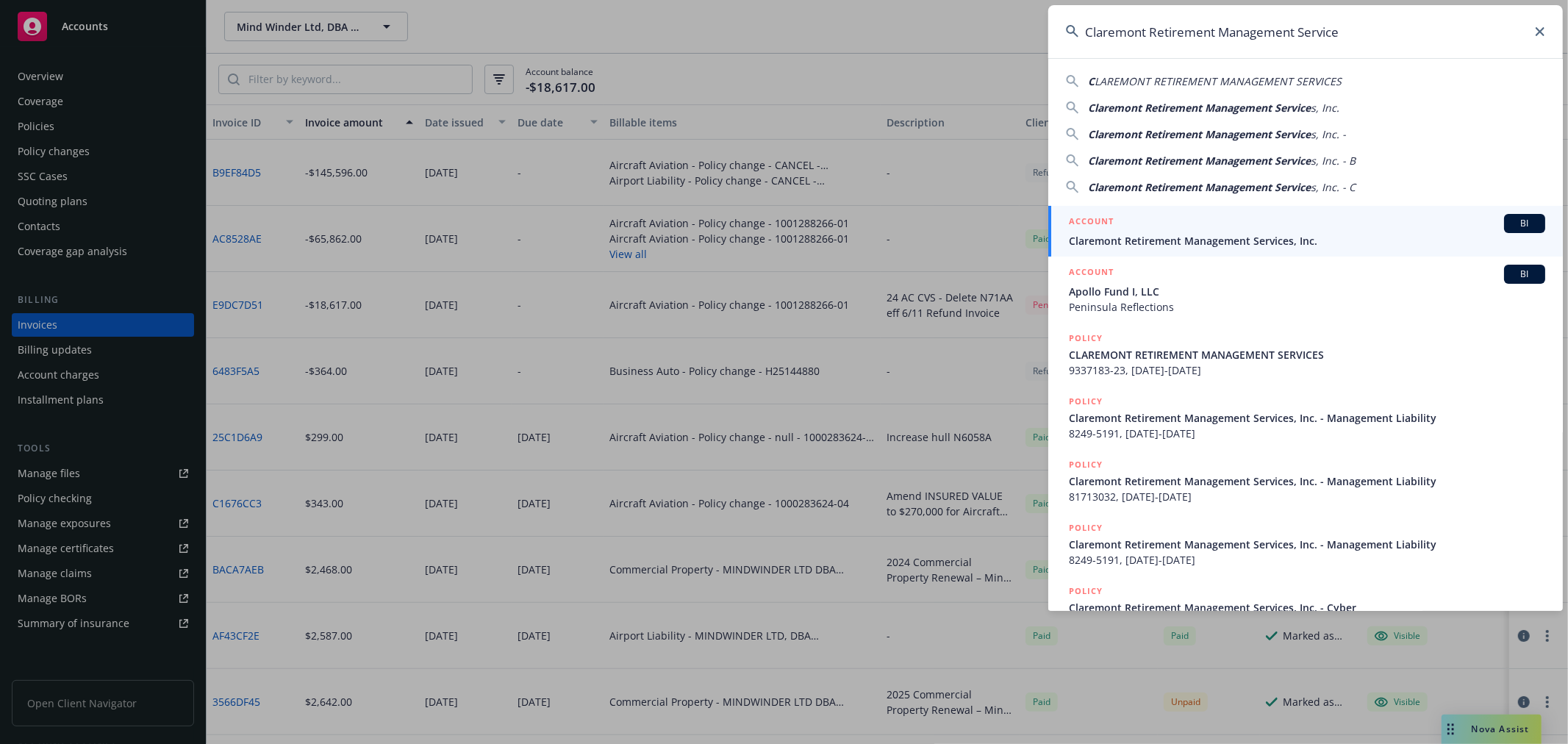
type input "Claremont Retirement Management Service"
click at [1151, 234] on span "Claremont Retirement Management Services, Inc." at bounding box center [1307, 241] width 476 height 15
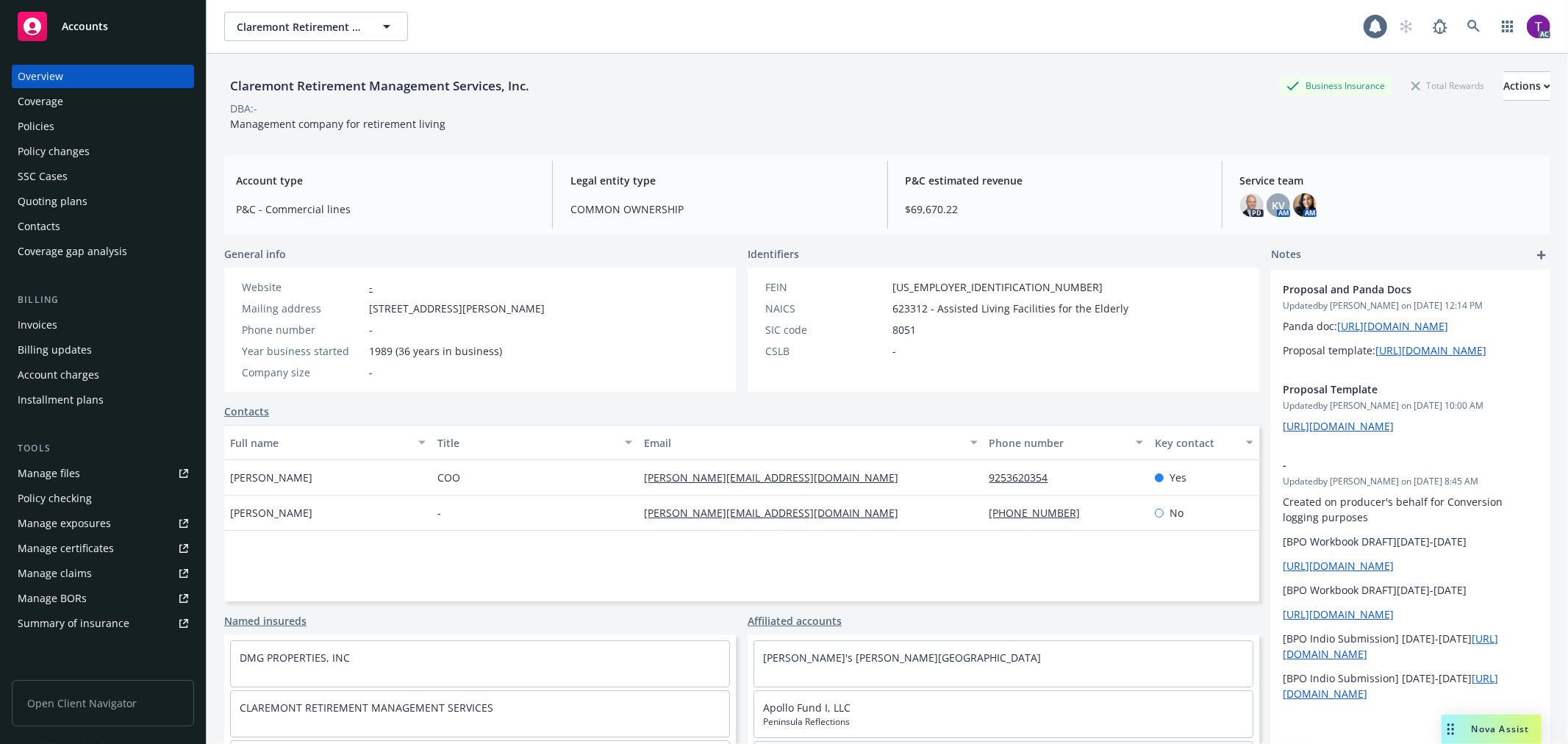
click at [47, 331] on div "Invoices" at bounding box center [37, 324] width 39 height 23
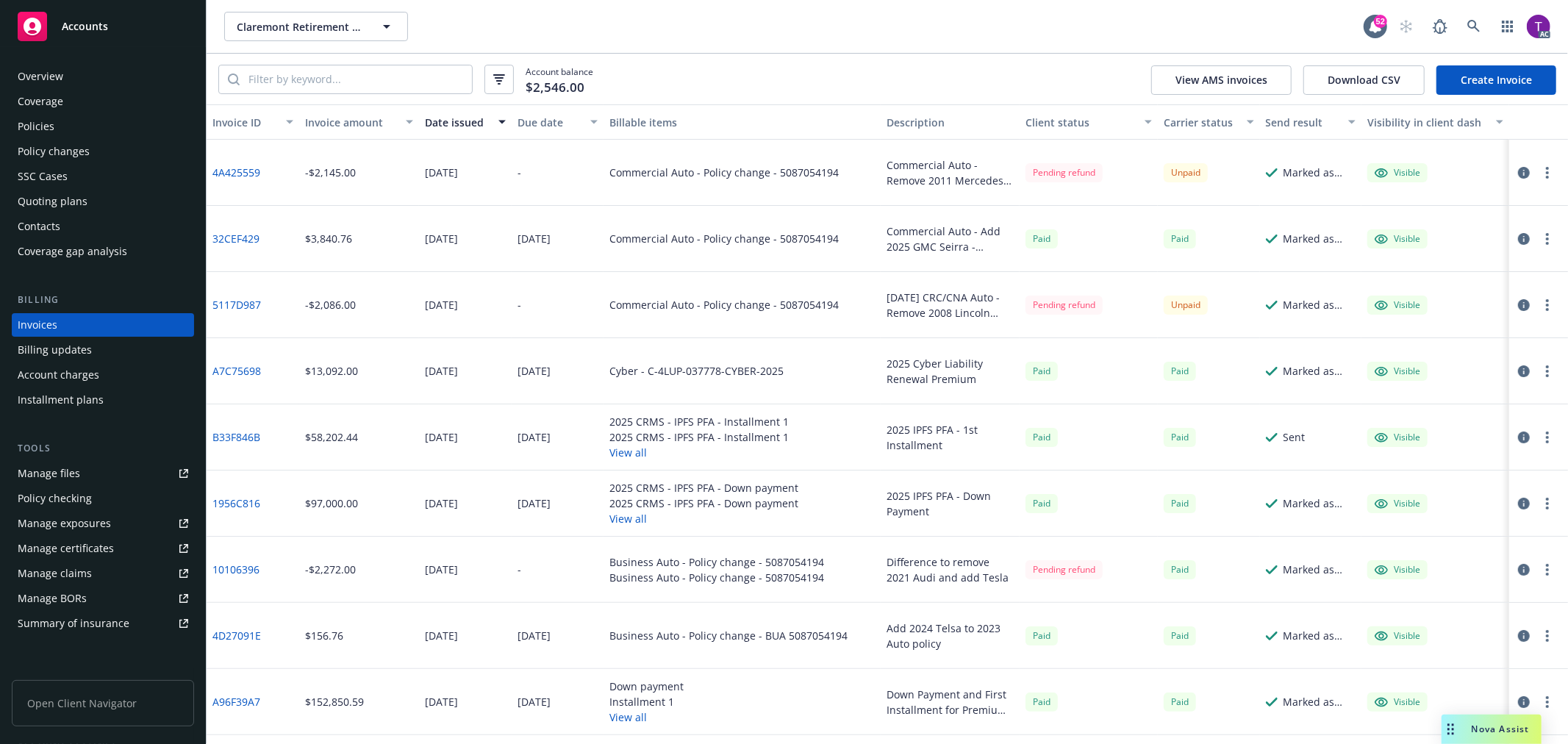
click at [333, 121] on div "Invoice amount" at bounding box center [351, 122] width 92 height 15
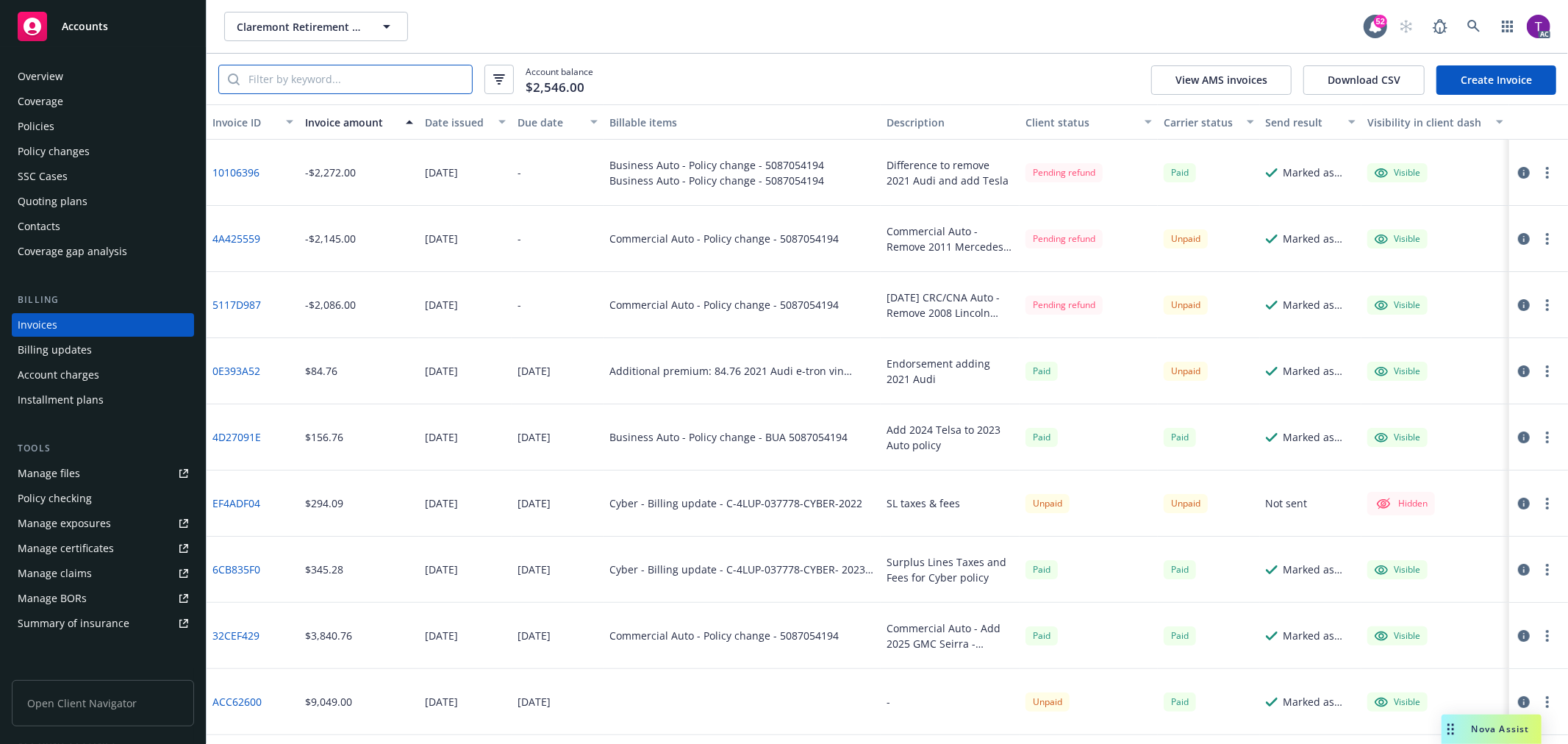
click at [334, 72] on input "search" at bounding box center [355, 79] width 233 height 28
paste input "5087054194"
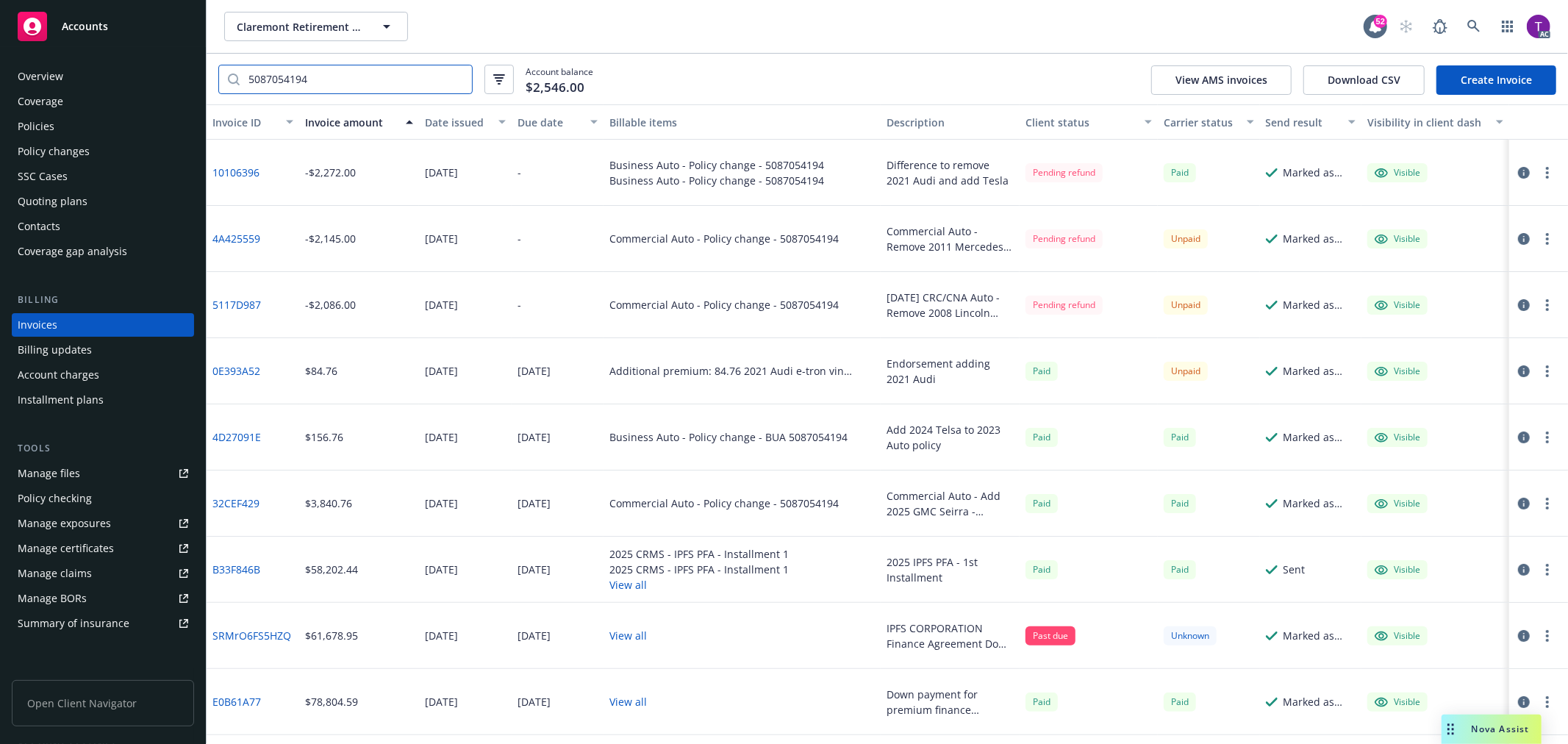
type input "5087054194"
drag, startPoint x: 276, startPoint y: 242, endPoint x: 207, endPoint y: 237, distance: 69.2
click at [207, 237] on div "4A425559" at bounding box center [253, 239] width 92 height 66
copy link "4A425559"
drag, startPoint x: 264, startPoint y: 311, endPoint x: 210, endPoint y: 306, distance: 54.2
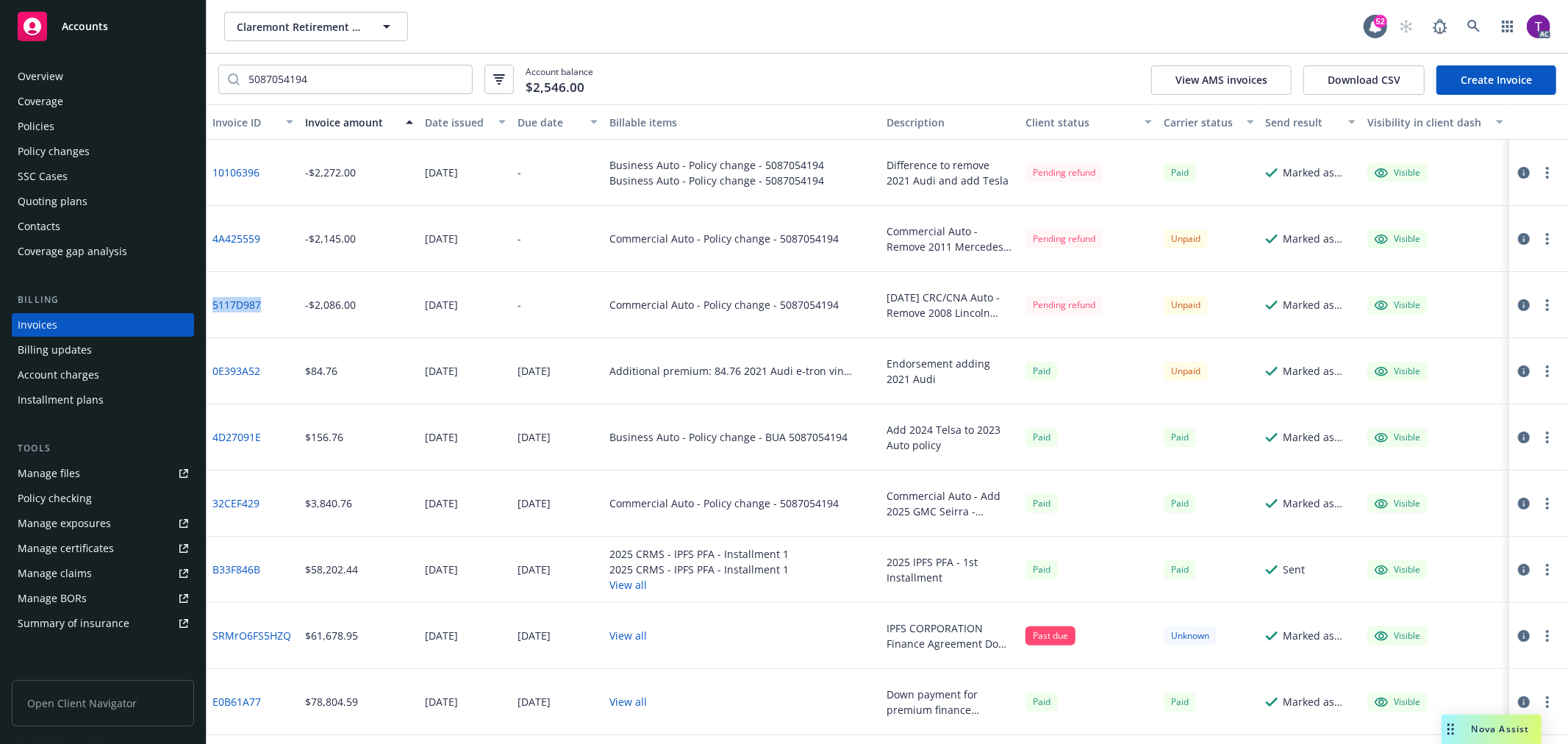
click at [210, 306] on div "5117D987" at bounding box center [253, 305] width 92 height 66
copy link "5117D987"
click at [1518, 302] on icon "button" at bounding box center [1524, 305] width 12 height 12
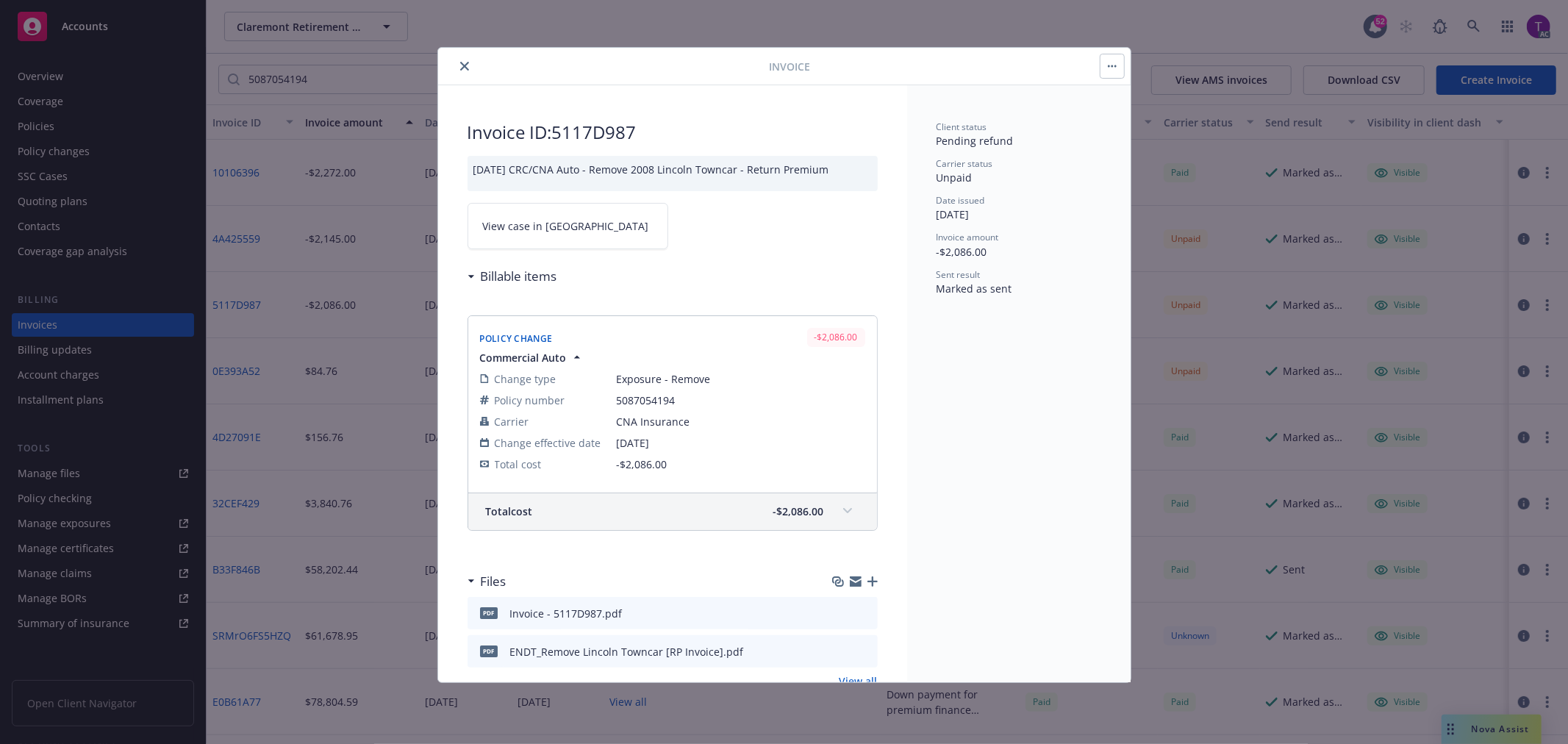
click at [530, 231] on span "View case in SSC" at bounding box center [566, 226] width 166 height 15
click at [465, 64] on icon "close" at bounding box center [465, 67] width 9 height 9
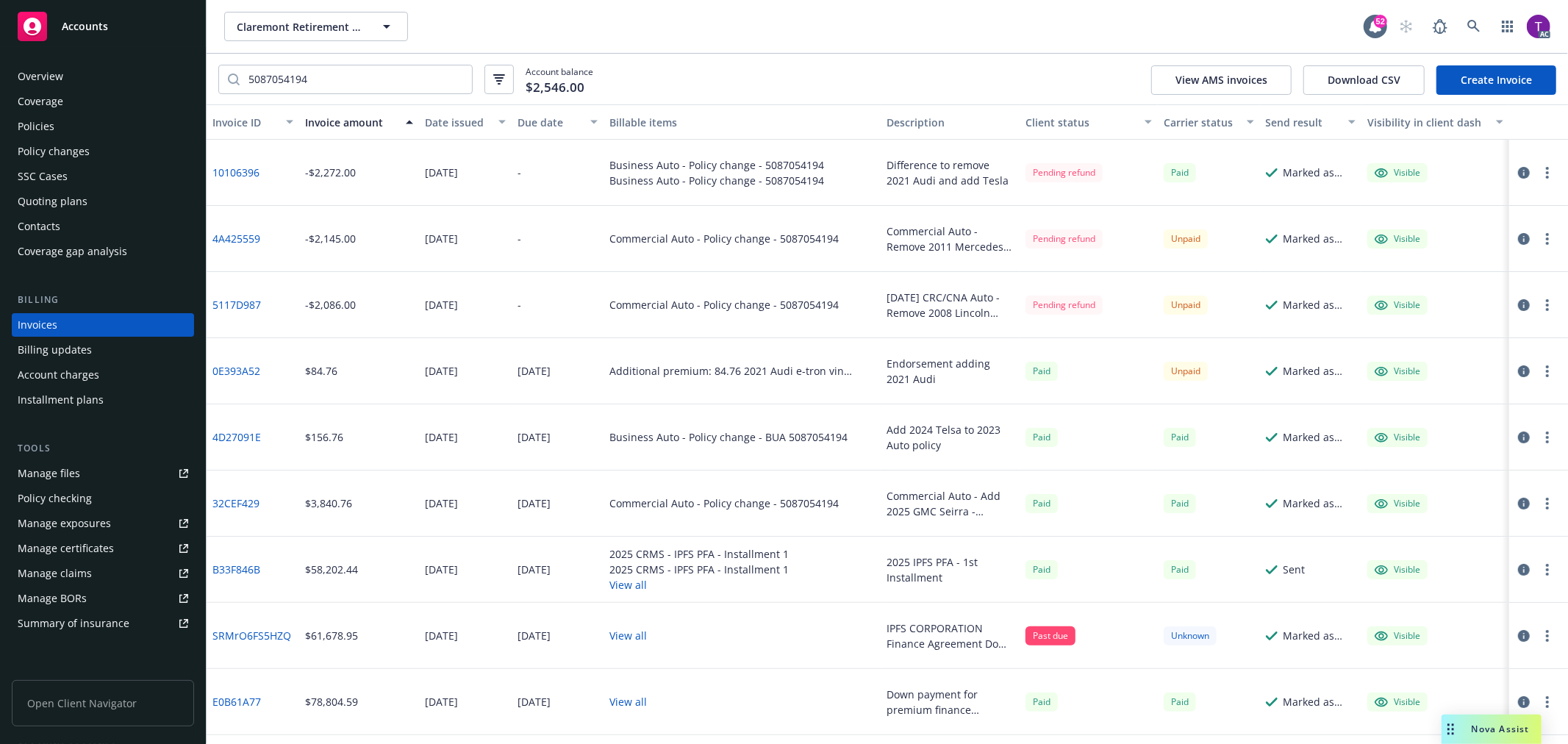
click at [1518, 236] on icon "button" at bounding box center [1524, 239] width 12 height 12
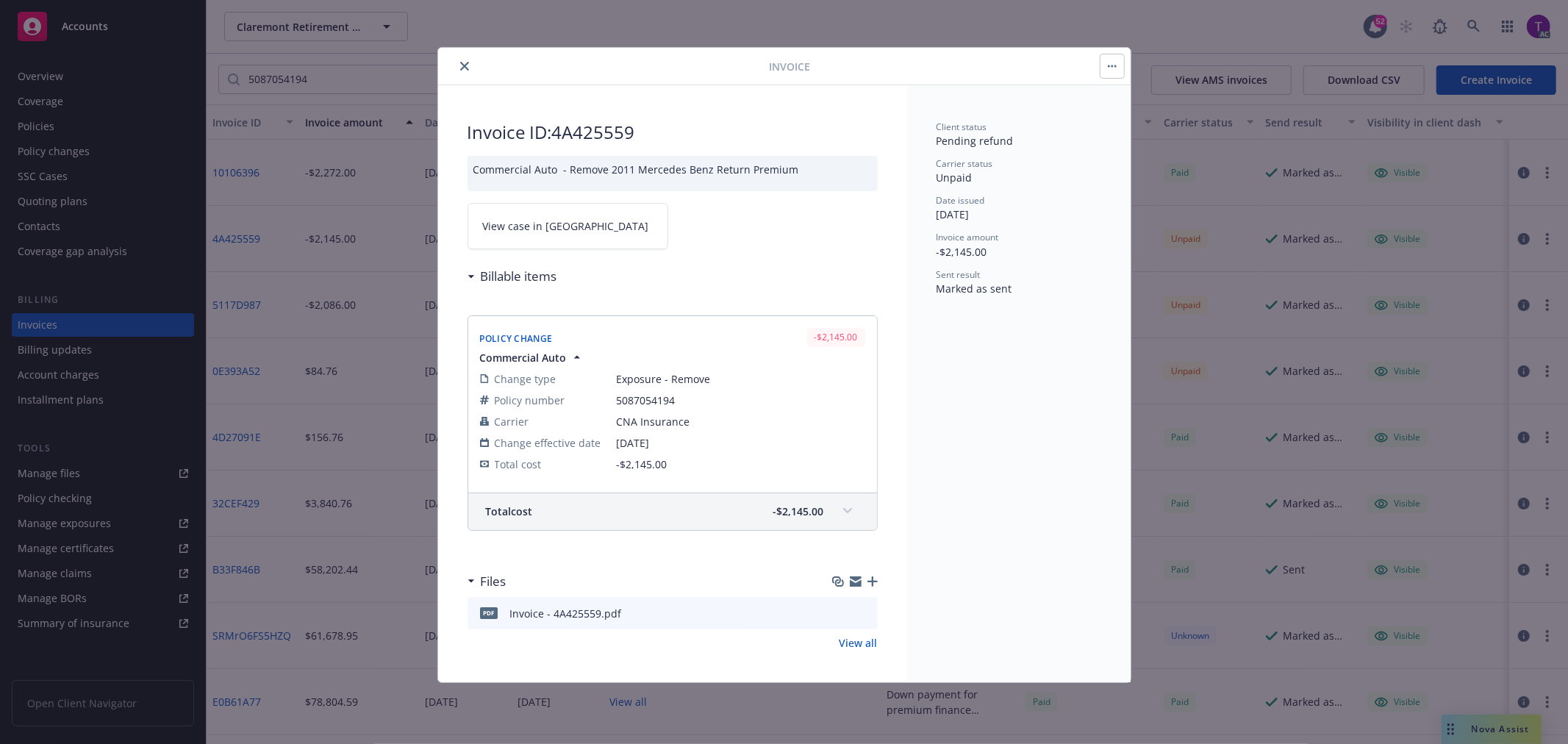
click at [520, 237] on link "View case in SSC" at bounding box center [567, 226] width 201 height 46
click at [464, 62] on icon "close" at bounding box center [465, 67] width 9 height 9
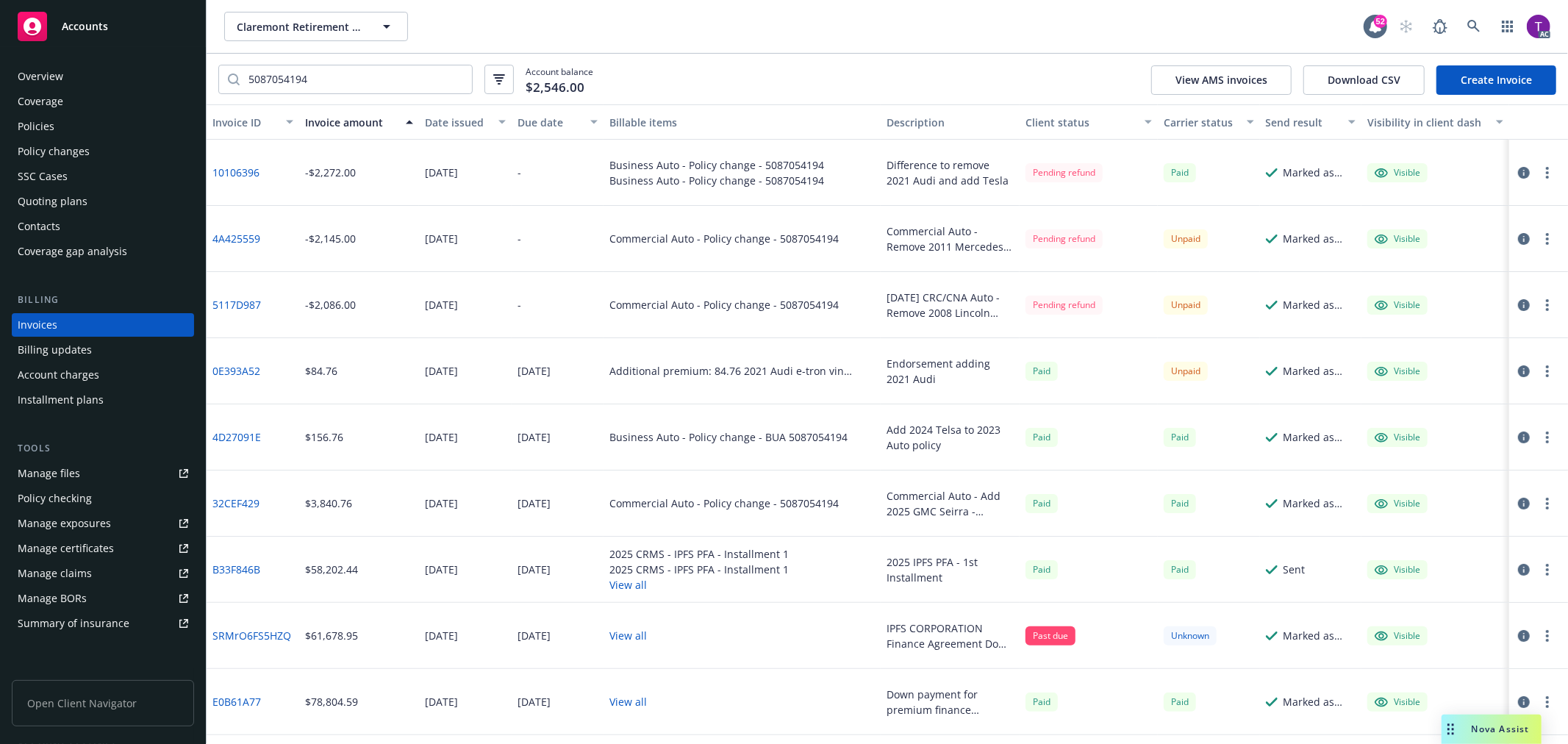
click at [251, 234] on link "4A425559" at bounding box center [236, 239] width 48 height 15
click at [1482, 17] on link at bounding box center [1473, 27] width 30 height 30
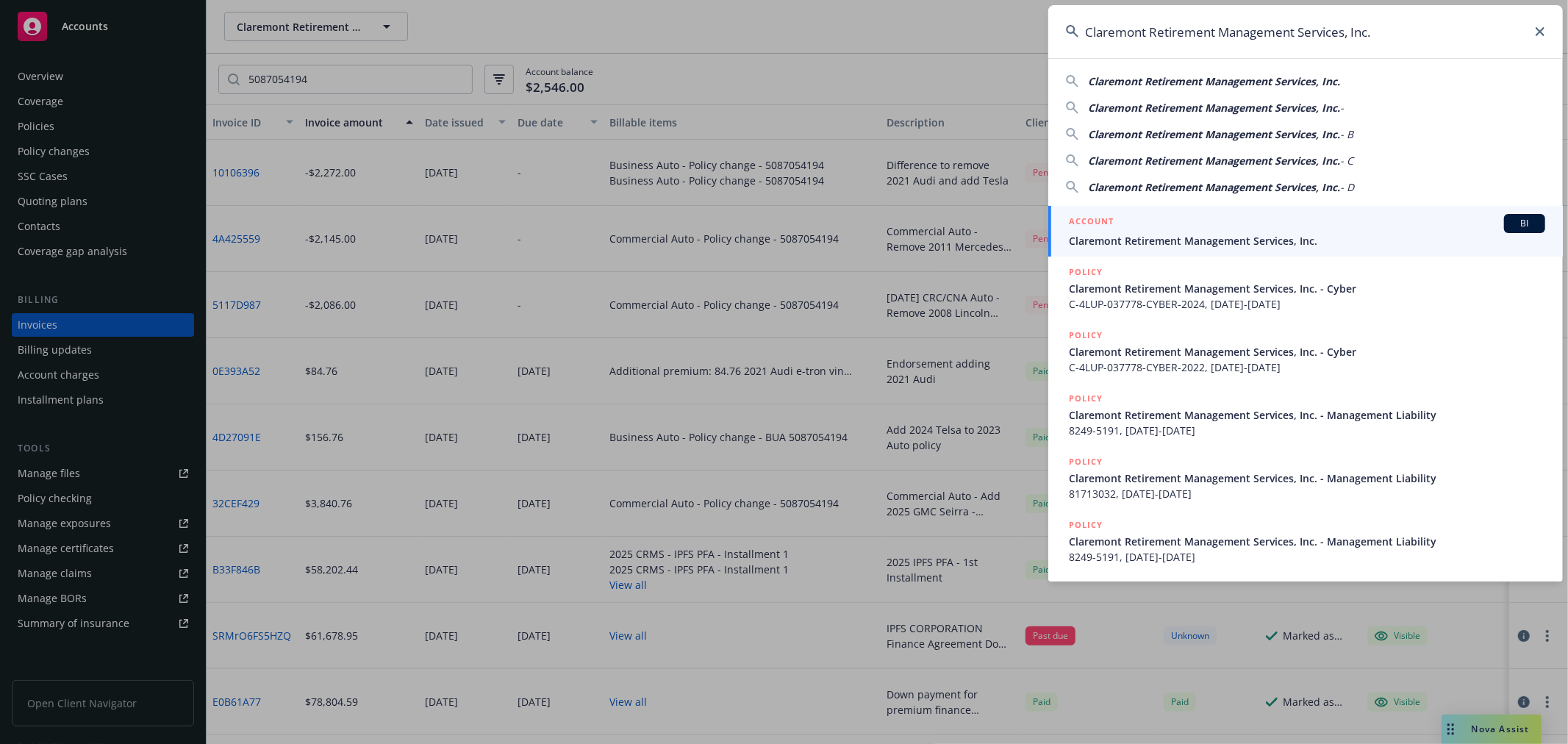
click at [1417, 53] on input "Claremont Retirement Management Services, Inc." at bounding box center [1305, 32] width 514 height 53
drag, startPoint x: 1407, startPoint y: 37, endPoint x: 714, endPoint y: -68, distance: 700.9
click at [714, 0] on html "Accounts Overview Coverage Policies Policy changes SSC Cases Quoting plans Cont…" at bounding box center [784, 372] width 1568 height 744
paste input "VSTOM"
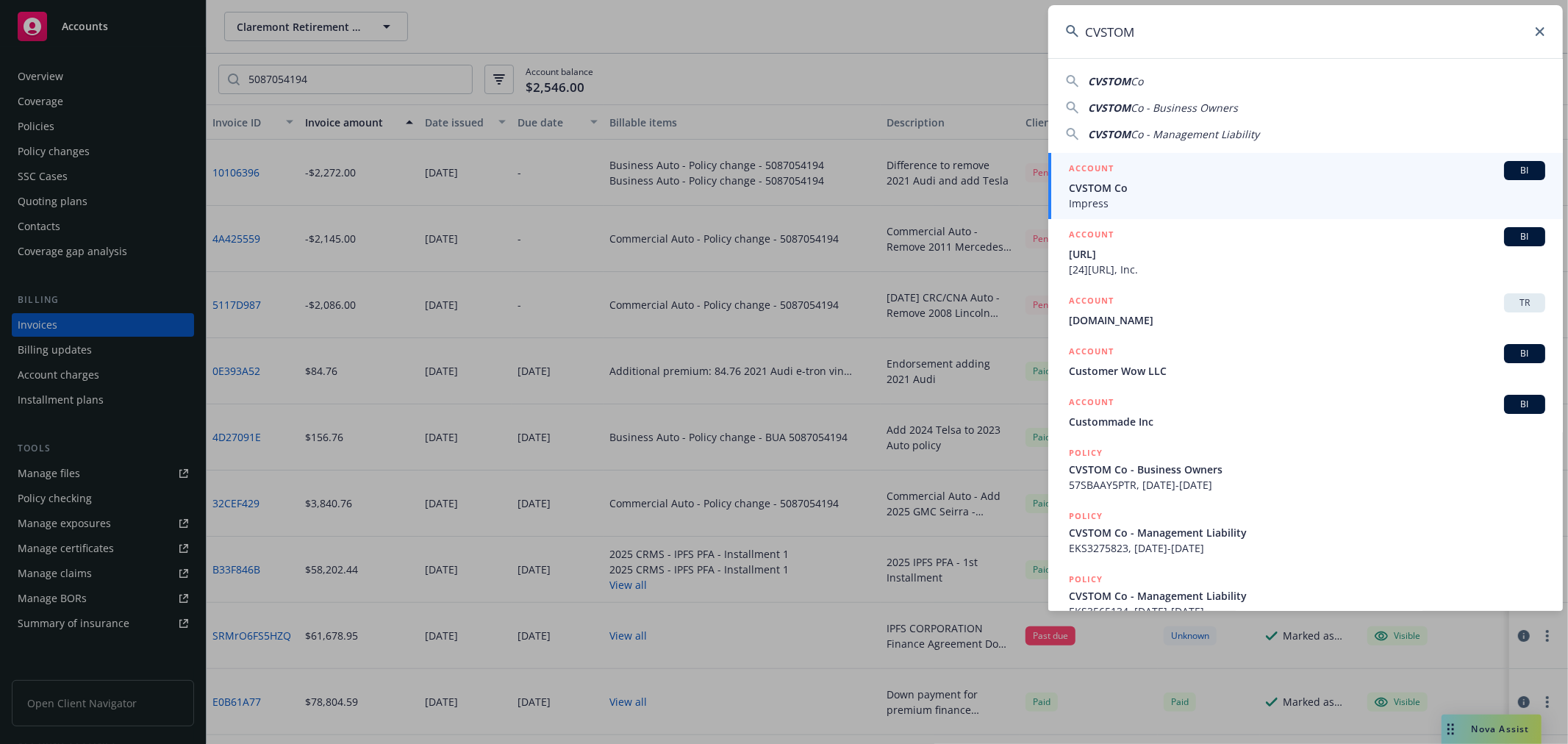
type input "CVSTOM"
click at [1144, 207] on span "Impress" at bounding box center [1307, 203] width 476 height 15
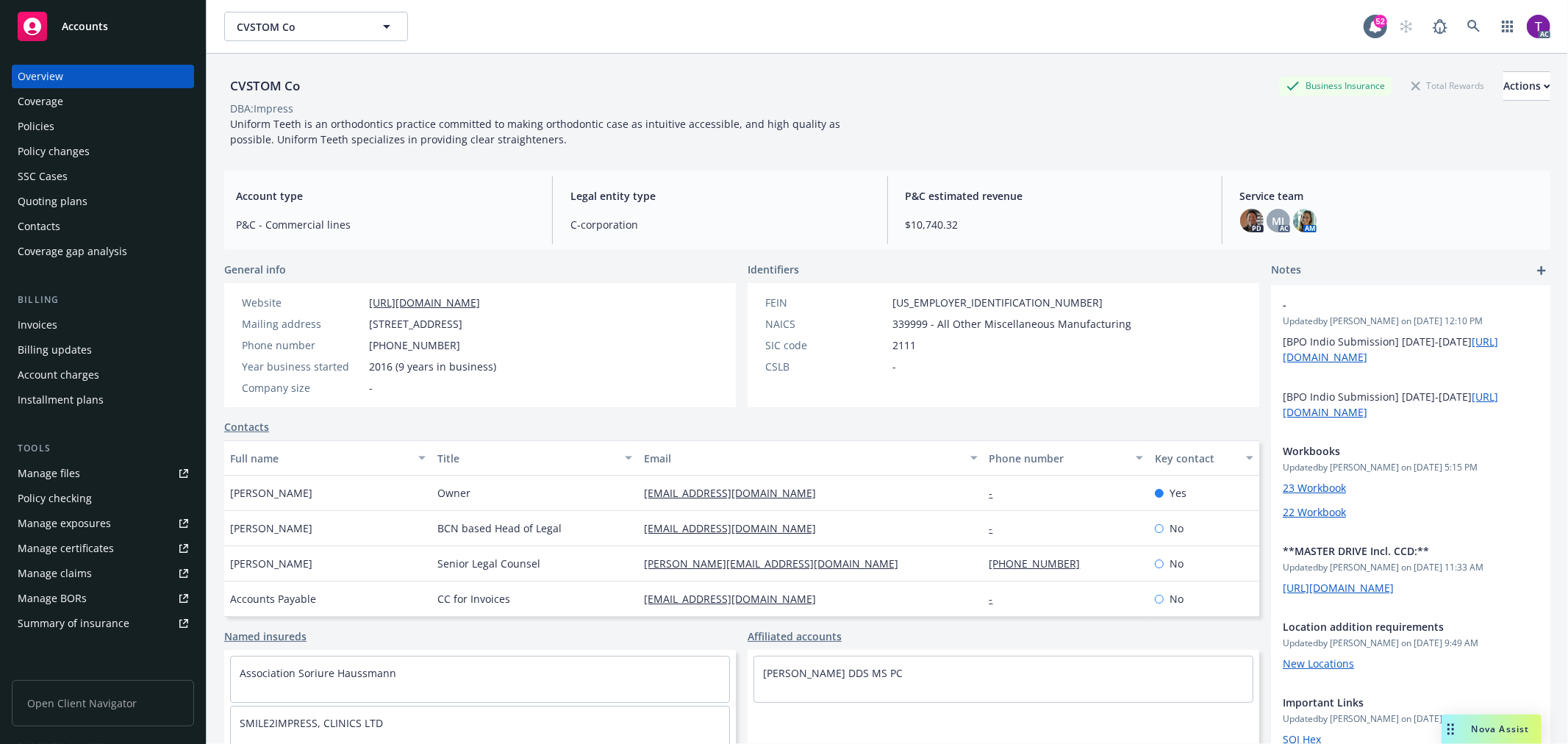
click at [67, 335] on div "Invoices" at bounding box center [102, 324] width 170 height 23
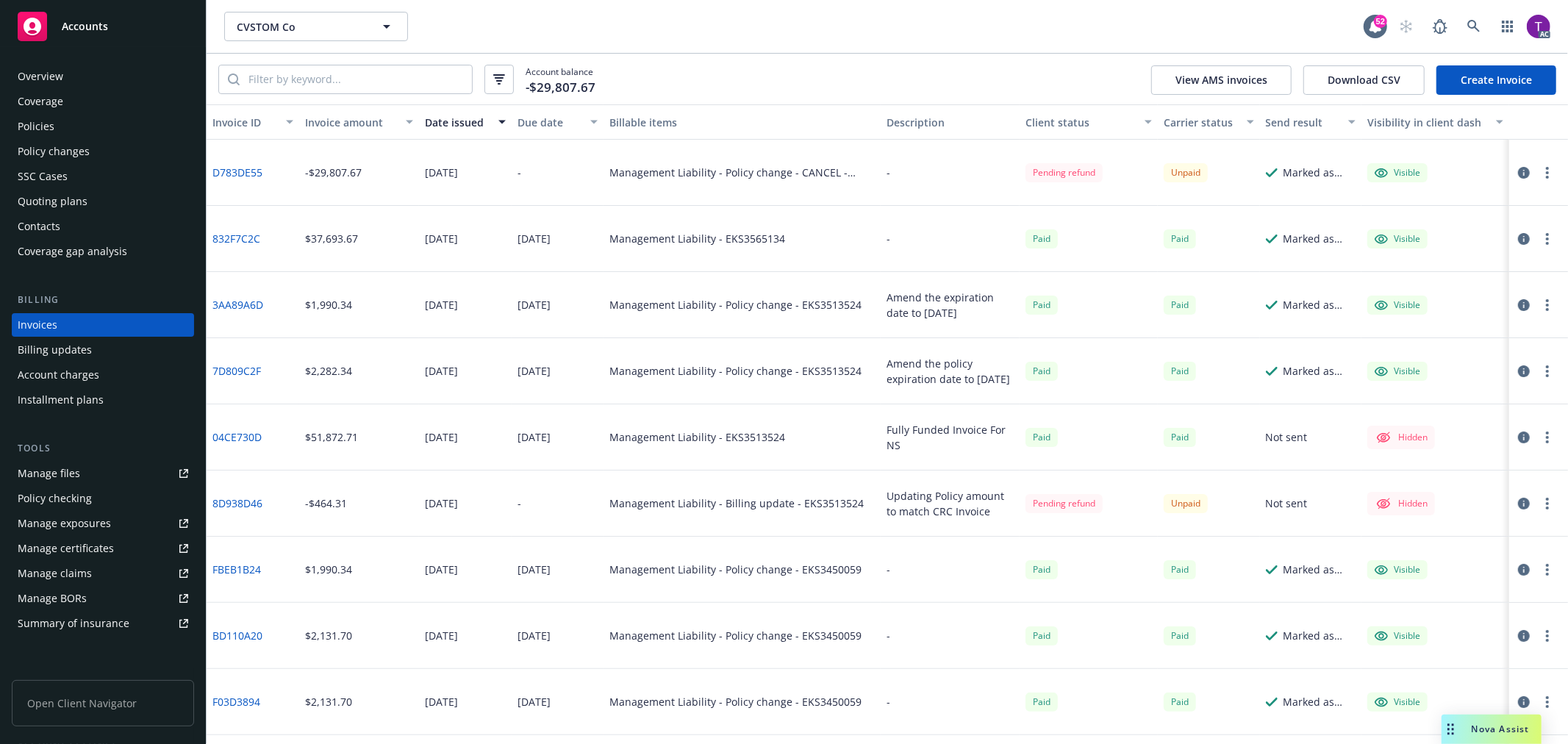
click at [342, 111] on button "Invoice amount" at bounding box center [359, 122] width 120 height 36
click at [342, 118] on div "Invoice amount" at bounding box center [351, 122] width 92 height 15
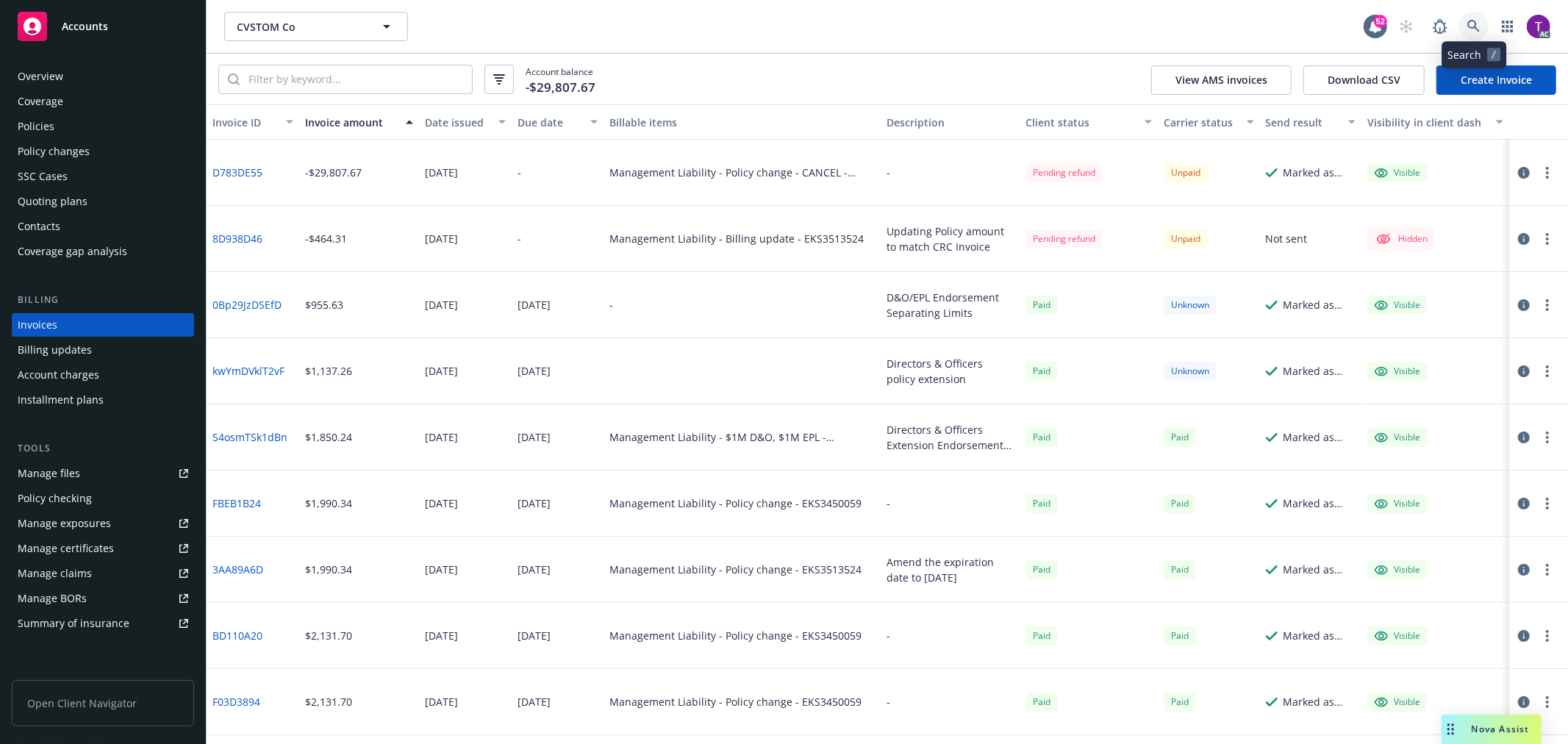
click at [1475, 20] on icon at bounding box center [1473, 26] width 13 height 13
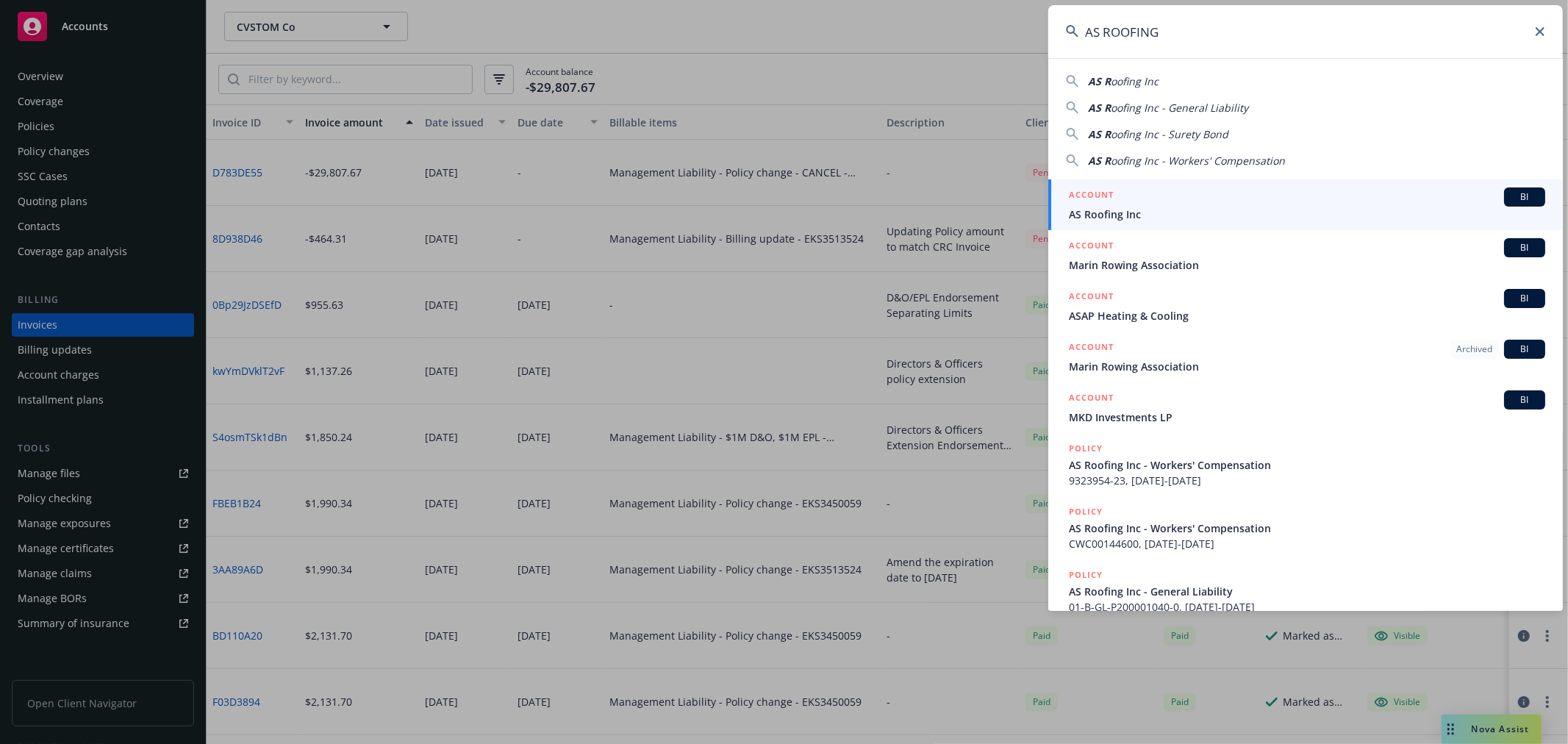
type input "AS ROOFING"
click at [1160, 211] on span "AS Roofing Inc" at bounding box center [1307, 214] width 476 height 15
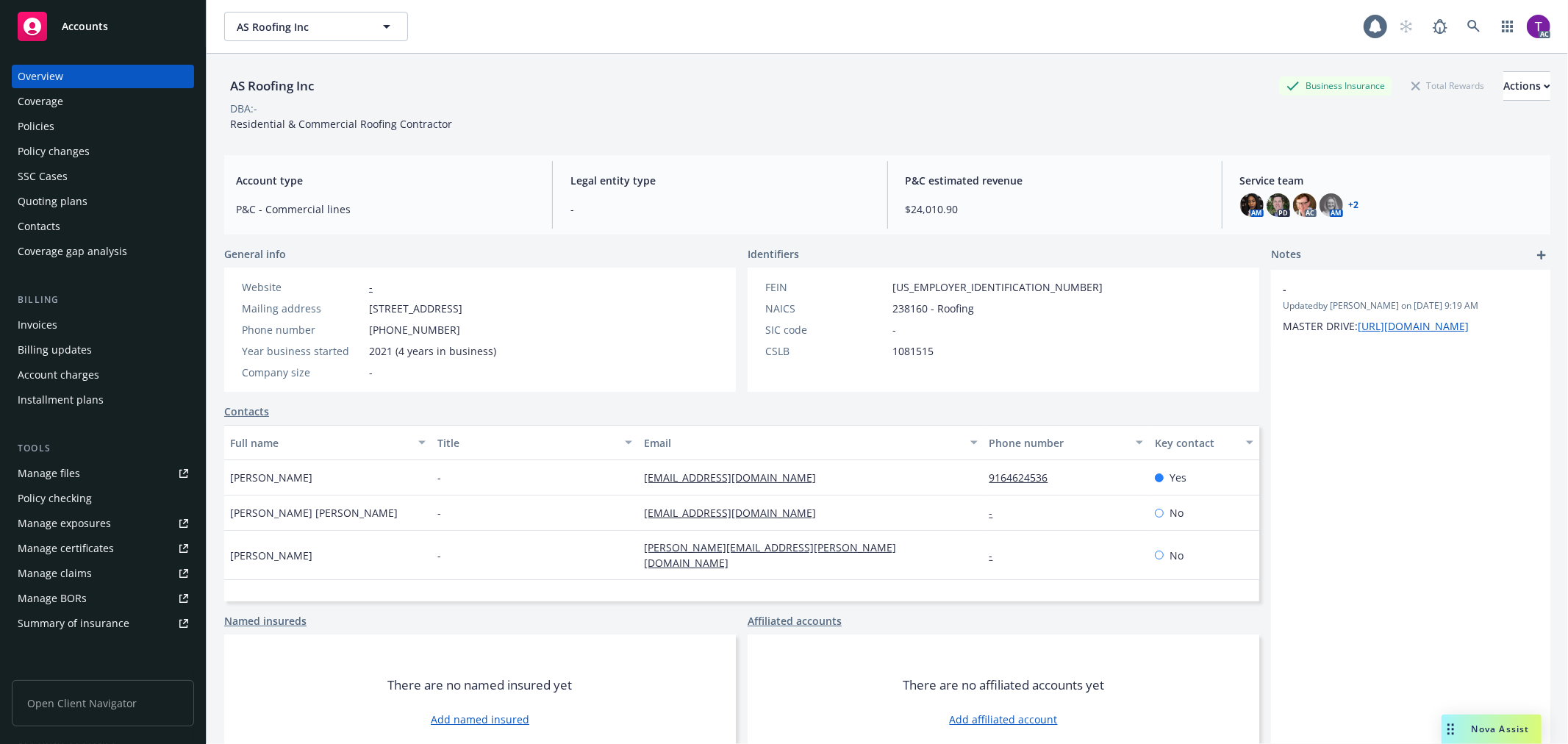
click at [61, 322] on div "Invoices" at bounding box center [102, 324] width 170 height 23
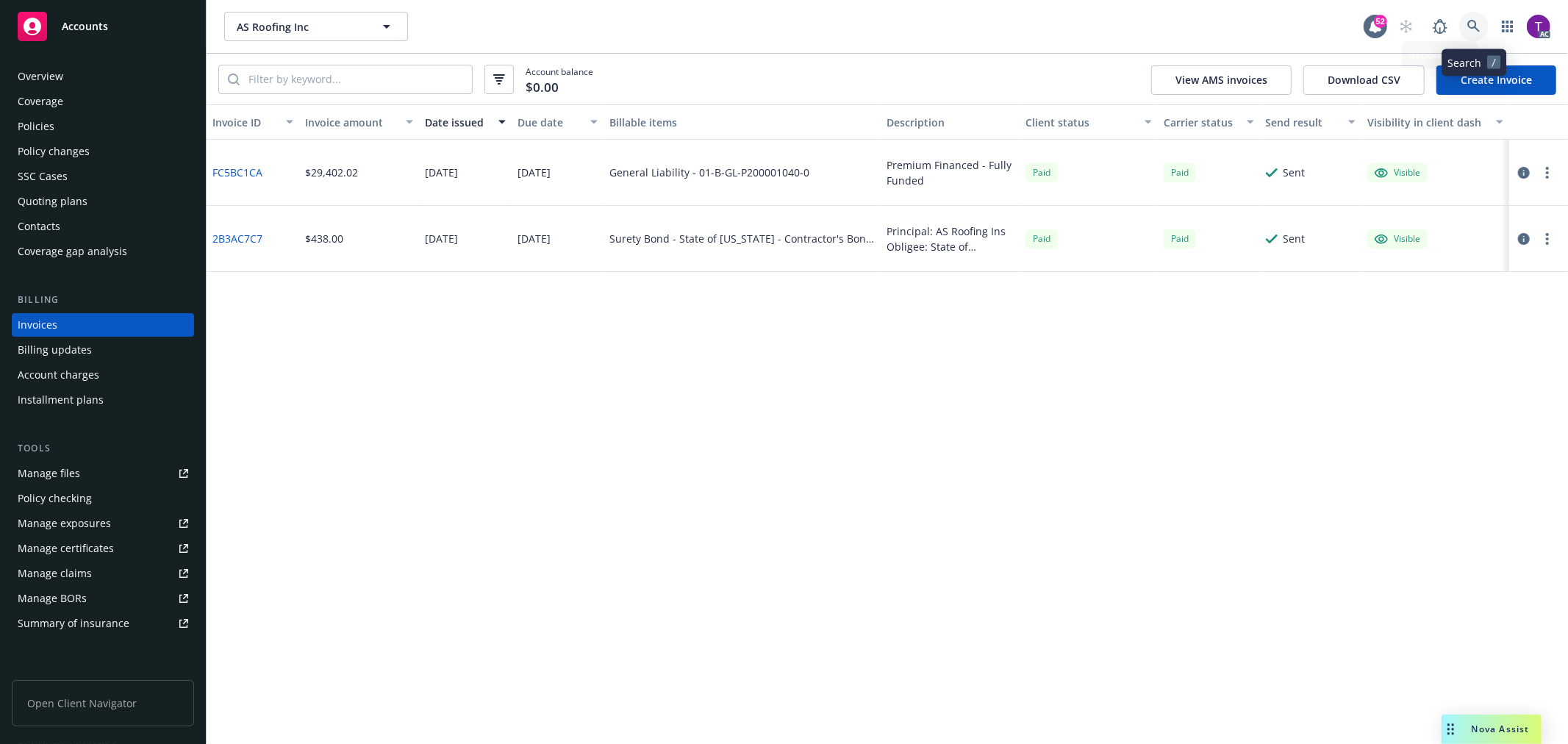
click at [1482, 30] on link at bounding box center [1473, 27] width 30 height 30
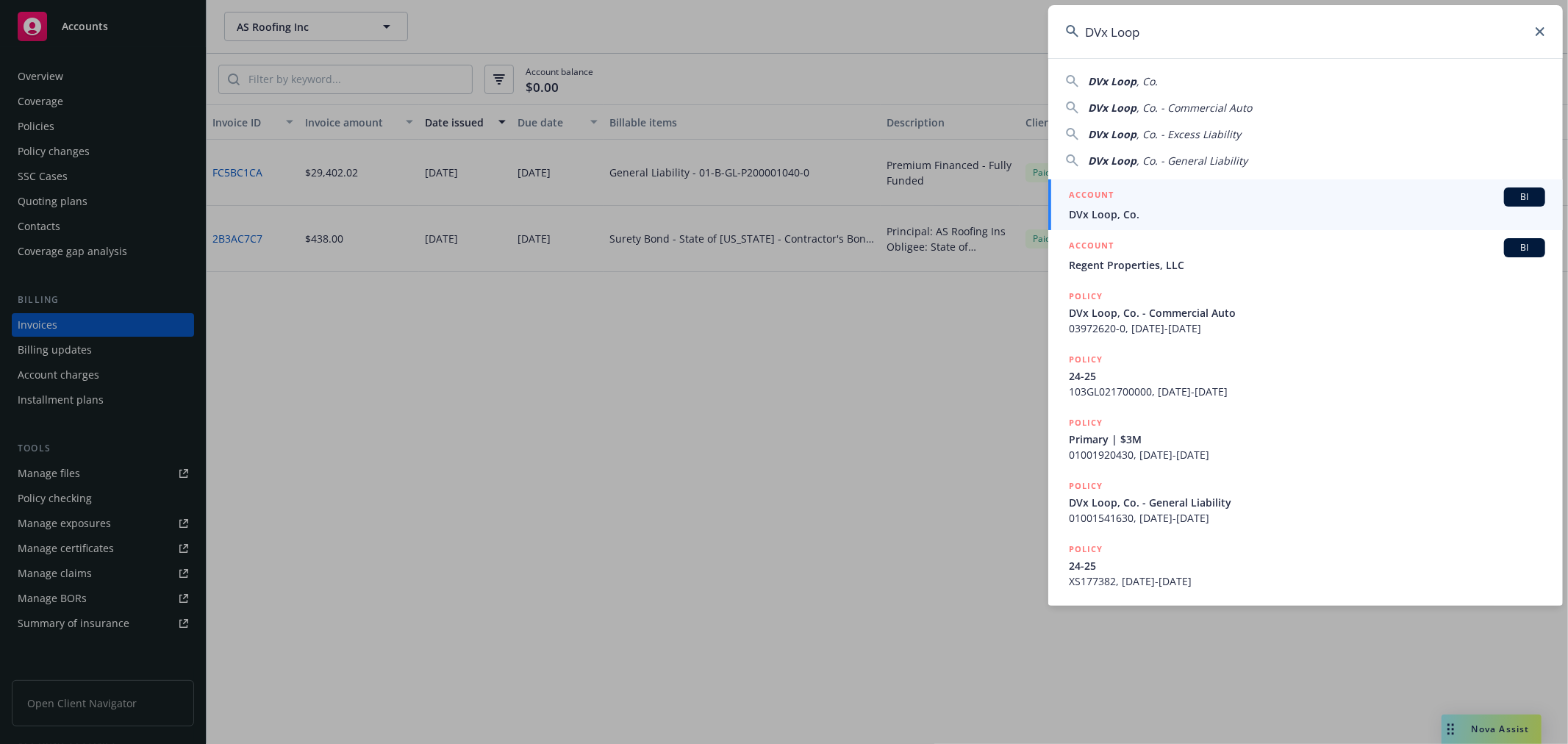
type input "DVx Loop"
click at [1161, 199] on div "ACCOUNT BI" at bounding box center [1307, 196] width 476 height 19
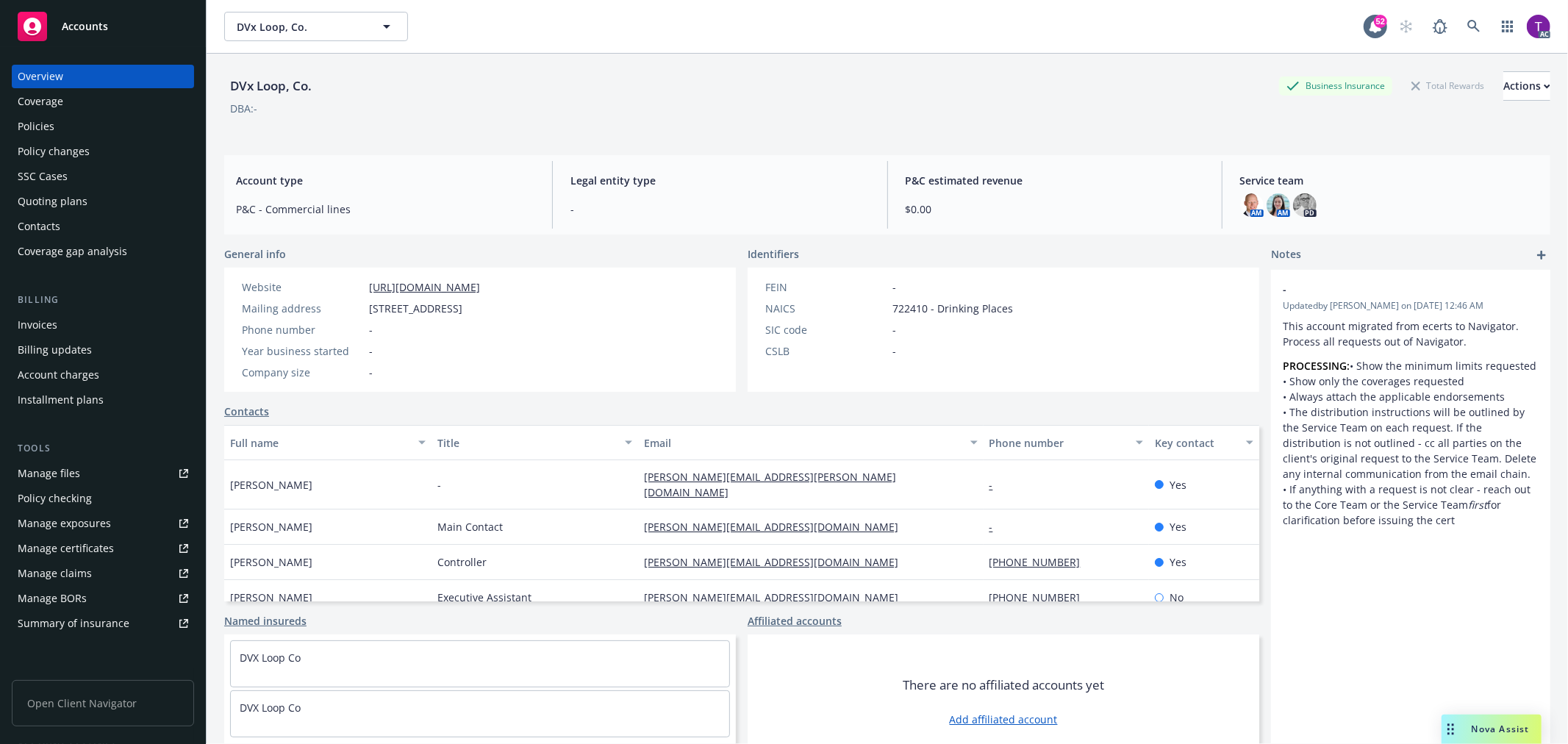
click at [19, 322] on div "Invoices" at bounding box center [37, 324] width 39 height 23
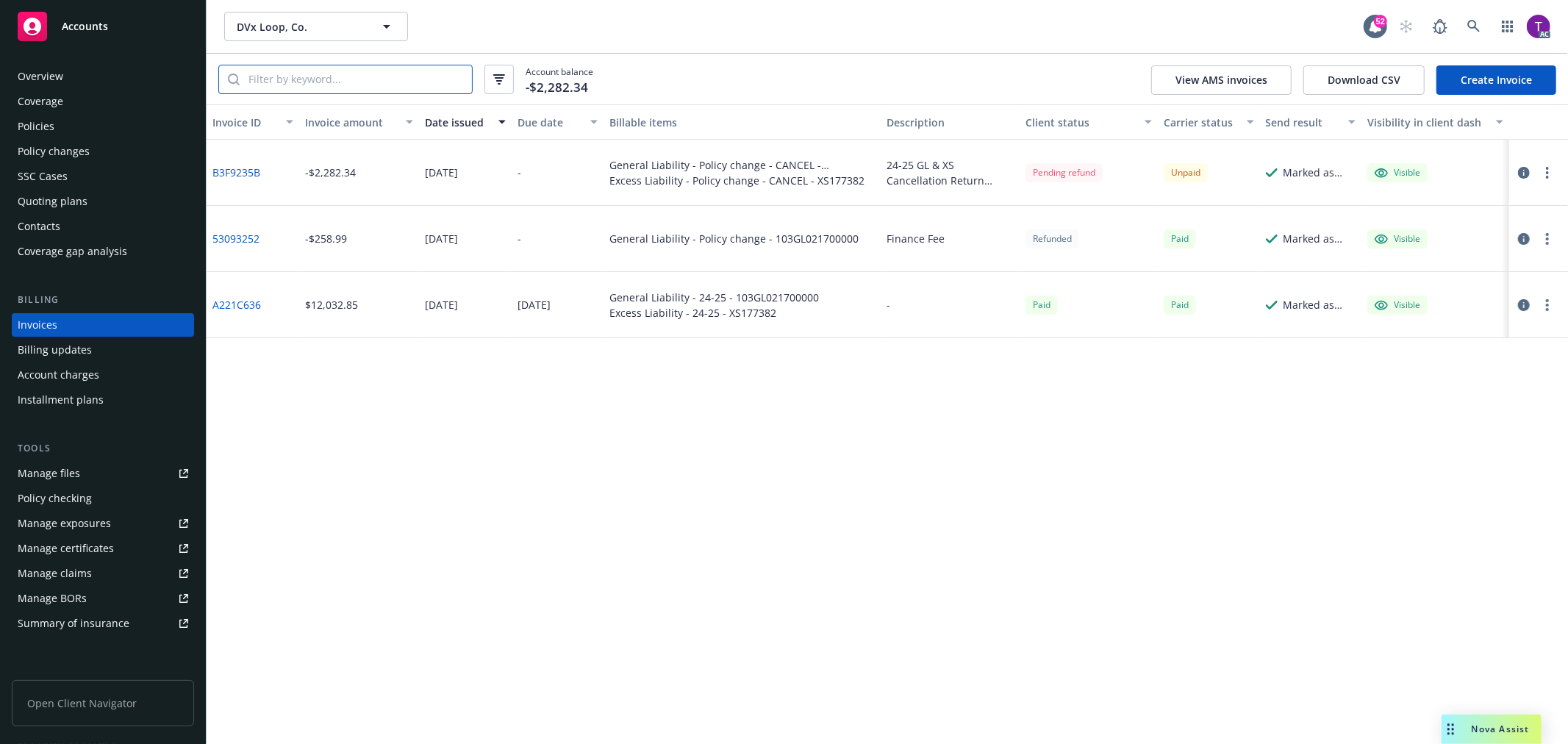
click at [386, 77] on input "search" at bounding box center [355, 79] width 233 height 28
paste input "XS177382"
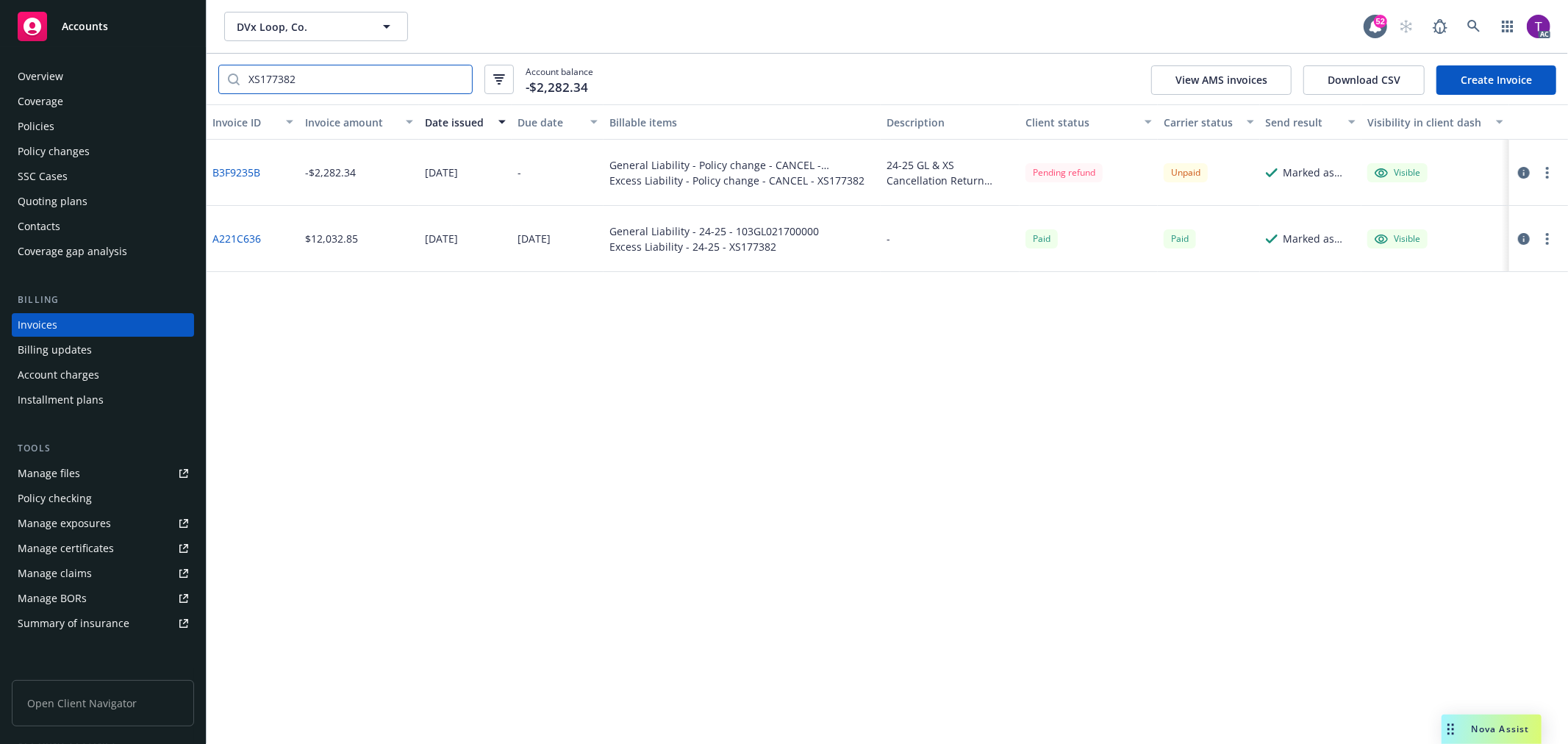
type input "XS177382"
click at [242, 169] on link "B3F9235B" at bounding box center [236, 172] width 48 height 15
click at [62, 68] on div "Overview" at bounding box center [40, 76] width 45 height 23
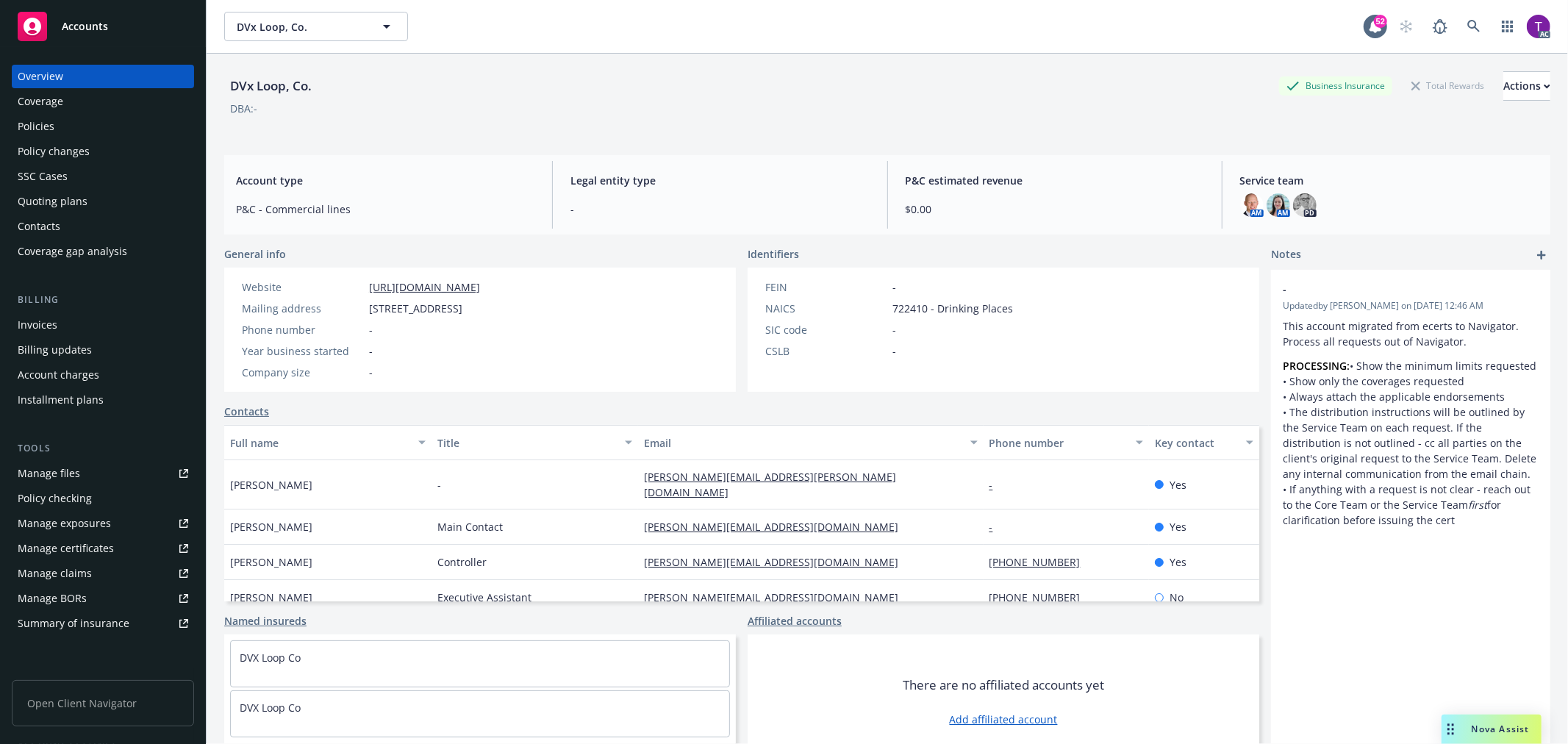
click at [31, 329] on div "Invoices" at bounding box center [37, 324] width 39 height 23
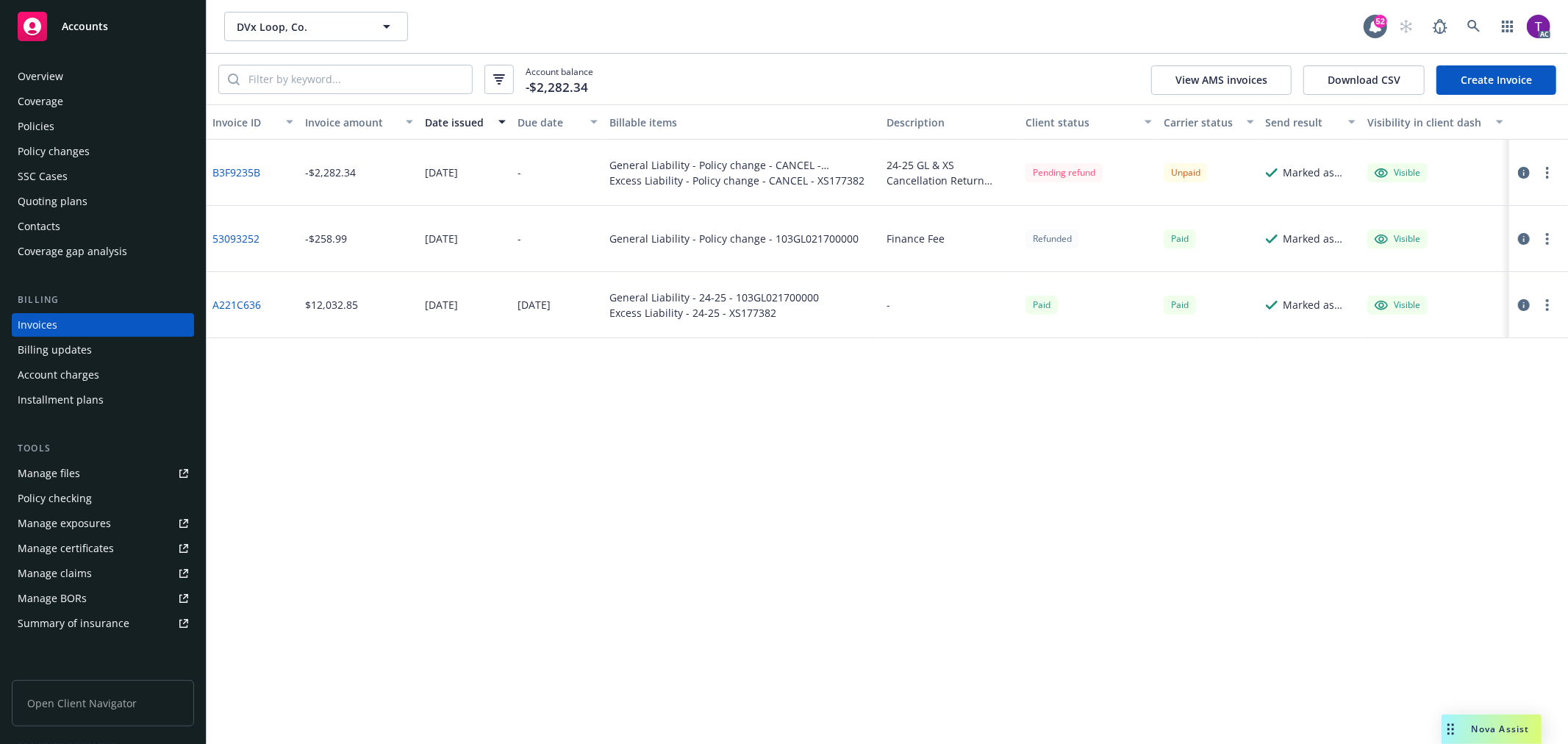
click at [1523, 171] on icon "button" at bounding box center [1524, 173] width 12 height 12
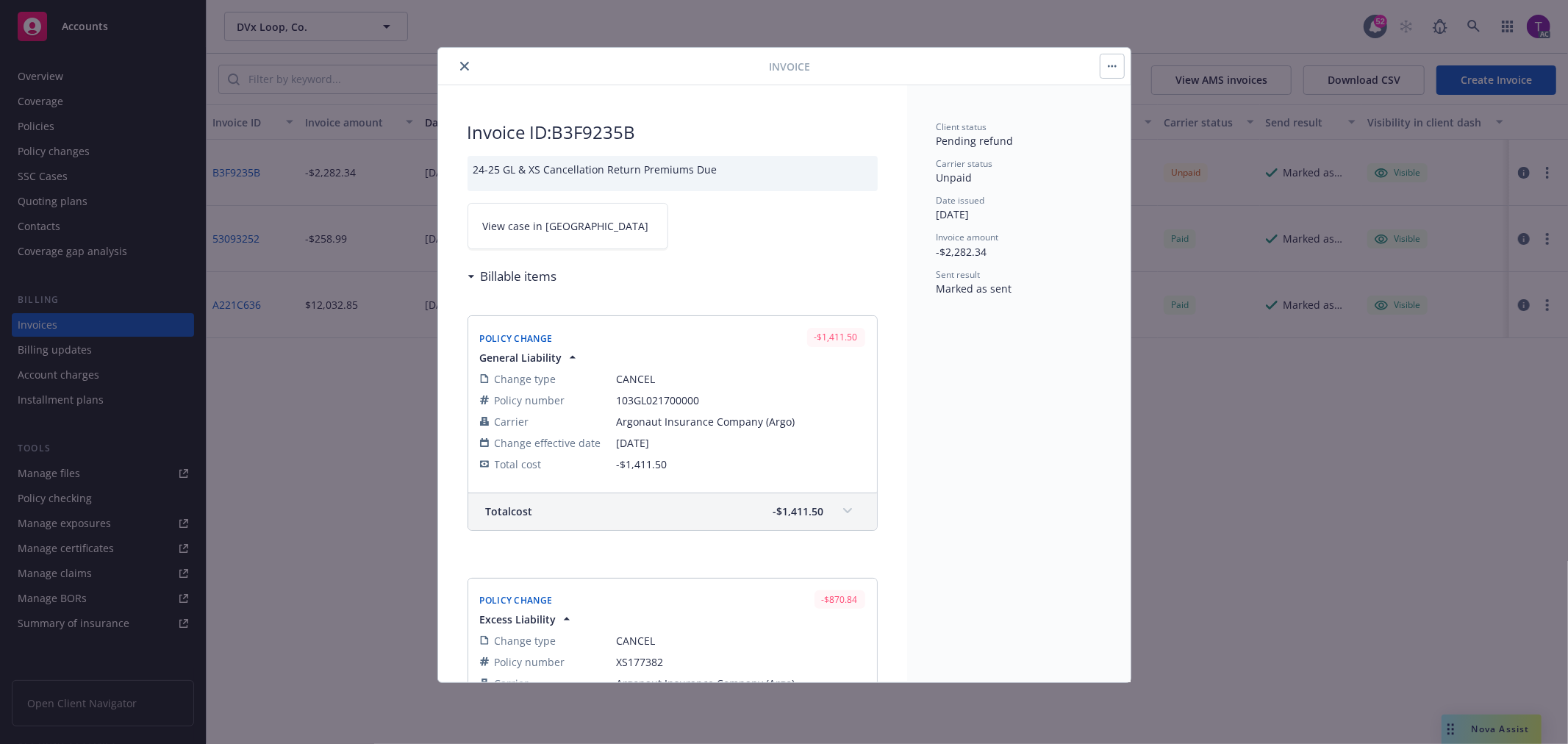
click at [535, 232] on span "View case in SSC" at bounding box center [566, 226] width 166 height 15
click at [461, 62] on icon "close" at bounding box center [465, 67] width 9 height 9
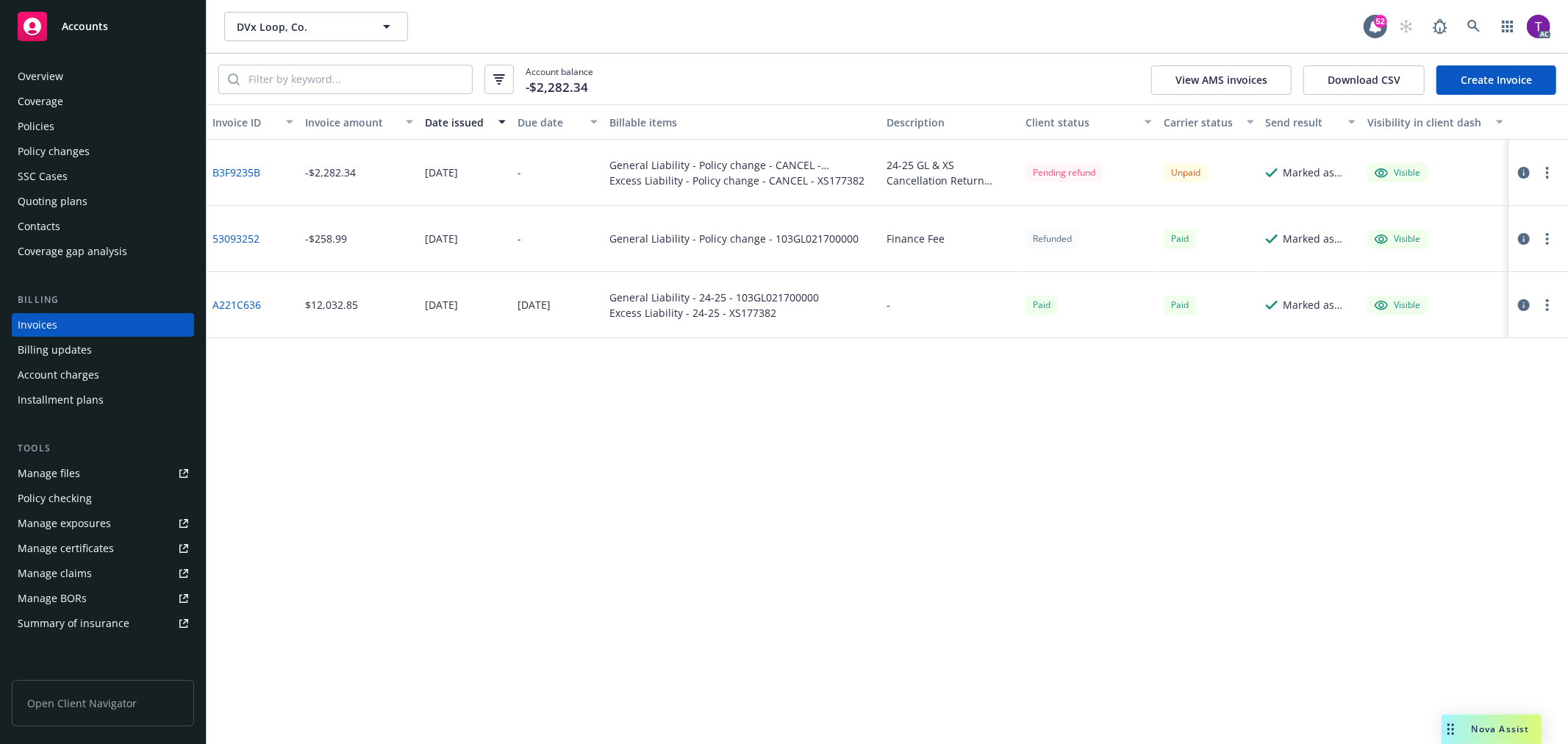
click at [108, 75] on div "Overview" at bounding box center [102, 76] width 170 height 23
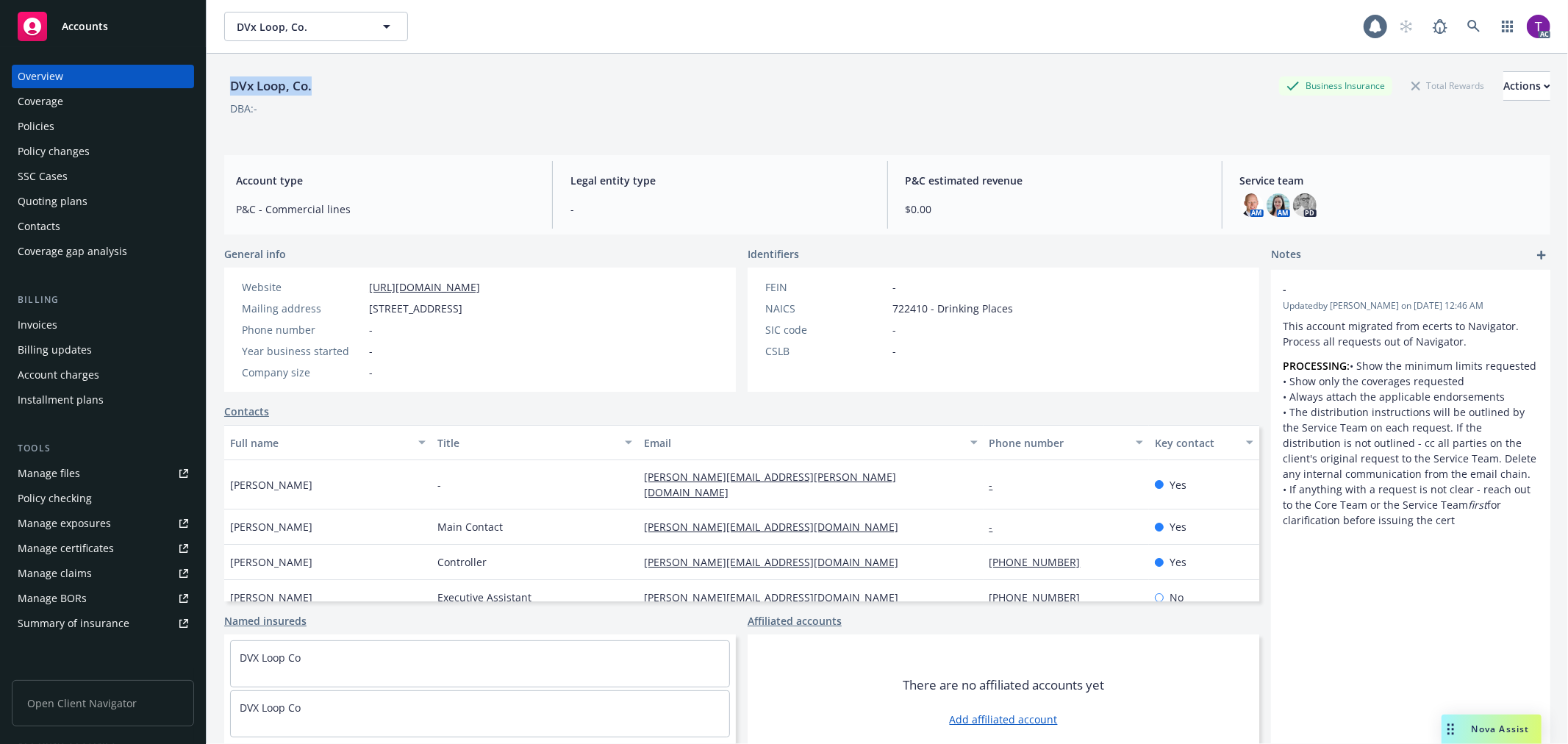
drag, startPoint x: 277, startPoint y: 83, endPoint x: 231, endPoint y: 79, distance: 46.2
click at [231, 79] on div "DVx Loop, Co. Business Insurance Total Rewards Actions" at bounding box center [887, 86] width 1326 height 30
copy div "DVx Loop, Co."
drag, startPoint x: 623, startPoint y: 311, endPoint x: 368, endPoint y: 299, distance: 255.3
click at [368, 299] on div "Website http://www.loop.baby Mailing address 1111B S Governors Ave, STE 3301, D…" at bounding box center [361, 330] width 273 height 124
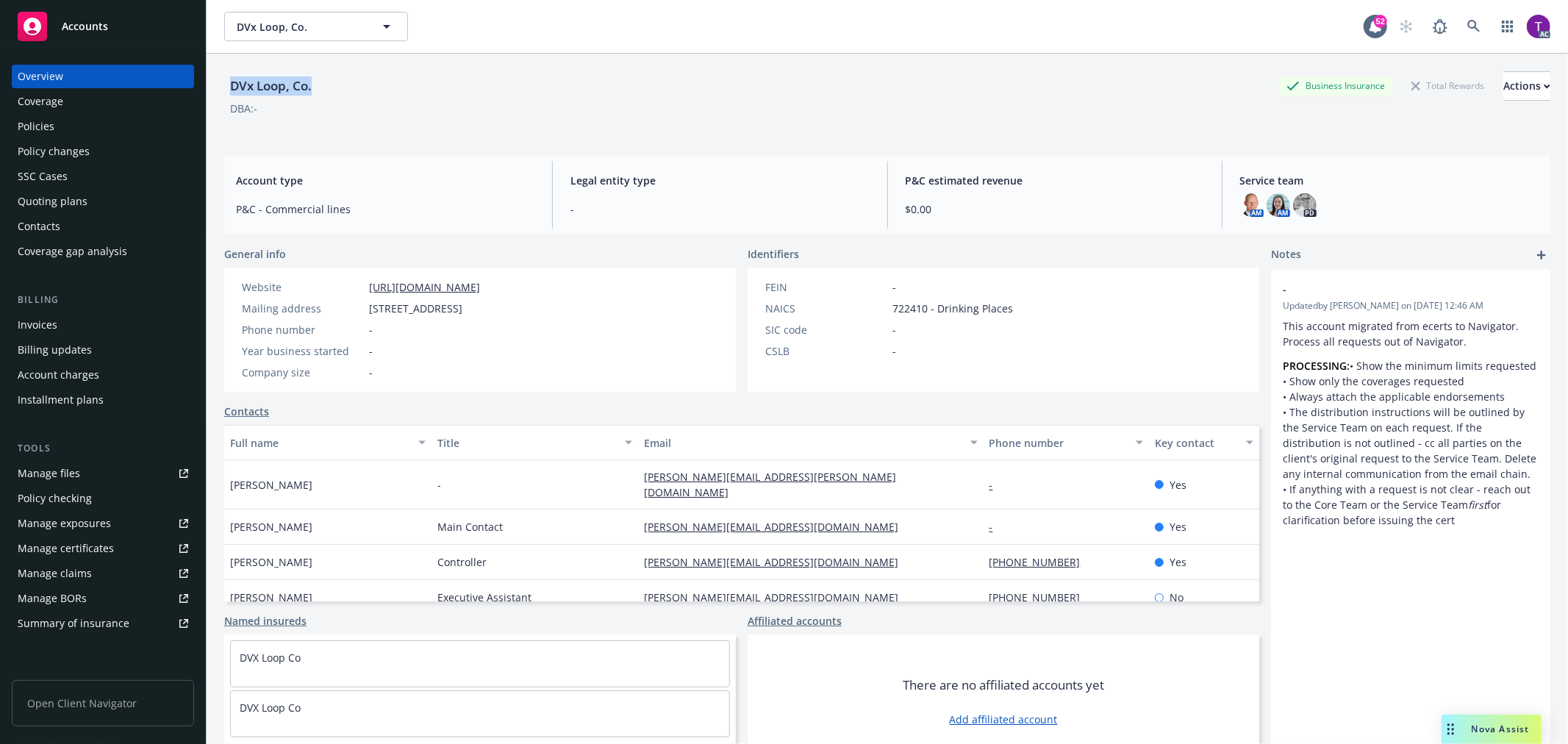
copy span "1111B S Governors Ave, STE 3301, Dover, DE, 19904"
click at [54, 327] on div "Invoices" at bounding box center [37, 324] width 39 height 23
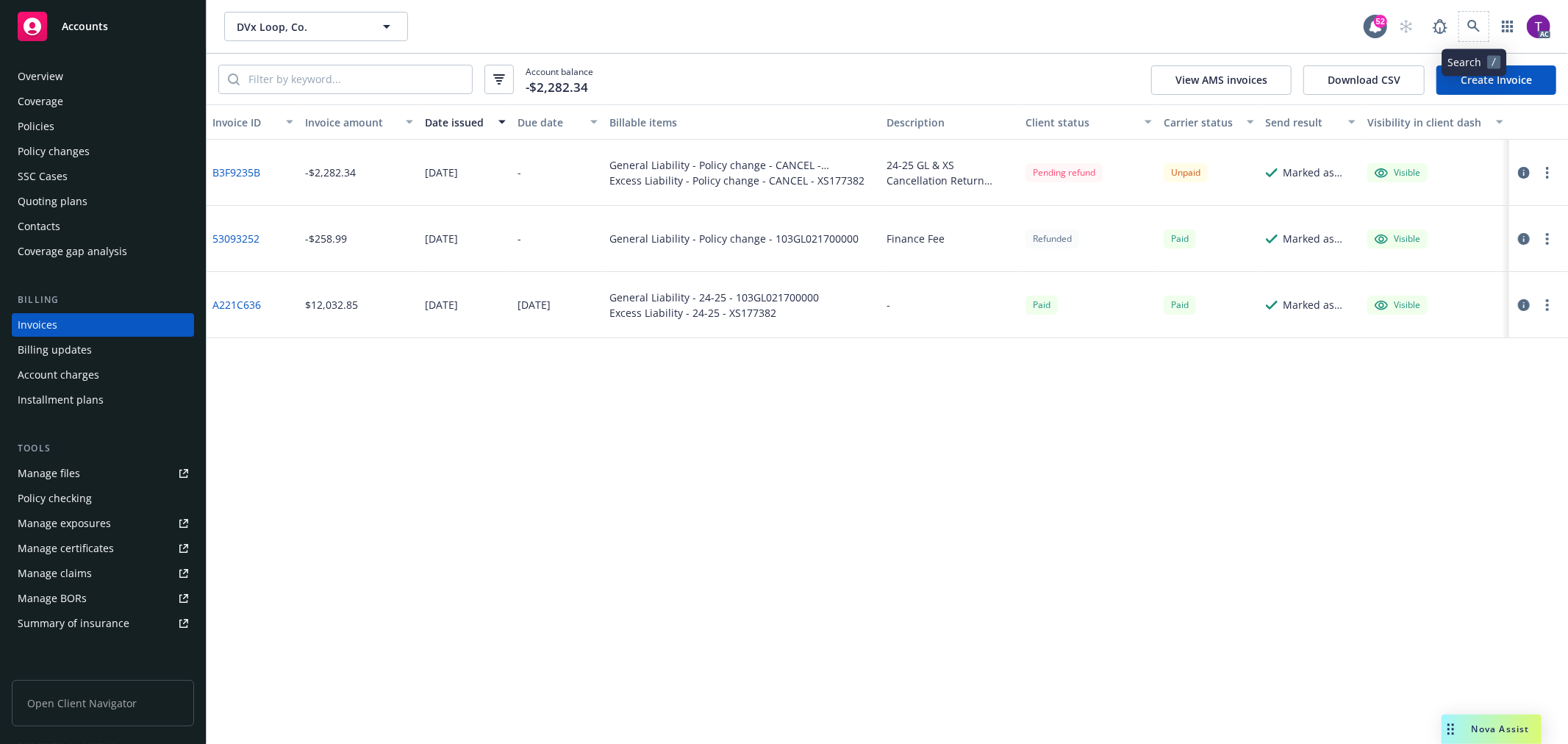
click at [1484, 40] on span at bounding box center [1473, 27] width 30 height 30
click at [1482, 15] on link at bounding box center [1473, 27] width 30 height 30
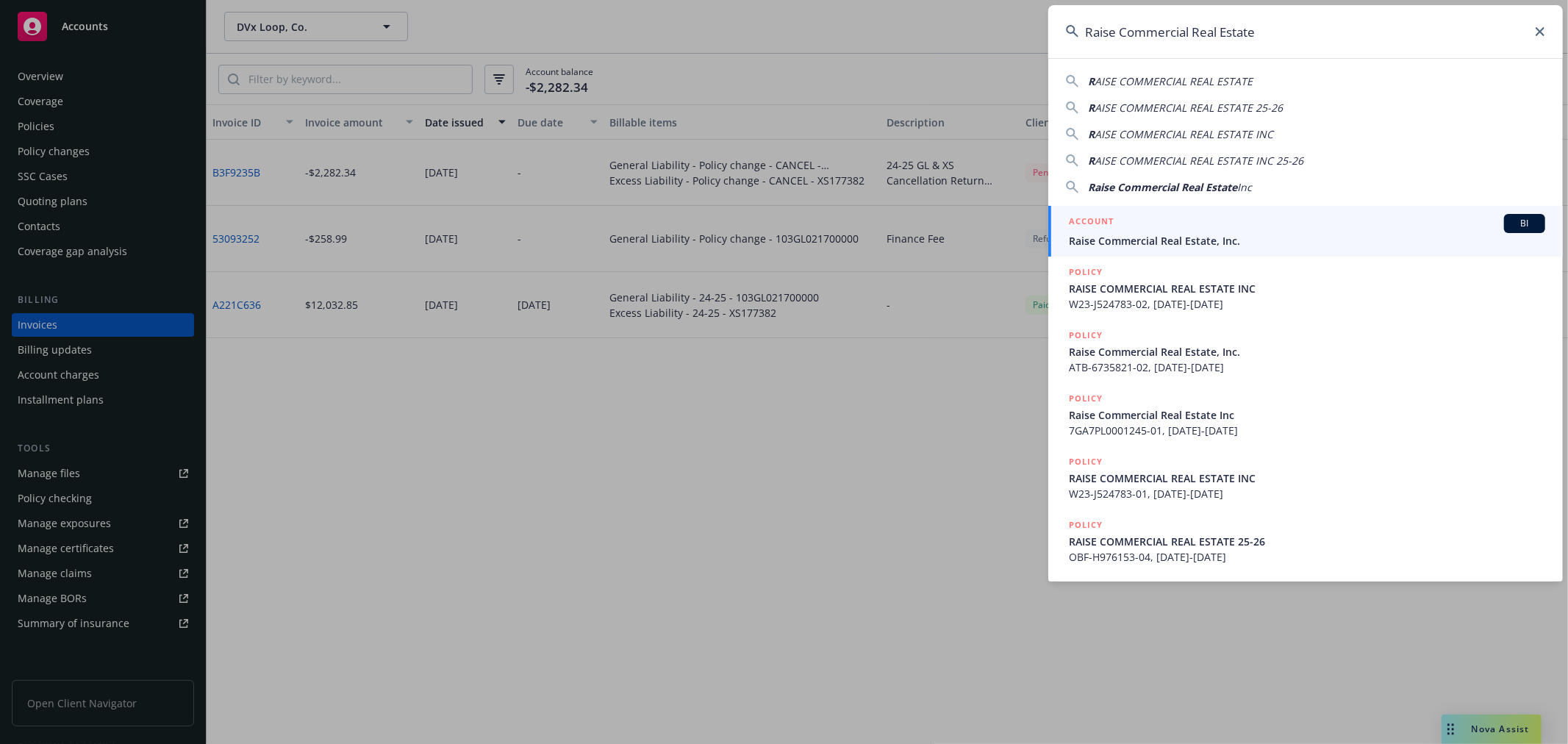
type input "Raise Commercial Real Estate"
click at [1162, 230] on div "ACCOUNT BI" at bounding box center [1307, 223] width 476 height 19
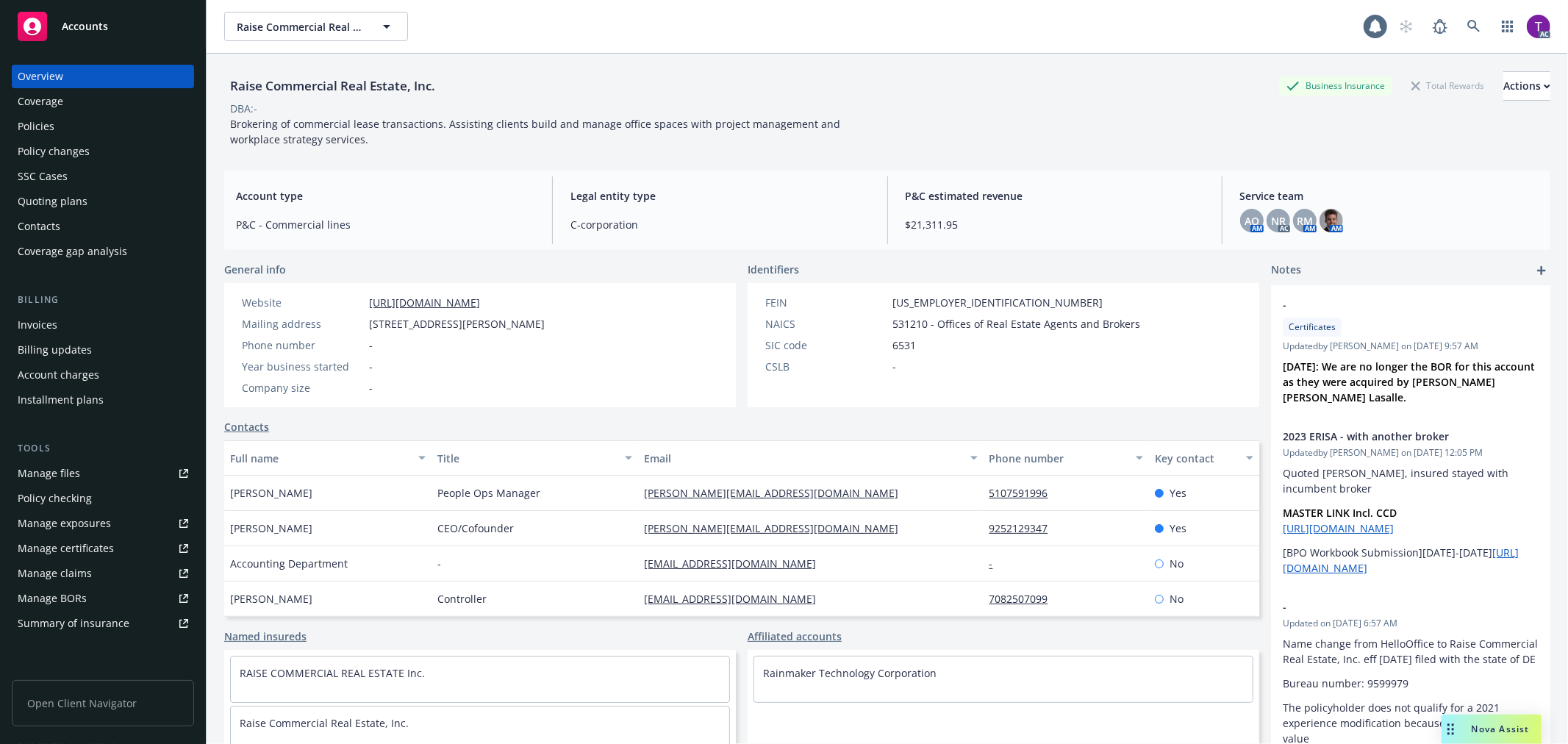
click at [36, 319] on div "Invoices" at bounding box center [37, 324] width 39 height 23
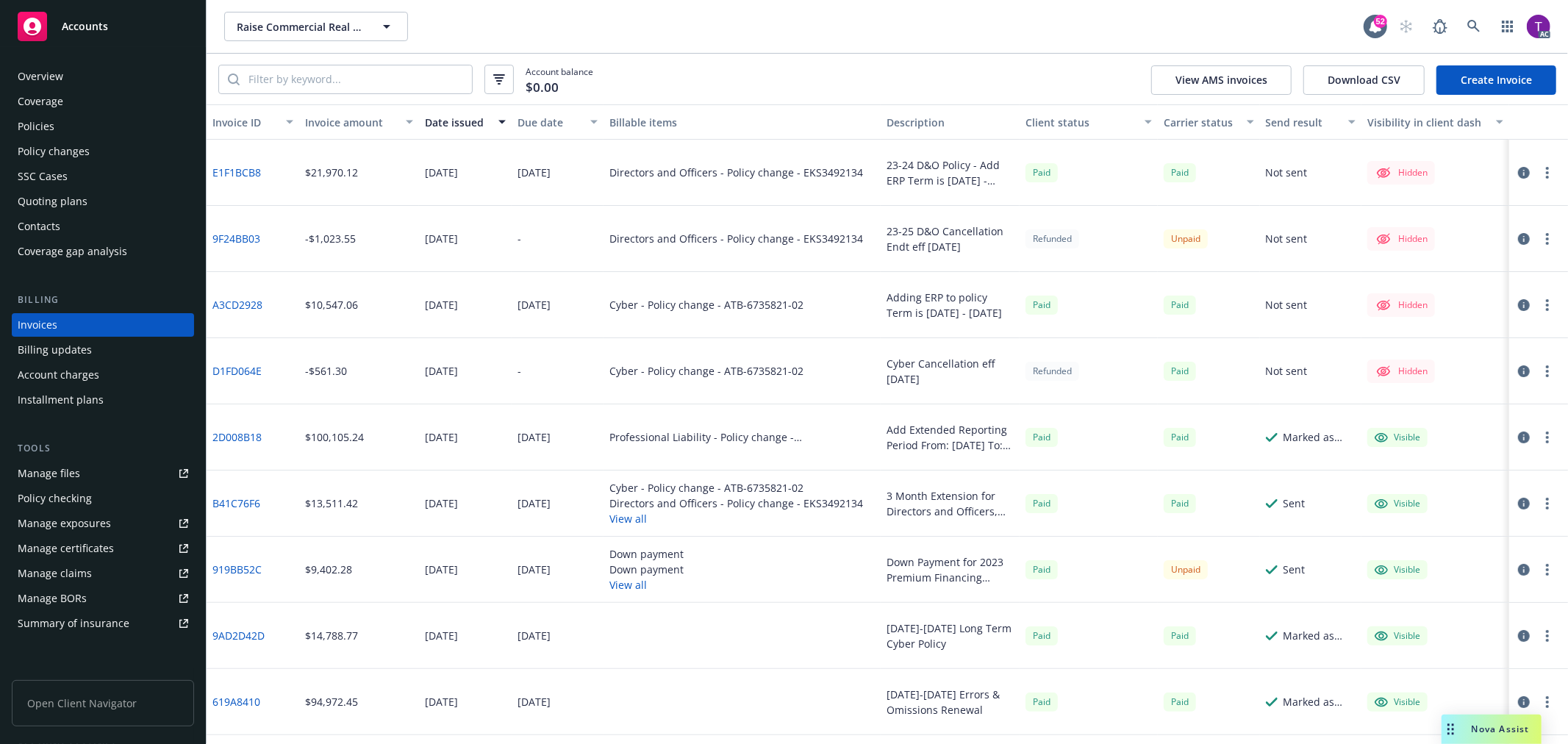
click at [335, 118] on div "Invoice amount" at bounding box center [351, 122] width 92 height 15
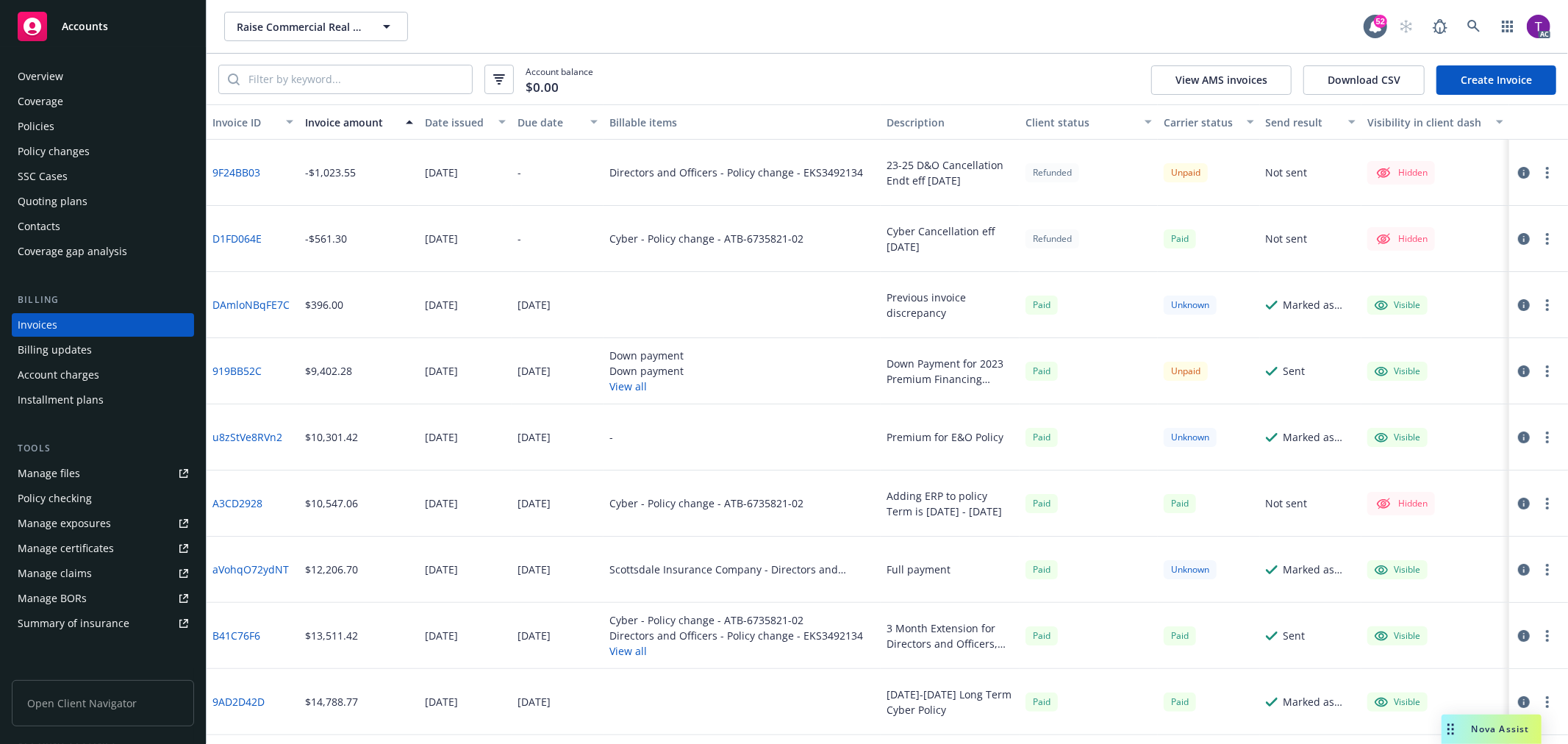
click at [1518, 174] on icon "button" at bounding box center [1524, 173] width 12 height 12
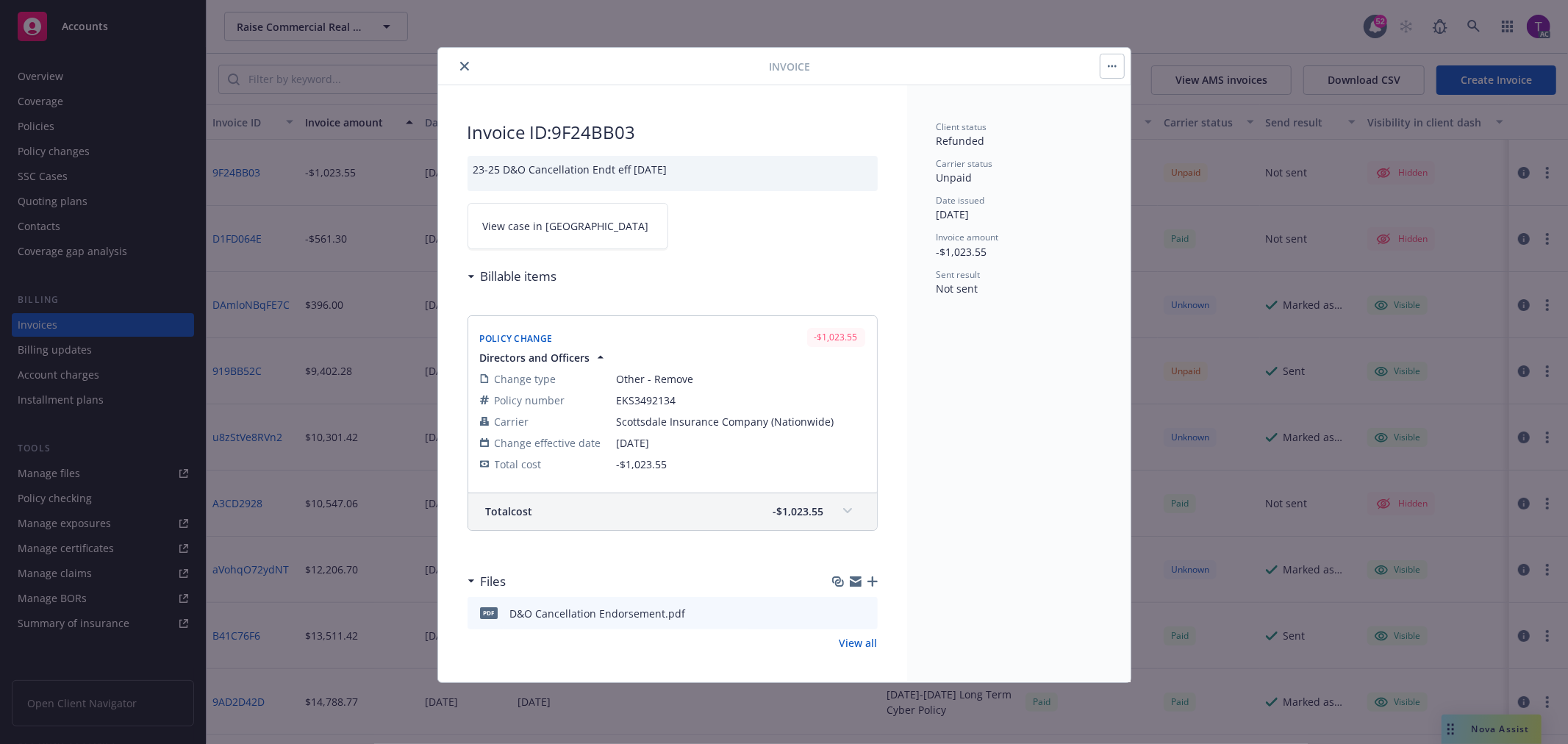
click at [567, 215] on link "View case in SSC" at bounding box center [567, 226] width 201 height 46
click at [466, 67] on icon "close" at bounding box center [465, 67] width 9 height 9
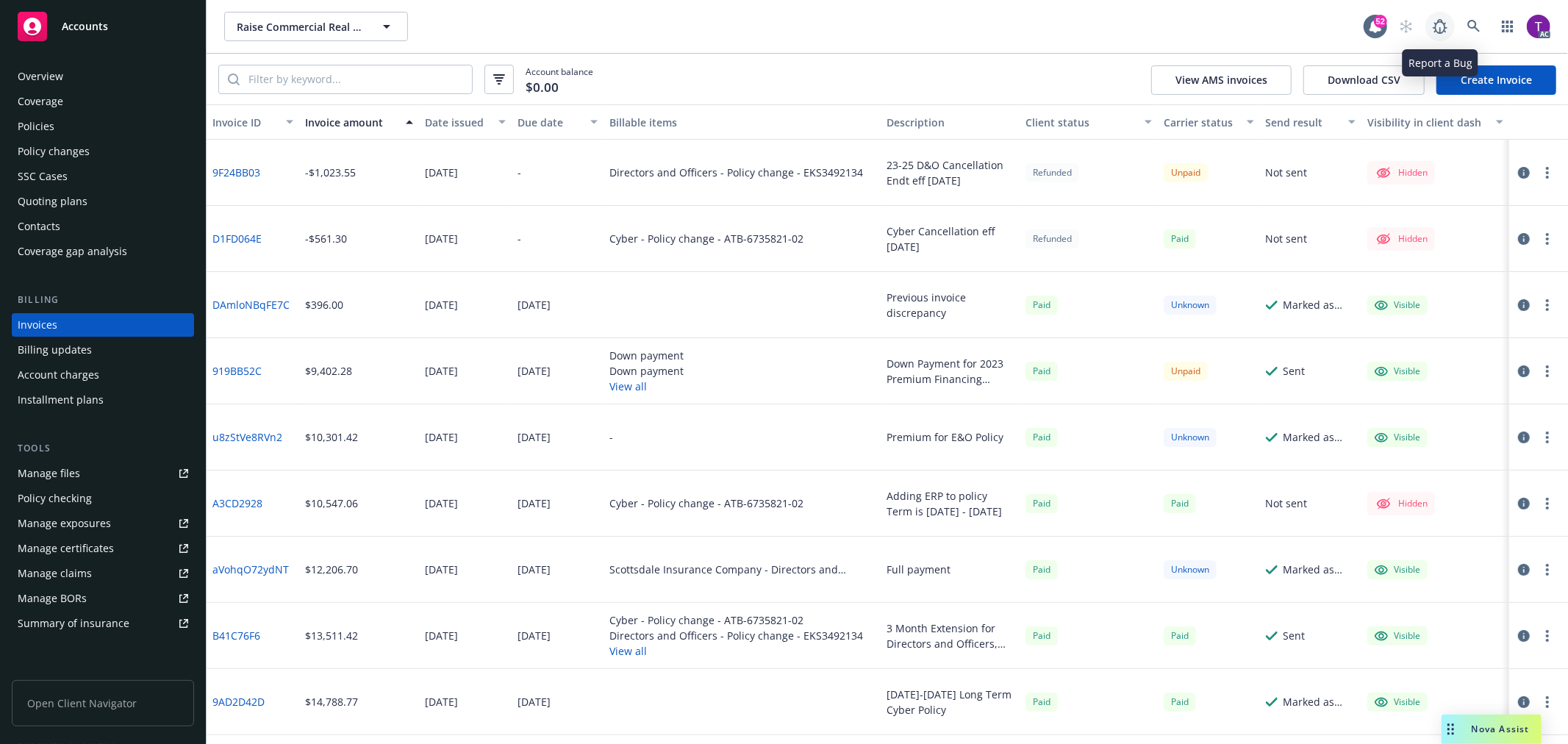
click at [1453, 24] on link at bounding box center [1440, 27] width 30 height 30
click at [1470, 11] on div "Raise Commercial Real Estate, Inc. Raise Commercial Real Estate, Inc. 52 AC" at bounding box center [887, 27] width 1361 height 53
click at [1469, 18] on link at bounding box center [1473, 27] width 30 height 30
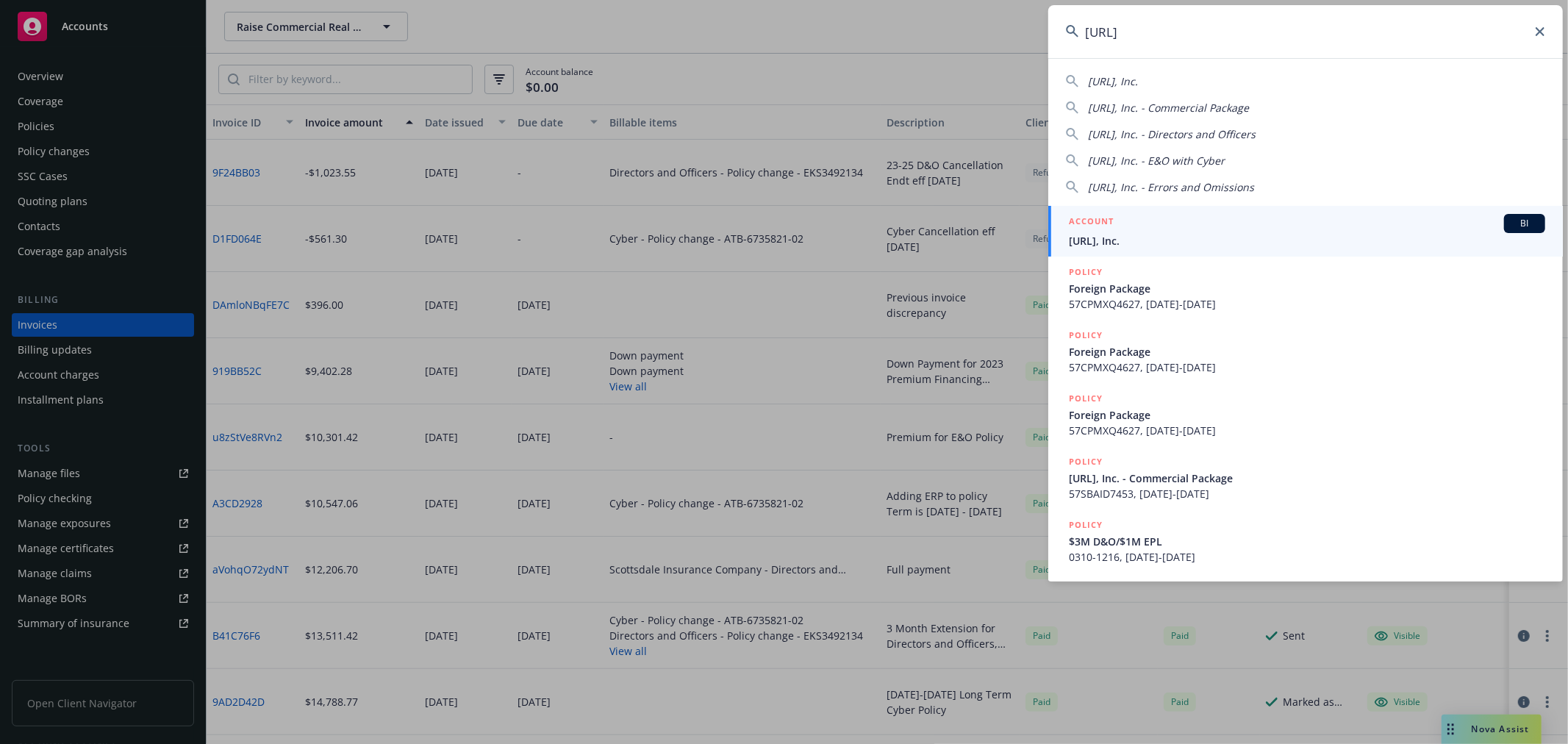
type input "heavy.ai"
click at [1197, 229] on div "ACCOUNT BI" at bounding box center [1307, 223] width 476 height 19
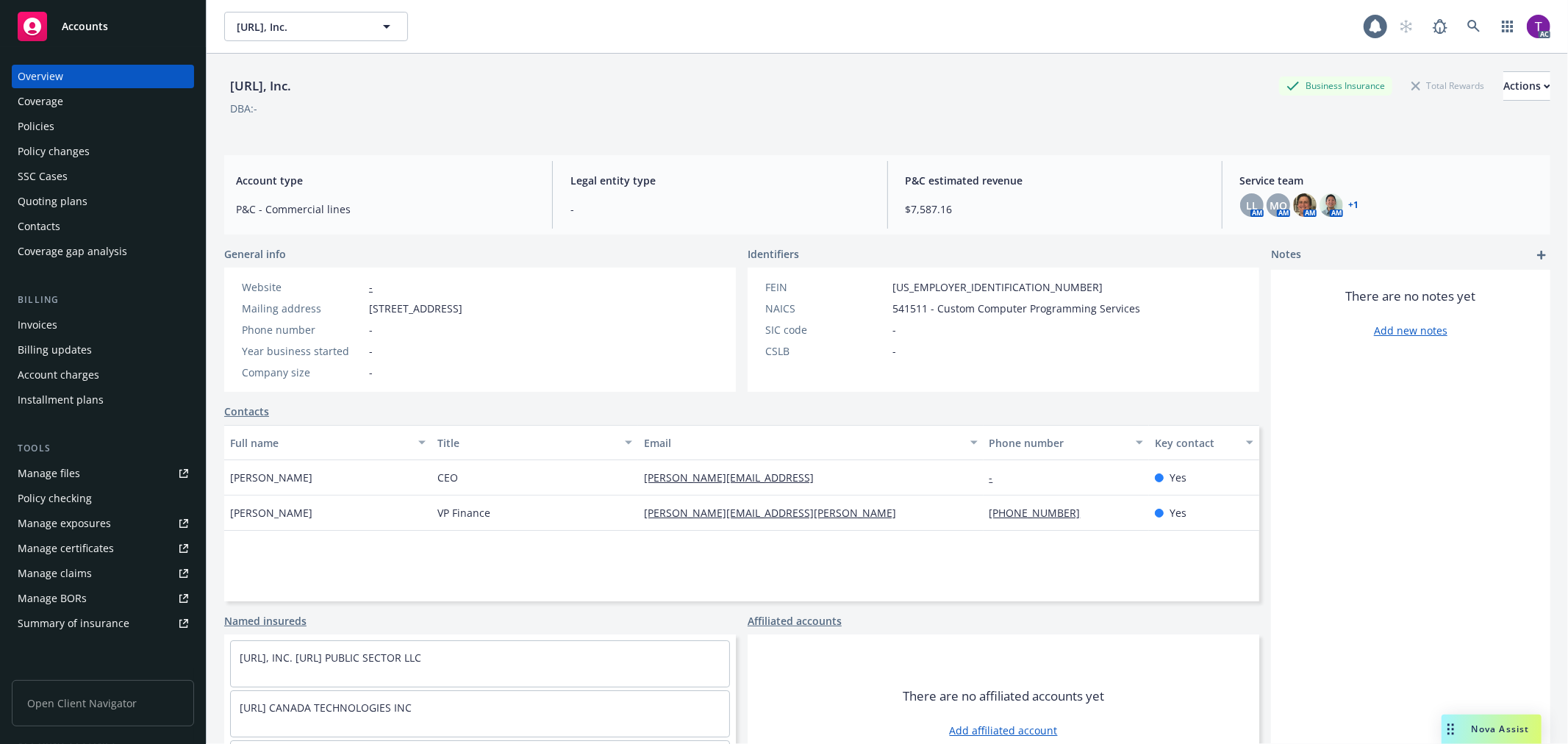
click at [47, 474] on div "Manage files" at bounding box center [48, 473] width 62 height 23
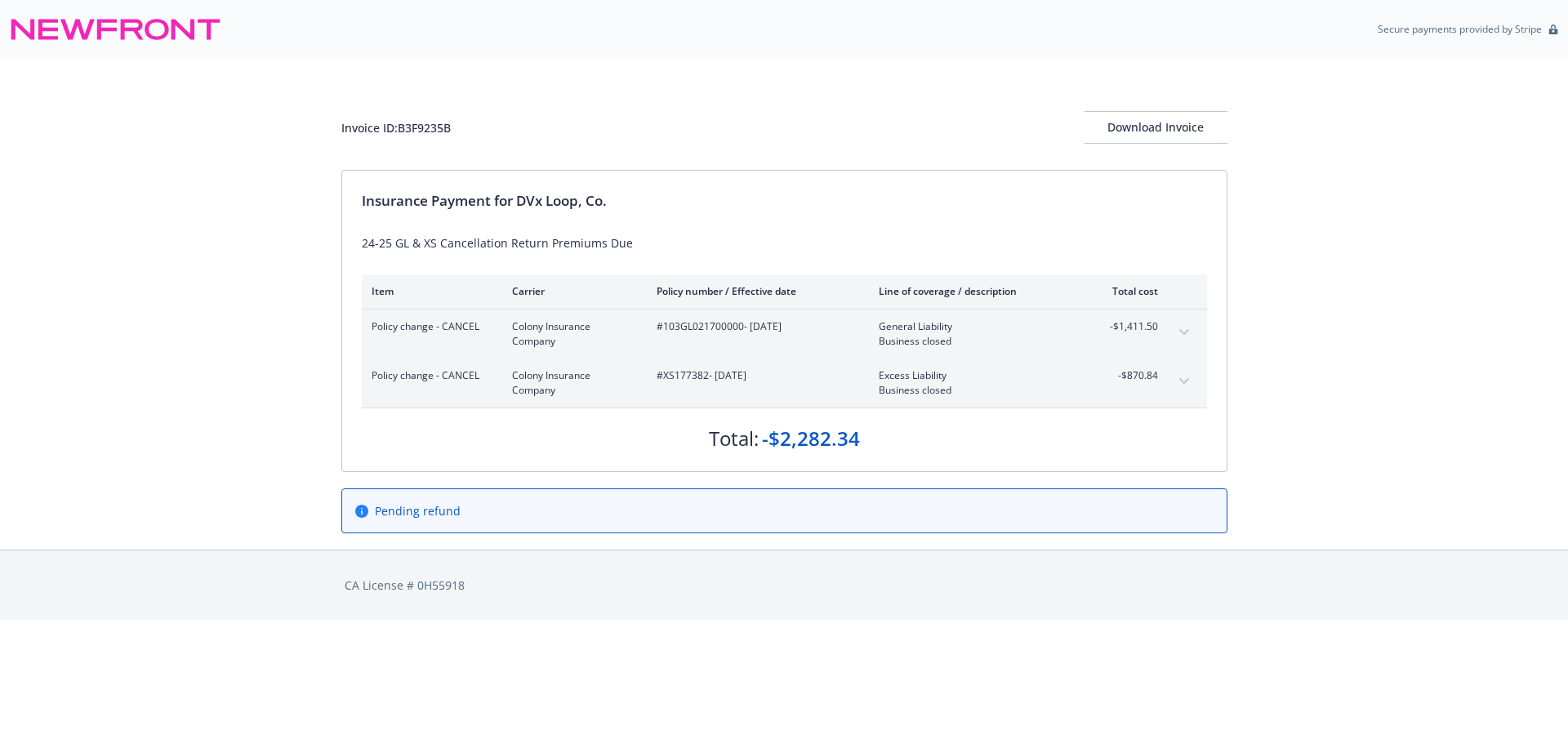
click at [205, 366] on div "Invoice ID: B3F9235B Download Invoice Insurance Payment for DVx Loop, Co. 24-25…" at bounding box center [784, 304] width 1568 height 491
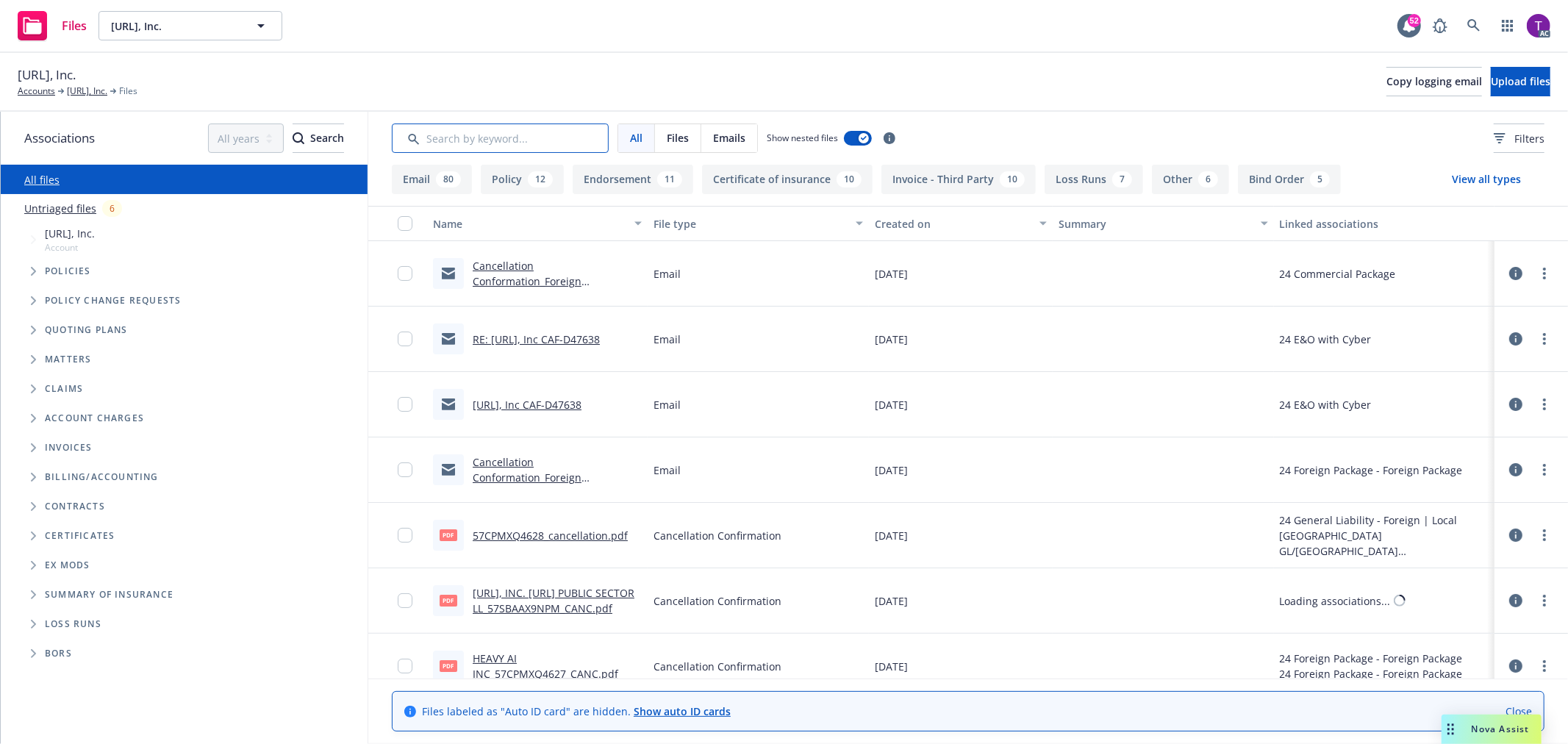
click at [489, 143] on input "Search by keyword..." at bounding box center [500, 138] width 217 height 30
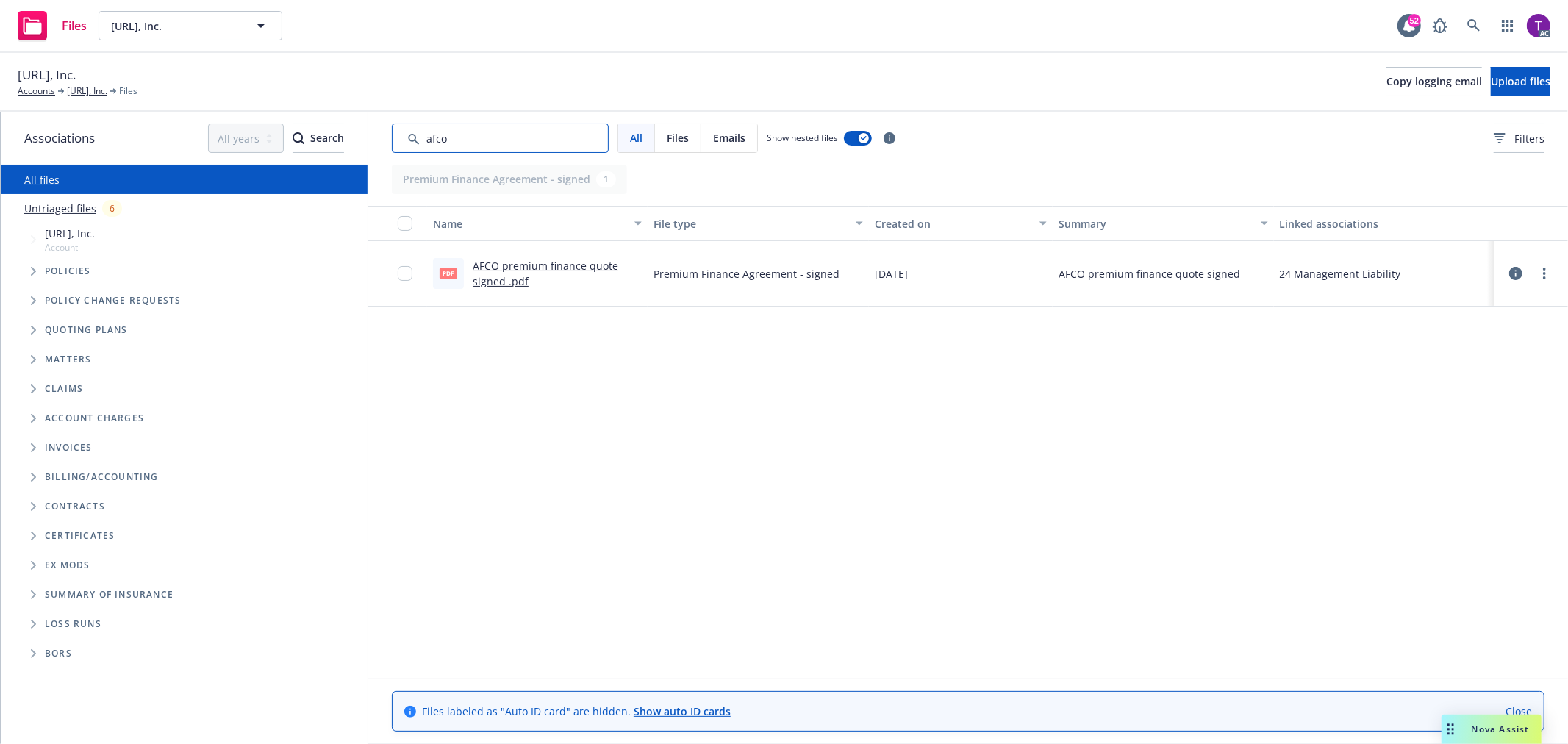
type input "afco"
click at [487, 263] on link "AFCO premium finance quote signed .pdf" at bounding box center [545, 274] width 145 height 30
